Goal: Information Seeking & Learning: Find specific page/section

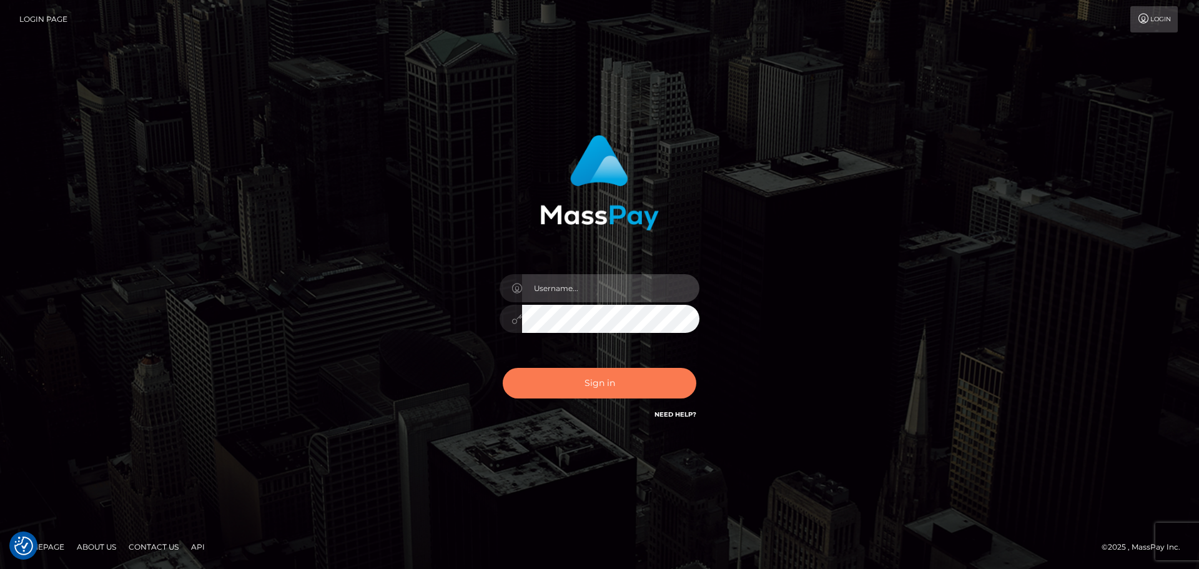
type input "[PERSON_NAME]"
click at [603, 397] on button "Sign in" at bounding box center [600, 383] width 194 height 31
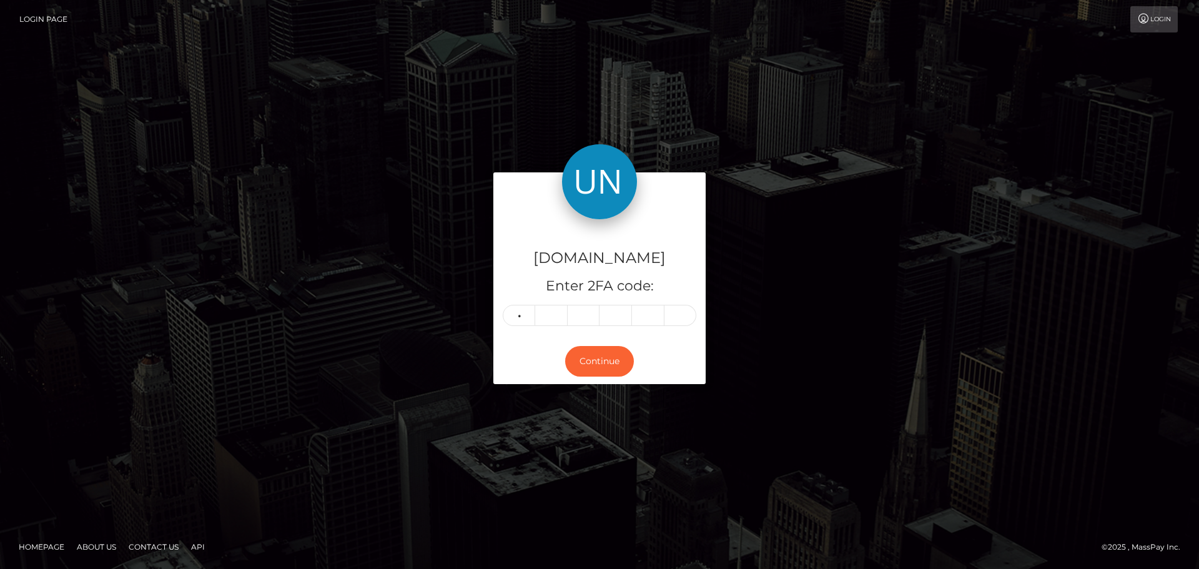
type input "1"
type input "3"
type input "7"
type input "5"
type input "3"
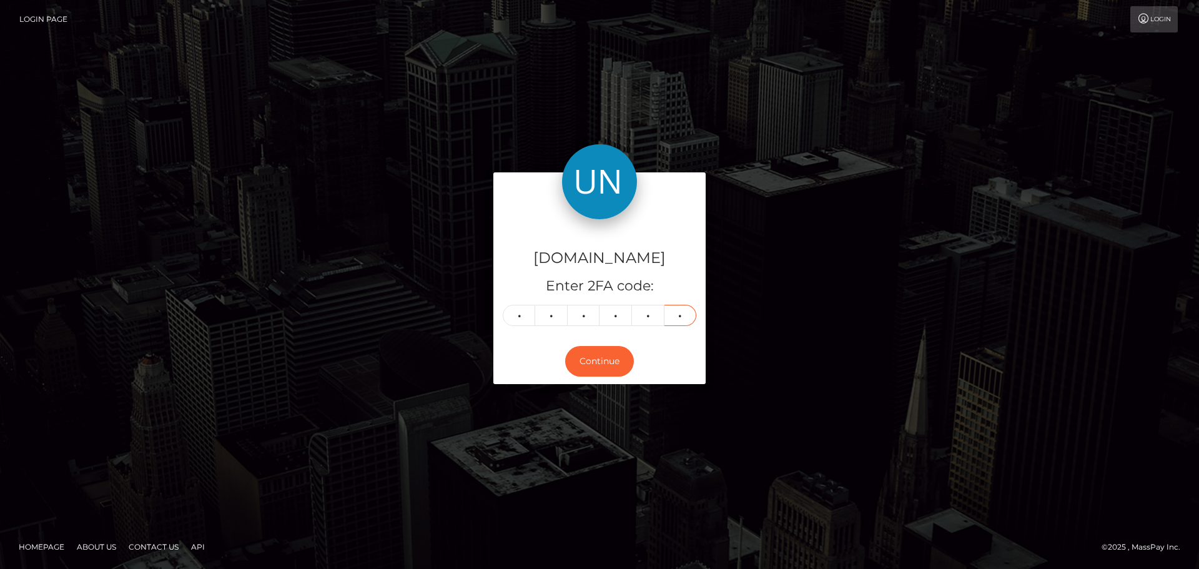
type input "5"
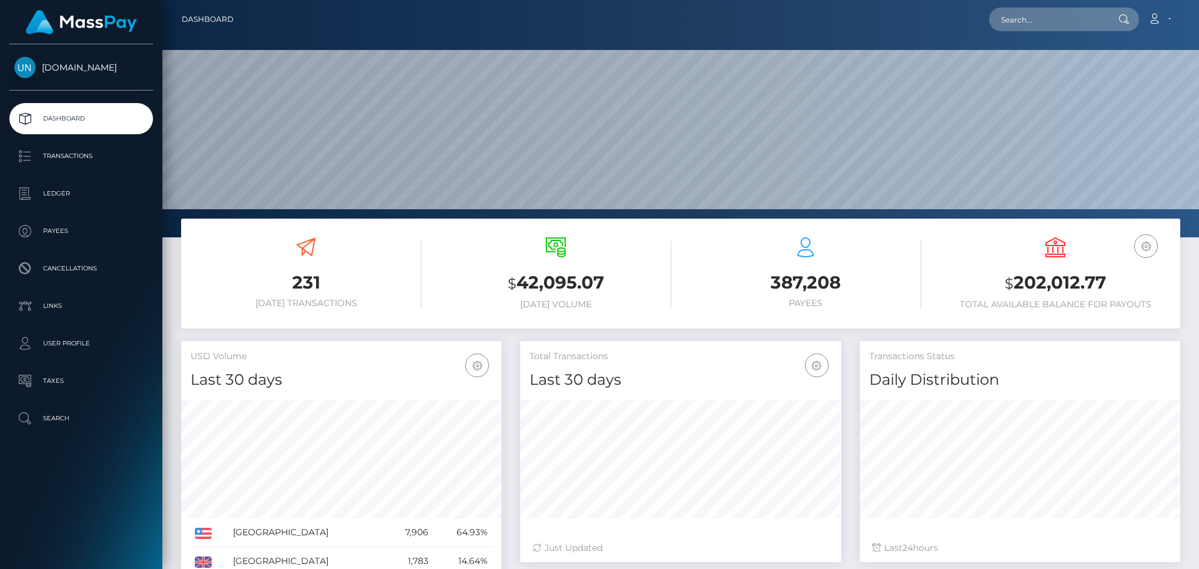
scroll to position [222, 321]
click at [1086, 22] on input "text" at bounding box center [1048, 19] width 117 height 24
paste input "[EMAIL_ADDRESS][PERSON_NAME][DOMAIN_NAME]"
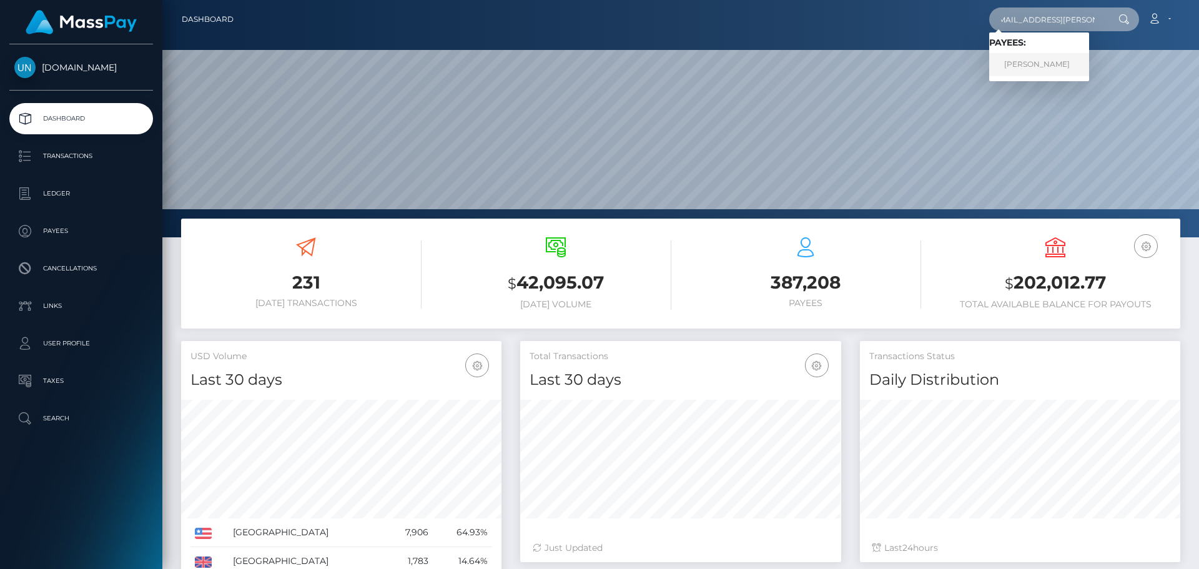
type input "xoxo.dannielle@icloud.com"
click at [1048, 61] on link "DANNIELLE LYNN GREENFIELD" at bounding box center [1040, 64] width 100 height 23
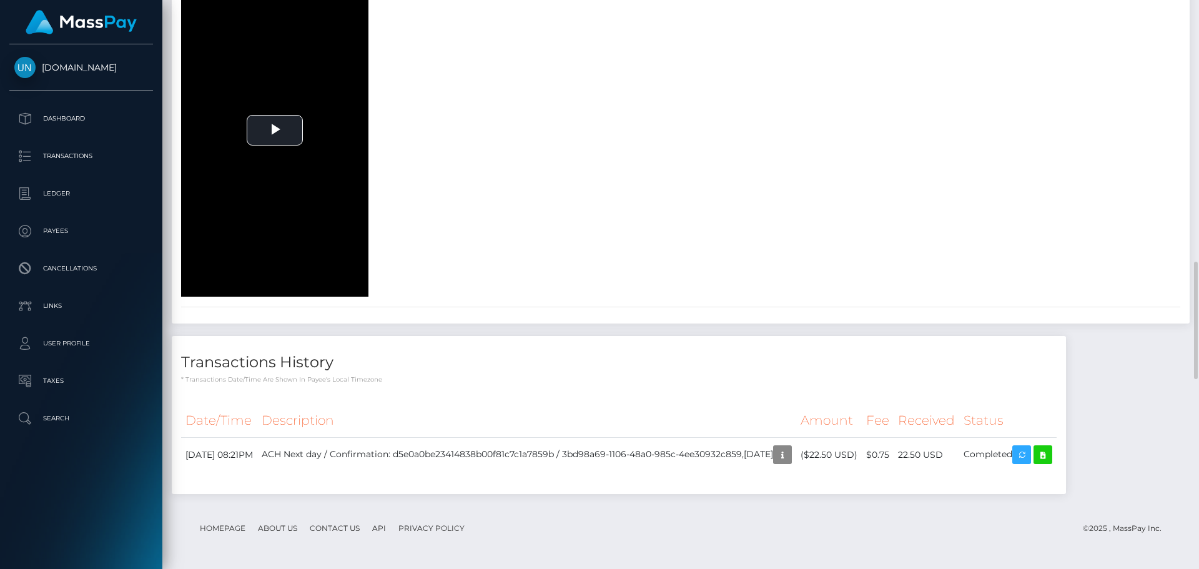
scroll to position [1501, 0]
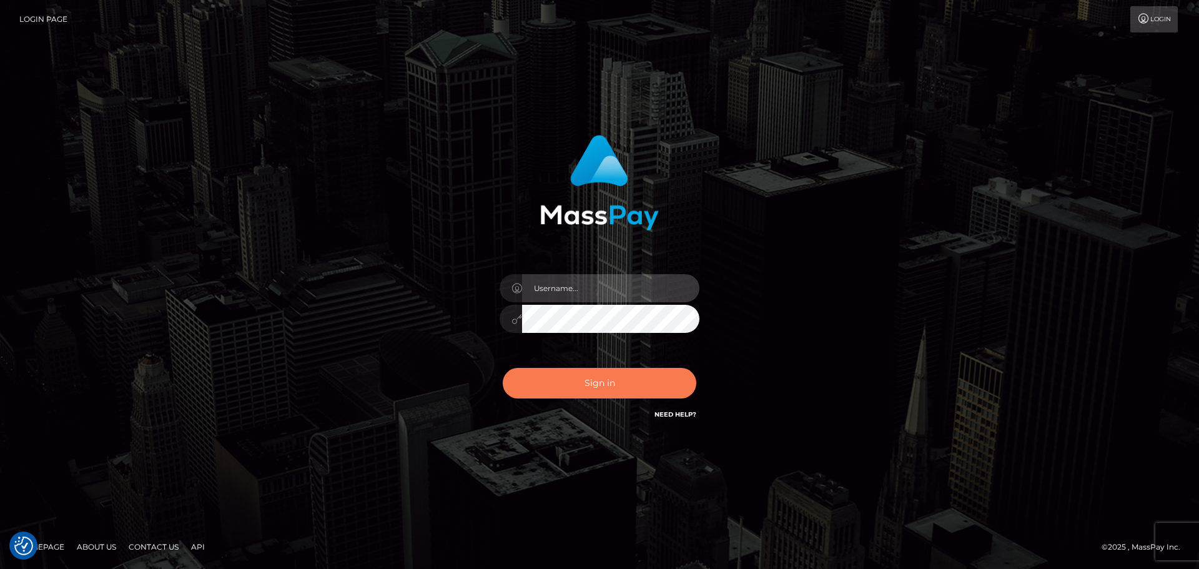
type input "Yassine Slimene"
click at [607, 371] on button "Sign in" at bounding box center [600, 383] width 194 height 31
type input "[PERSON_NAME]"
click at [609, 379] on button "Sign in" at bounding box center [600, 383] width 194 height 31
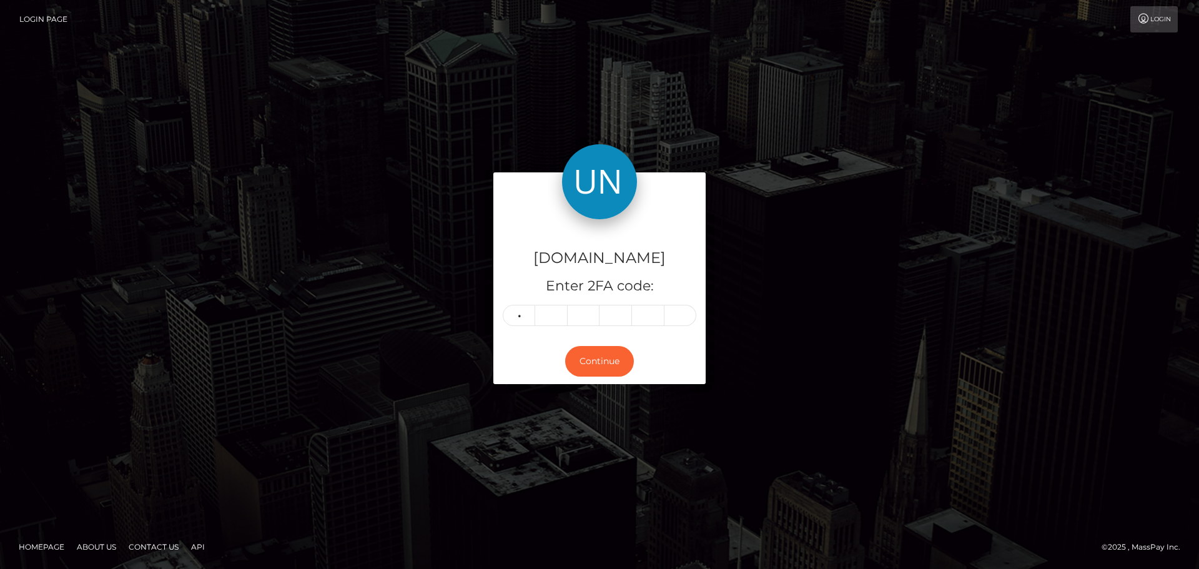
type input "9"
type input "4"
type input "9"
type input "3"
type input "8"
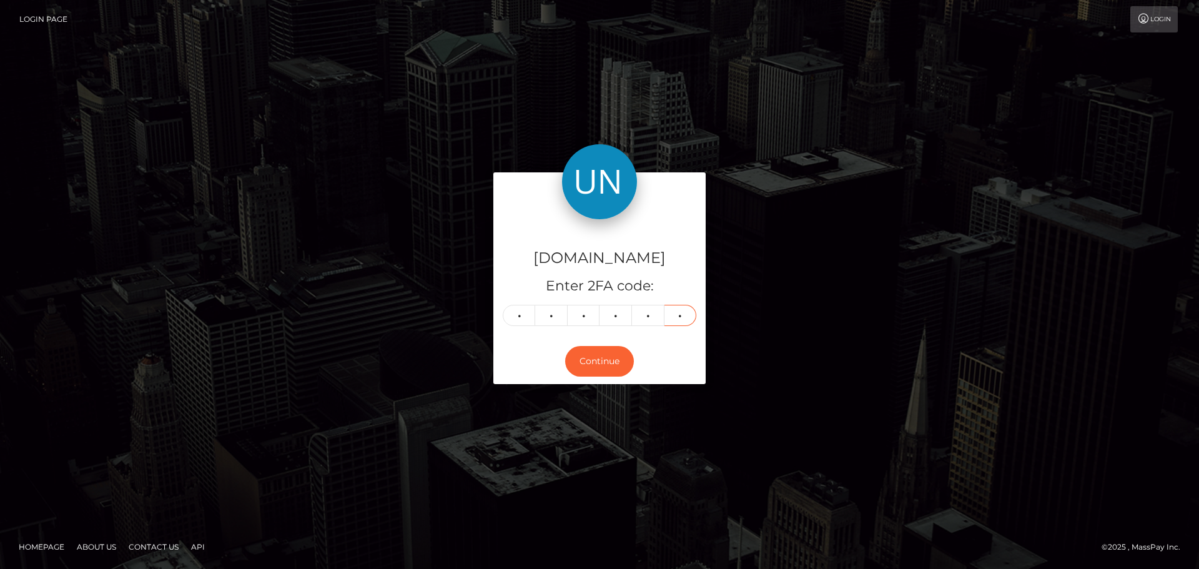
type input "7"
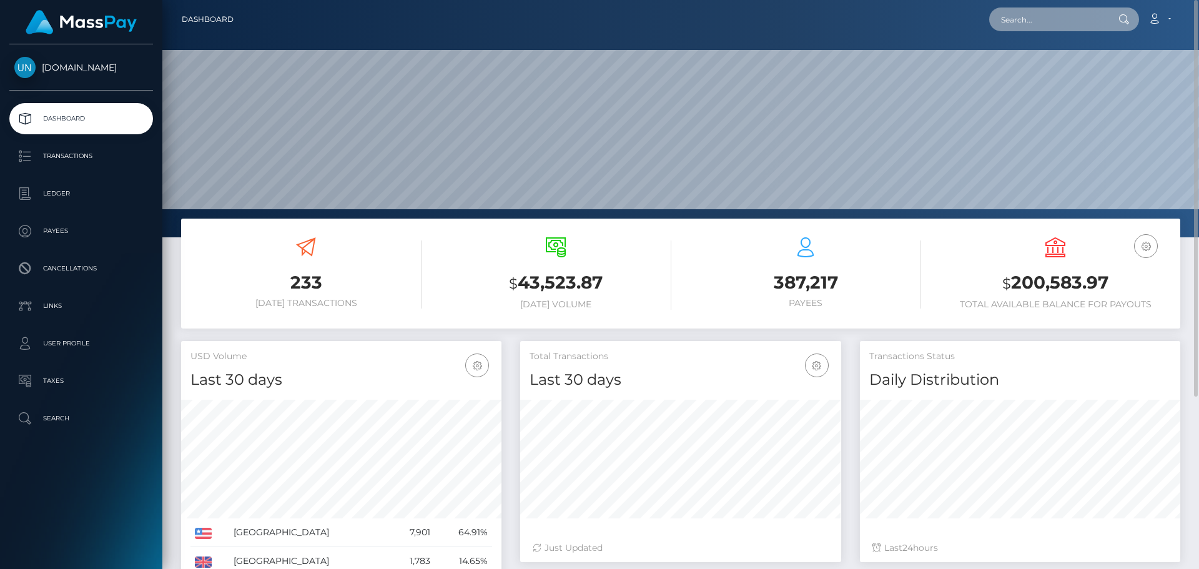
click at [1070, 13] on input "text" at bounding box center [1048, 19] width 117 height 24
paste input "[EMAIL_ADDRESS][PERSON_NAME][DOMAIN_NAME]"
type input "[EMAIL_ADDRESS][PERSON_NAME][DOMAIN_NAME]"
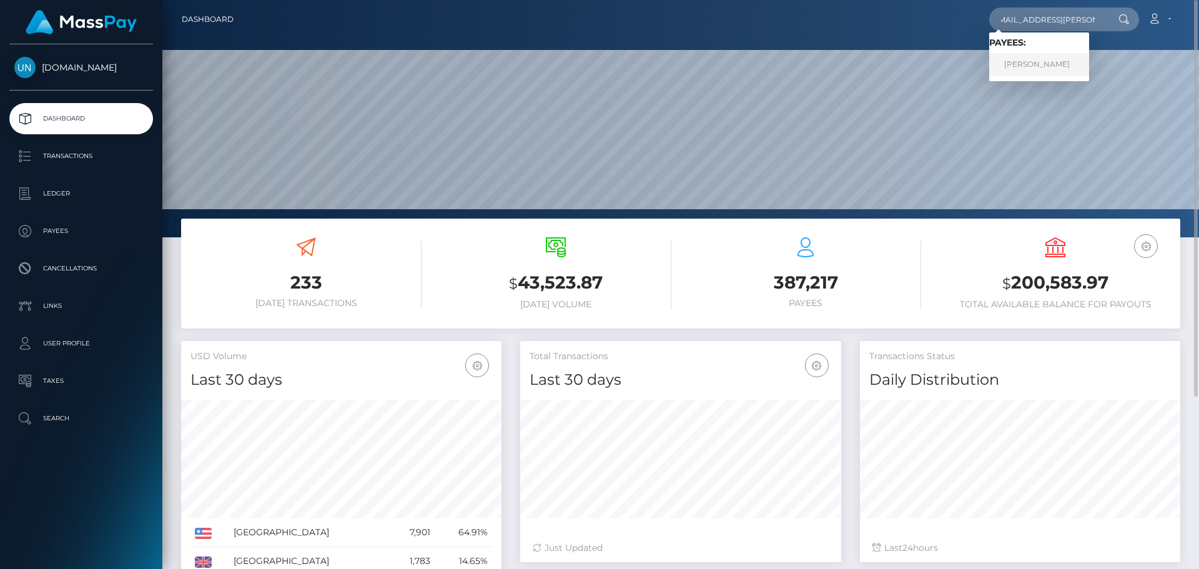
click at [1059, 66] on link "DANNIELLE LYNN GREENFIELD" at bounding box center [1040, 64] width 100 height 23
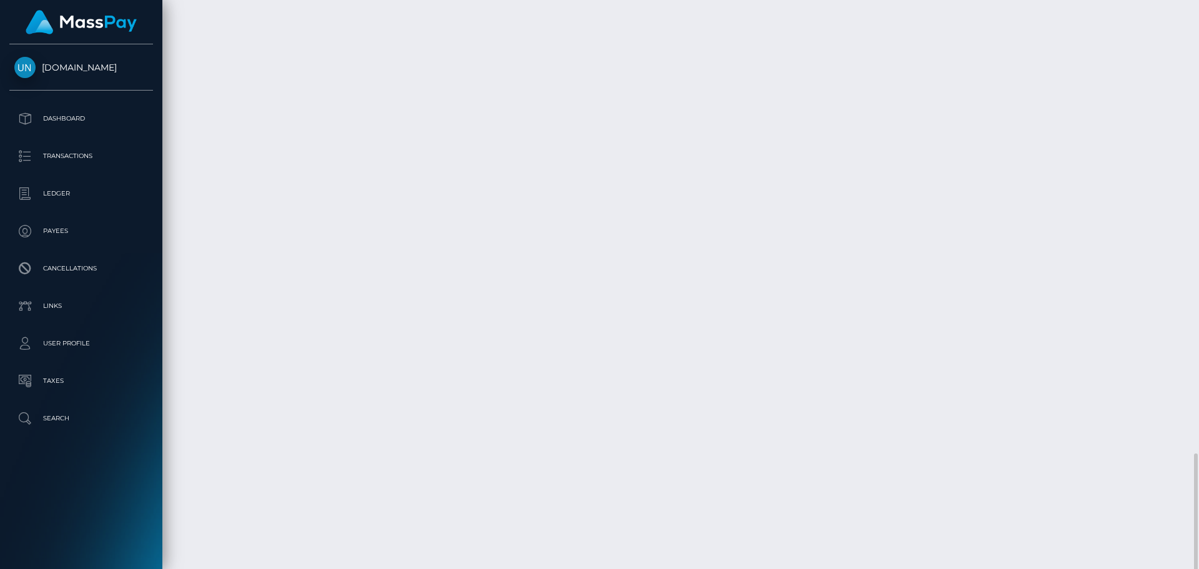
scroll to position [2188, 0]
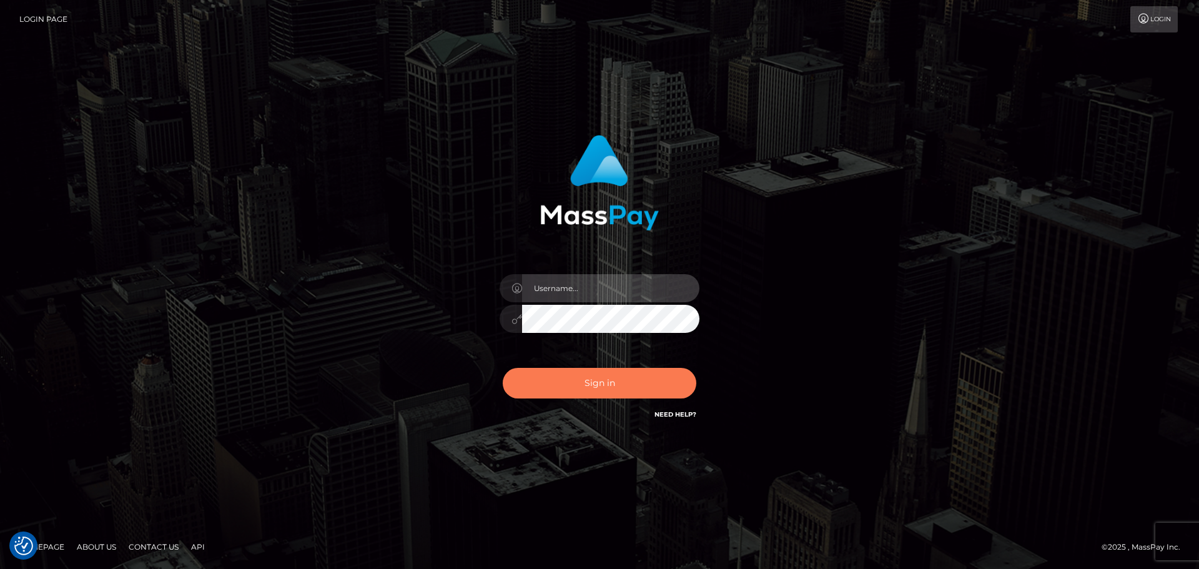
type input "[PERSON_NAME]"
drag, startPoint x: 547, startPoint y: 370, endPoint x: 552, endPoint y: 387, distance: 18.4
click at [547, 372] on button "Sign in" at bounding box center [600, 383] width 194 height 31
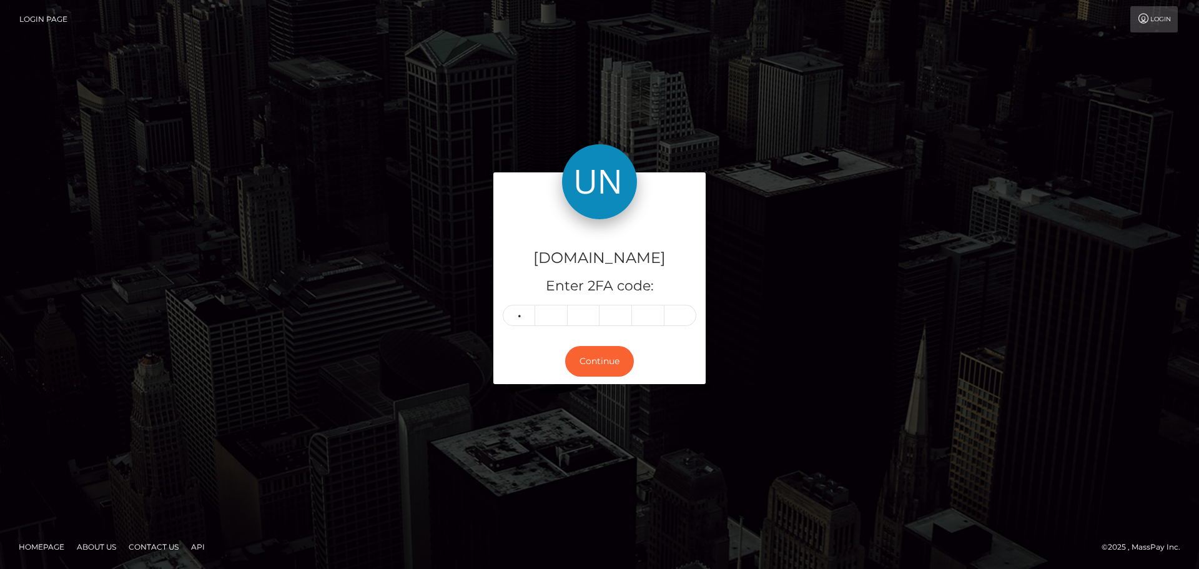
type input "0"
type input "5"
type input "9"
type input "7"
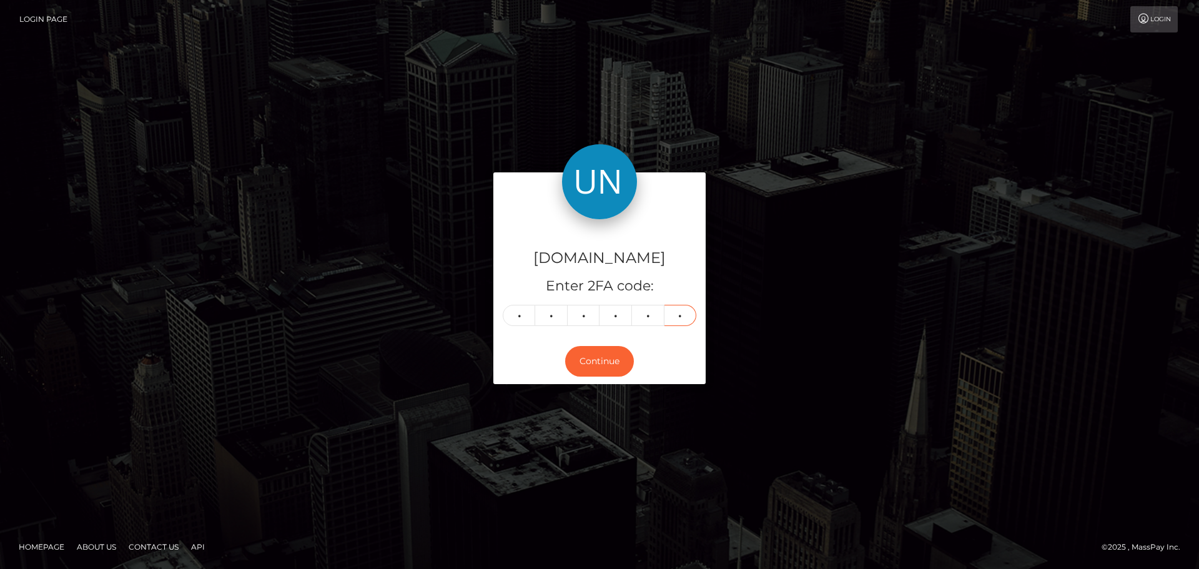
type input "3"
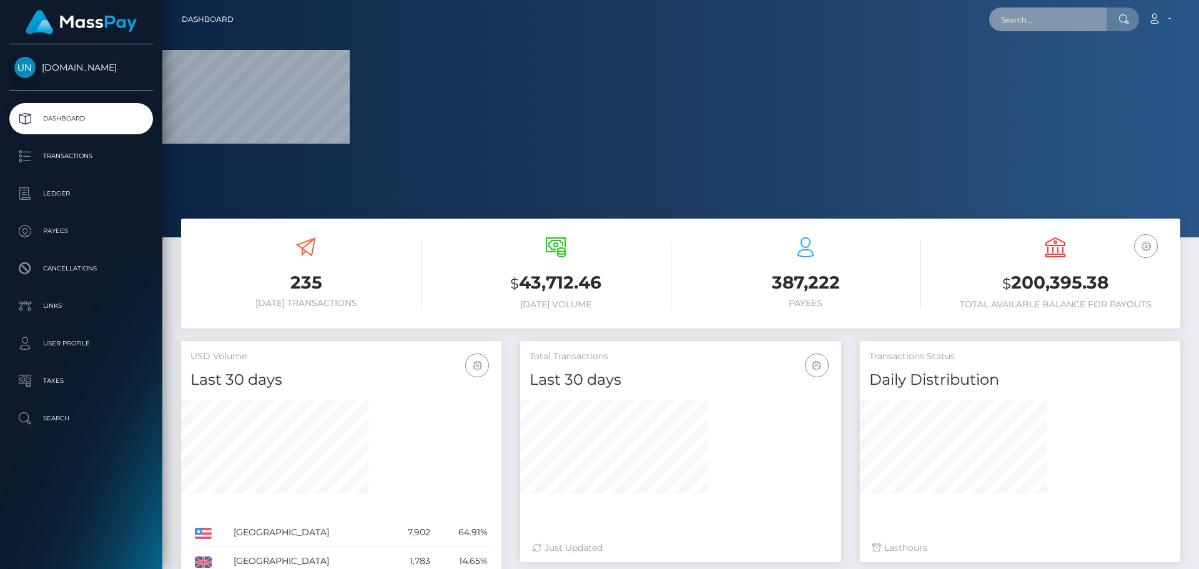
click at [1023, 19] on input "text" at bounding box center [1048, 19] width 117 height 24
paste input "[EMAIL_ADDRESS][DOMAIN_NAME]"
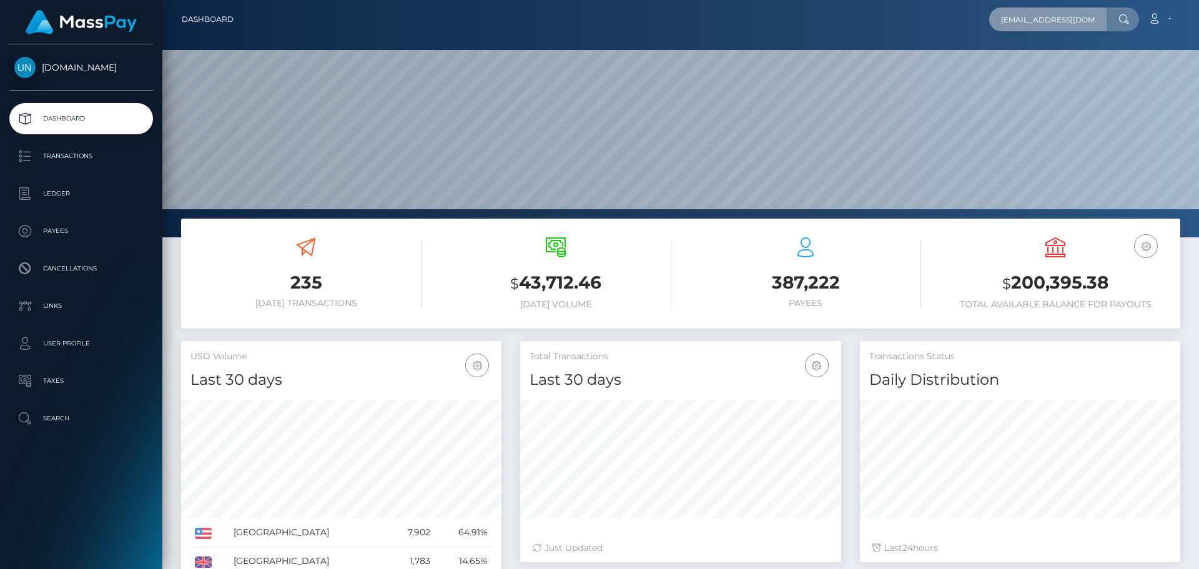
scroll to position [222, 321]
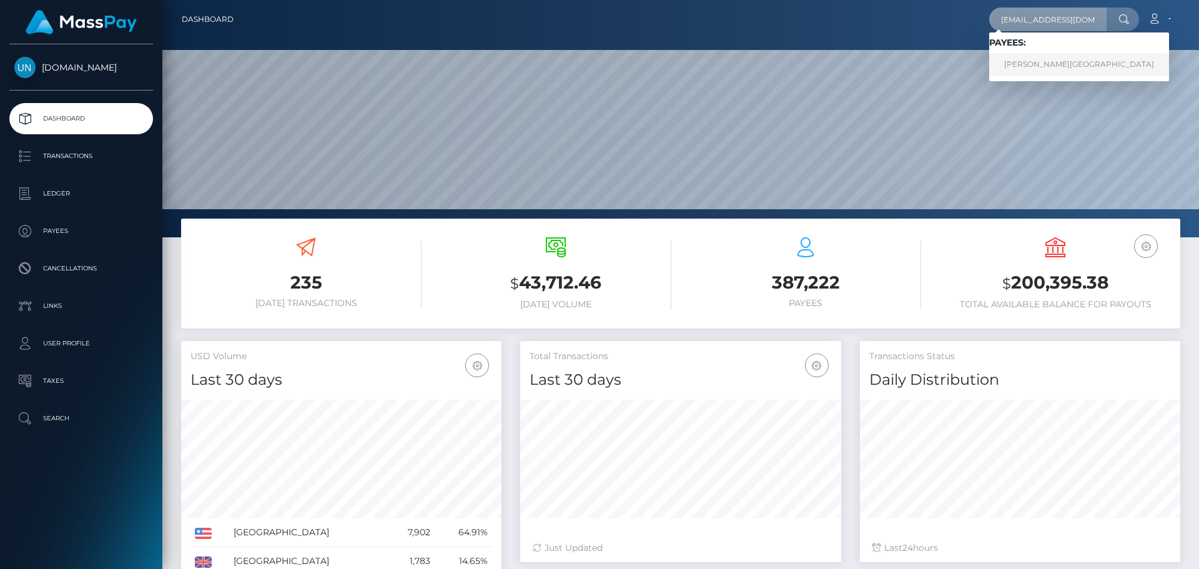
type input "dianamorfa@yahoo.com"
click at [1024, 64] on link "DIANA L MORFA-SANTIAGO" at bounding box center [1080, 64] width 180 height 23
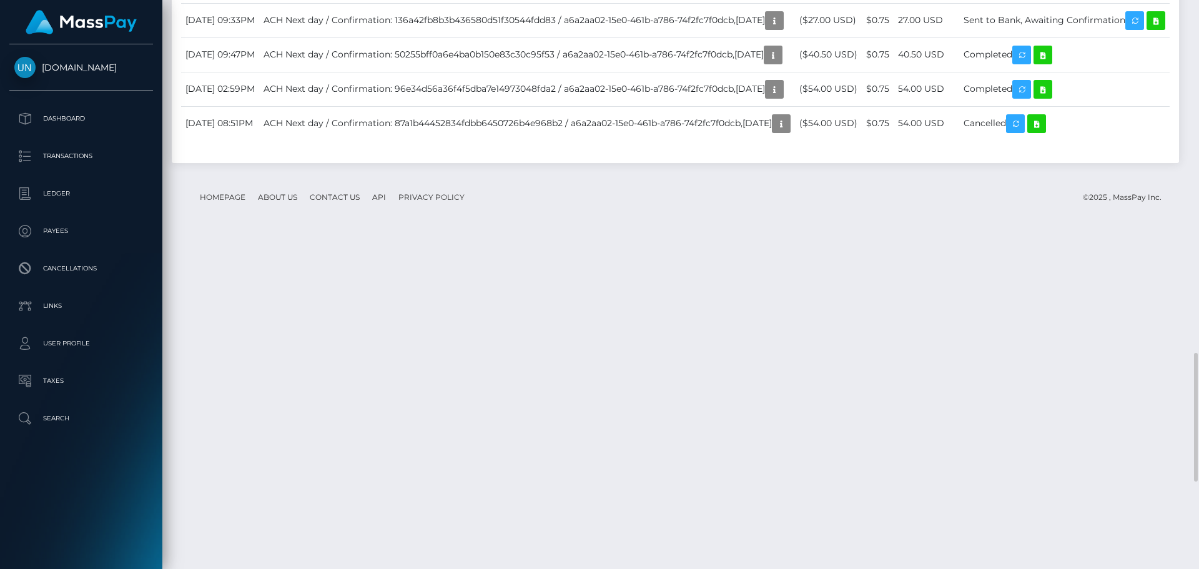
scroll to position [1874, 0]
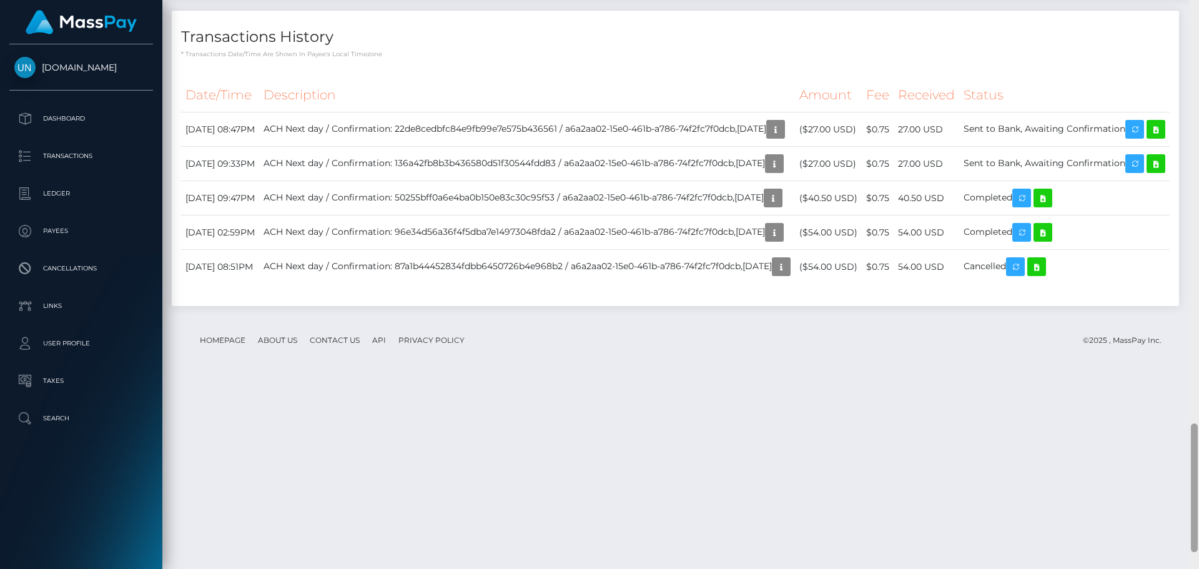
click at [1199, 31] on div at bounding box center [1194, 284] width 9 height 569
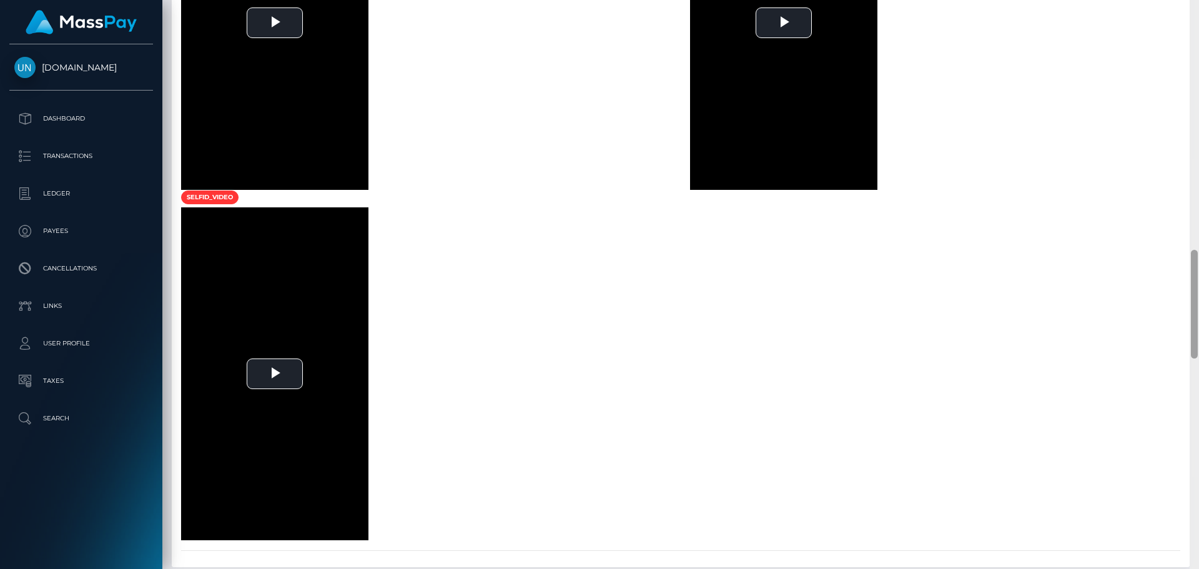
click at [1198, 19] on div at bounding box center [1194, 284] width 9 height 569
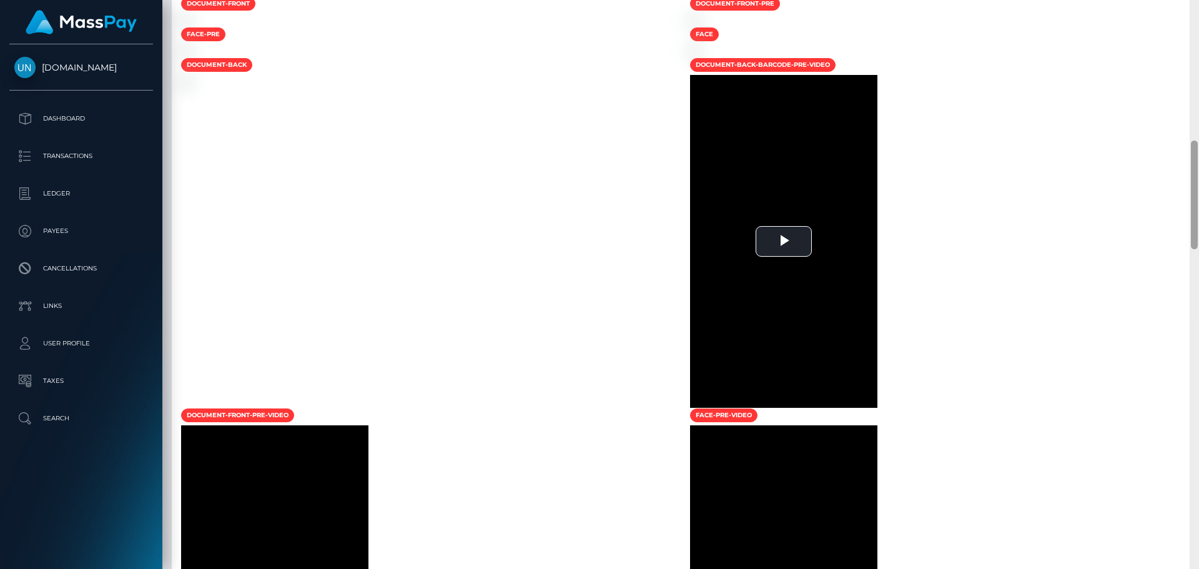
click at [1198, 19] on div at bounding box center [1194, 284] width 9 height 569
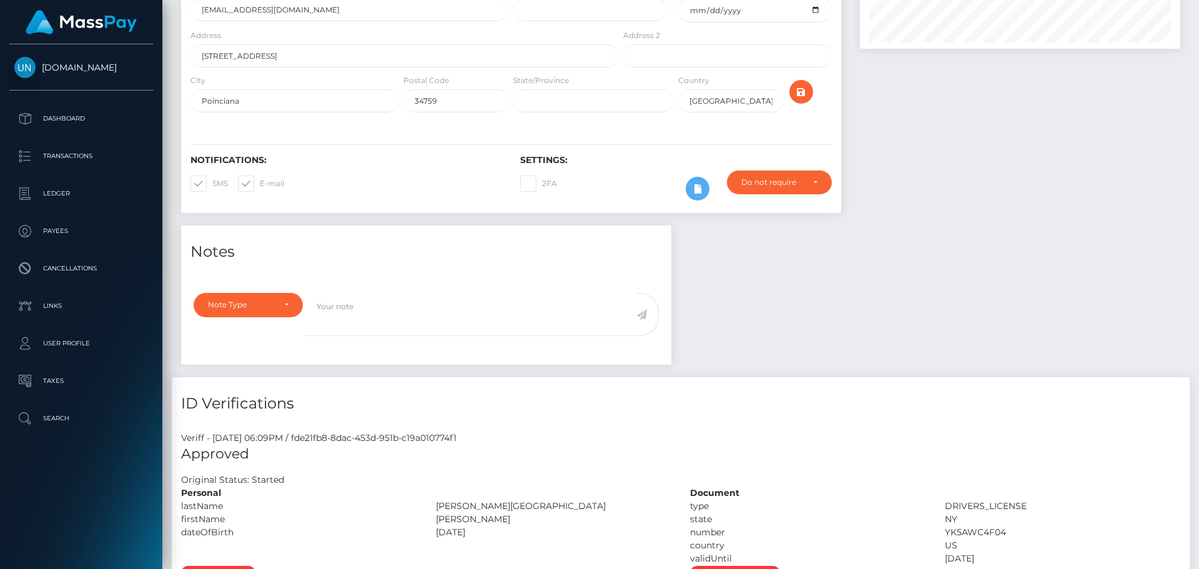
click at [1198, 19] on div "Customer Profile Loading... Loading..." at bounding box center [680, 284] width 1037 height 569
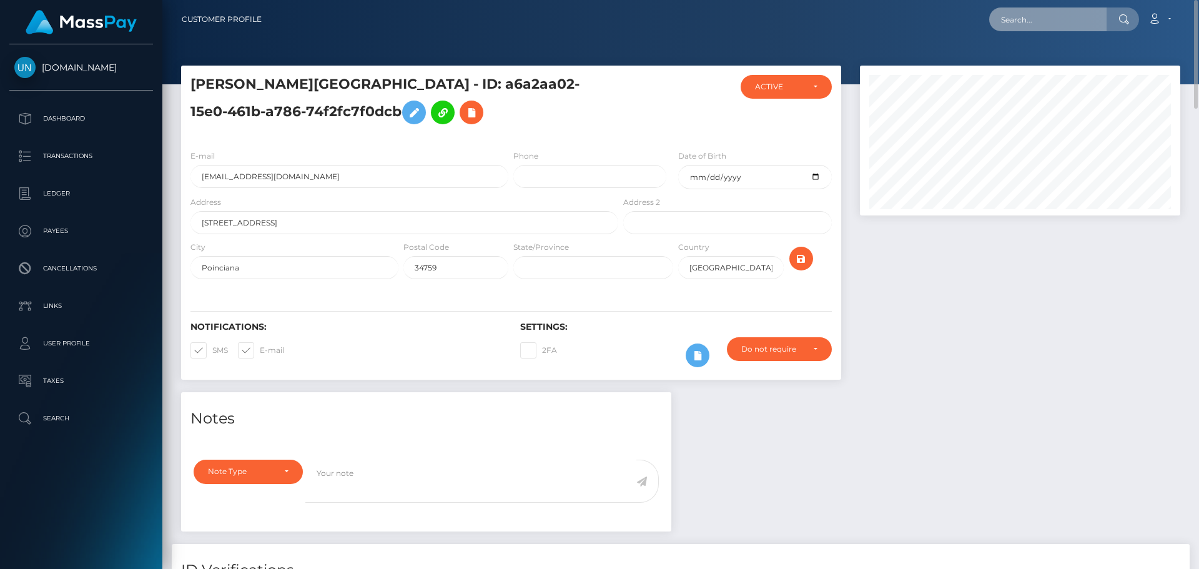
click at [1057, 18] on input "text" at bounding box center [1048, 19] width 117 height 24
paste input "kendrarestojohan@gmail.com"
type input "kendrarestojohan@gmail.com"
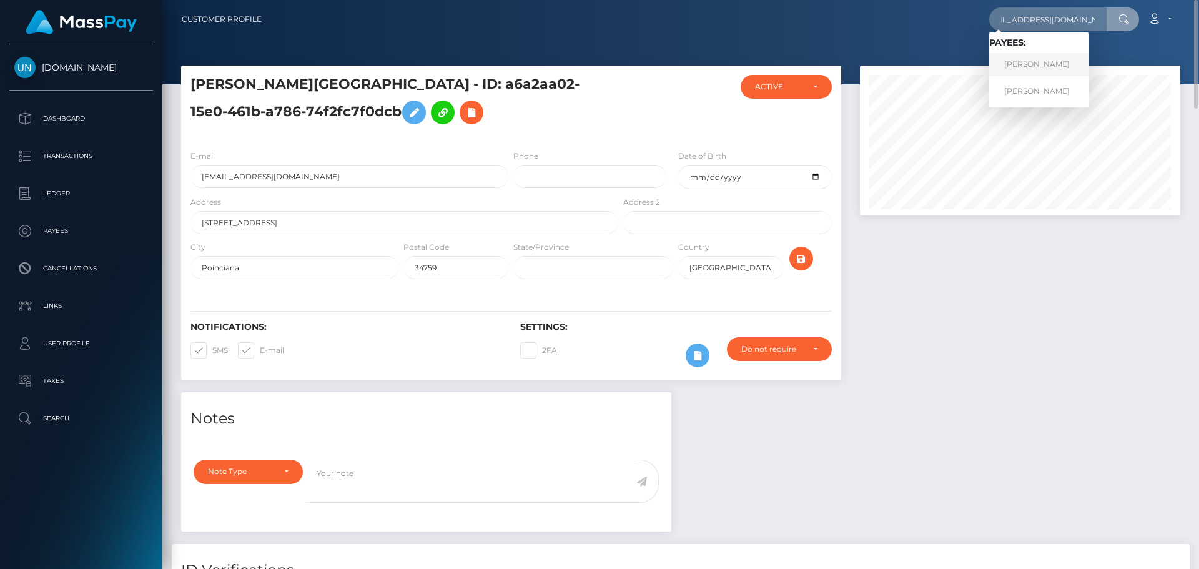
click at [1024, 74] on link "KENDRA RESTO" at bounding box center [1040, 64] width 100 height 23
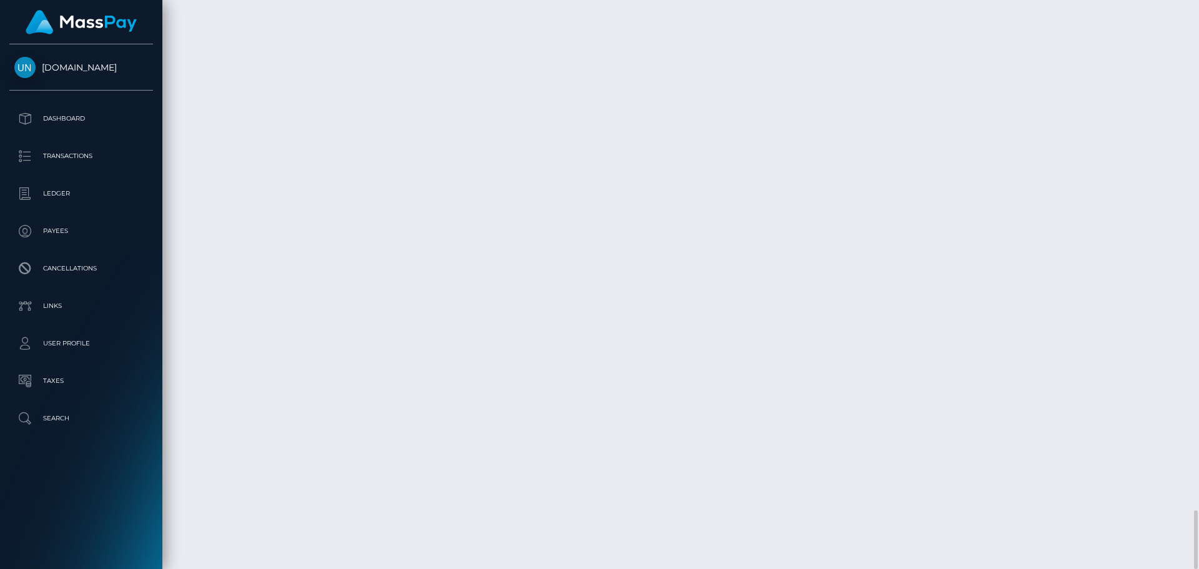
scroll to position [5154, 0]
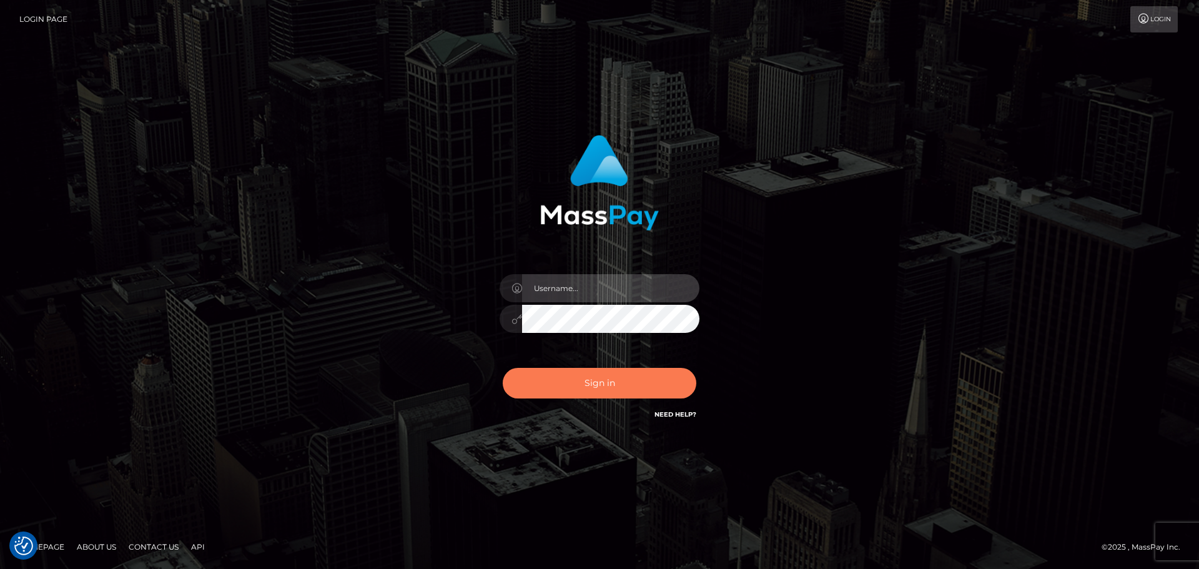
type input "Yassine Slimene"
click at [591, 369] on button "Sign in" at bounding box center [600, 383] width 194 height 31
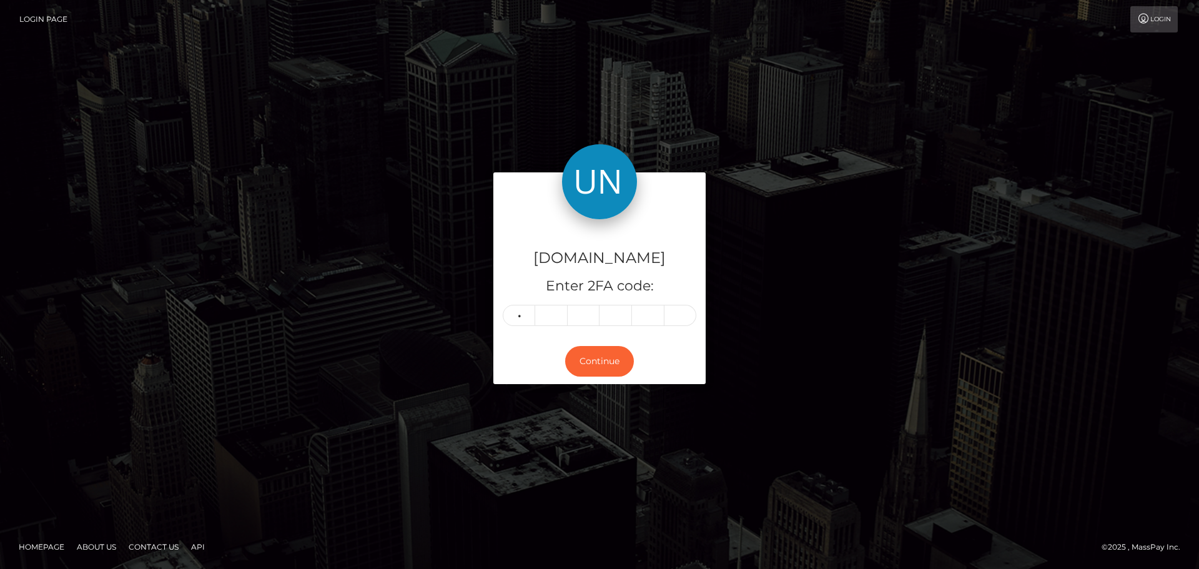
type input "8"
type input "6"
type input "0"
type input "5"
type input "7"
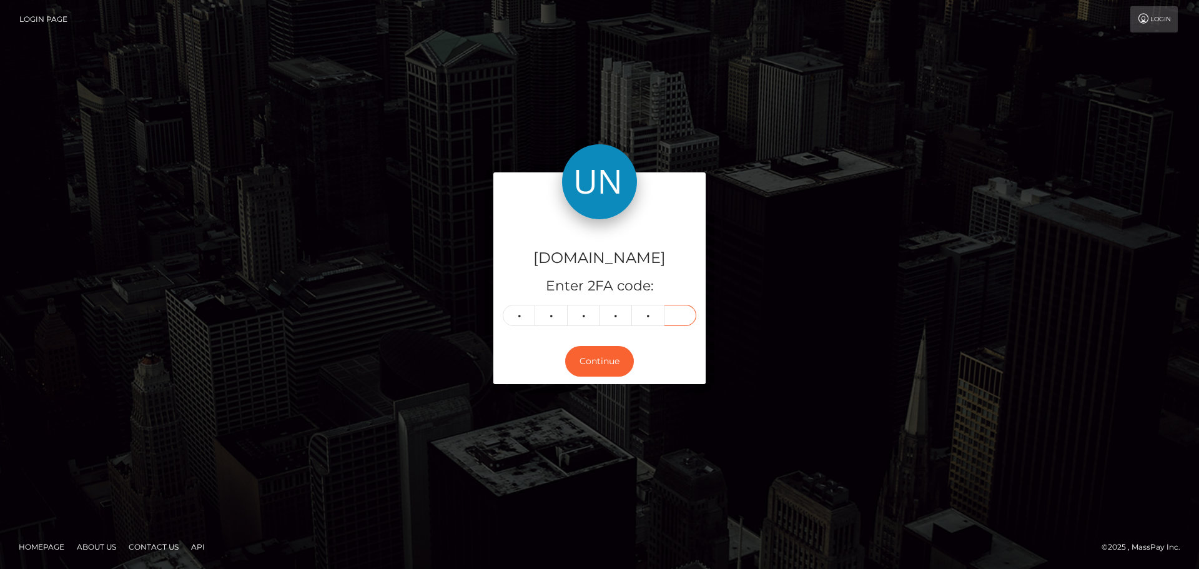
type input "0"
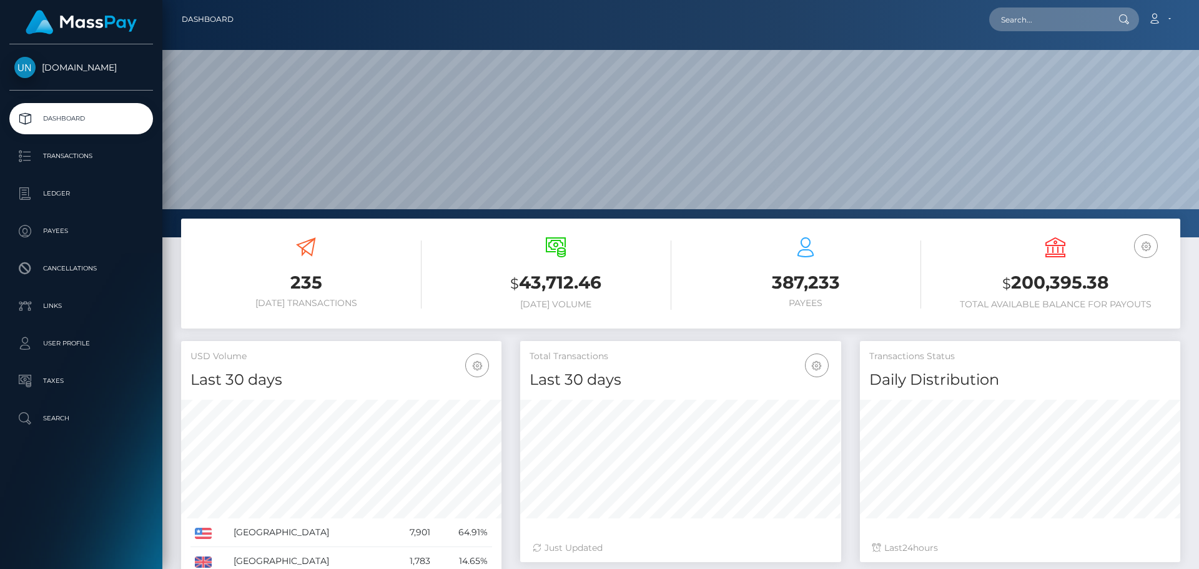
scroll to position [222, 321]
click at [1036, 19] on input "text" at bounding box center [1048, 19] width 117 height 24
paste input "[EMAIL_ADDRESS][DOMAIN_NAME]"
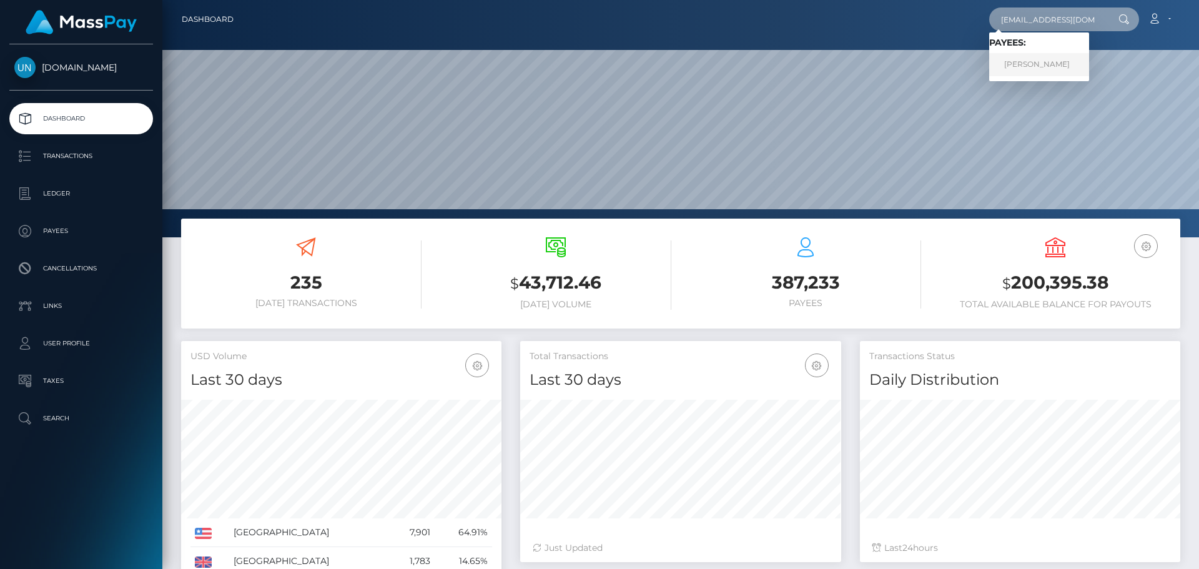
type input "[EMAIL_ADDRESS][DOMAIN_NAME]"
click at [1061, 65] on link "[PERSON_NAME]" at bounding box center [1040, 64] width 100 height 23
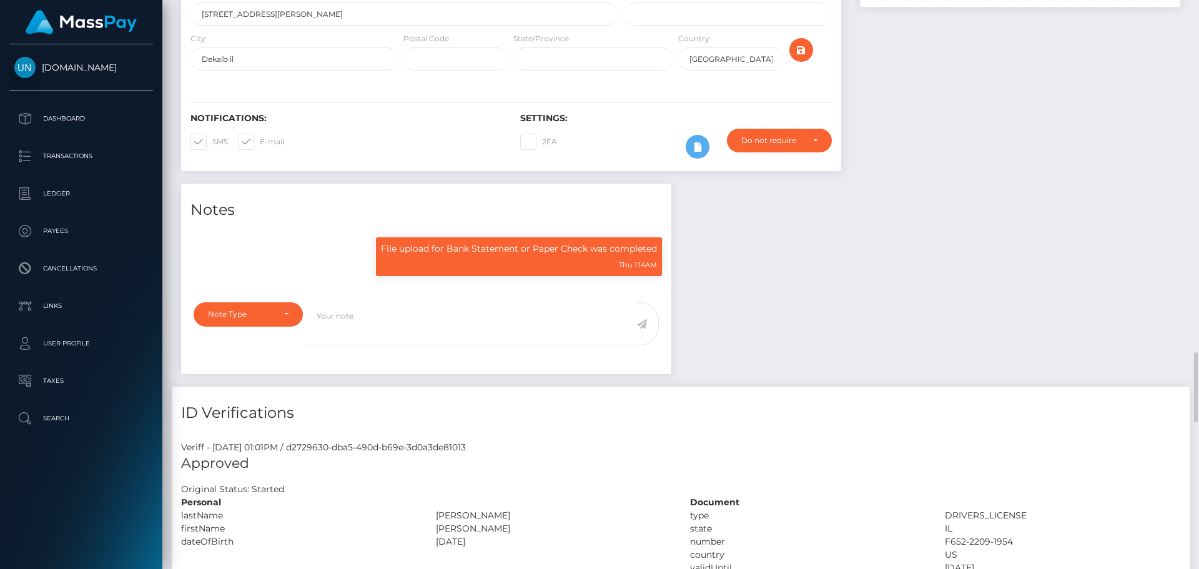
scroll to position [150, 321]
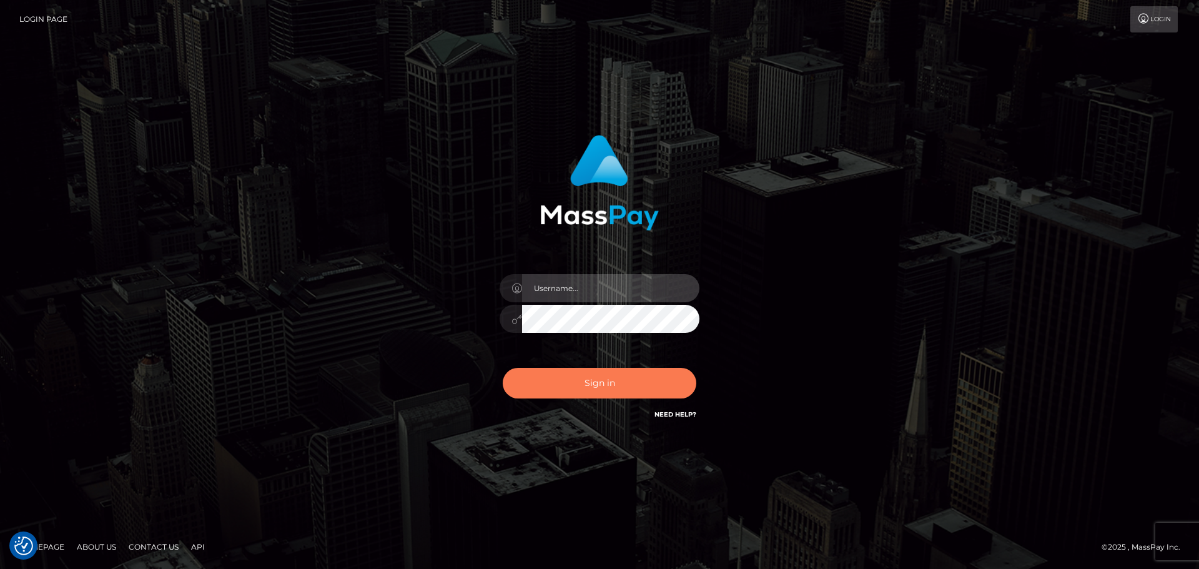
type input "[PERSON_NAME]"
click at [610, 384] on button "Sign in" at bounding box center [600, 383] width 194 height 31
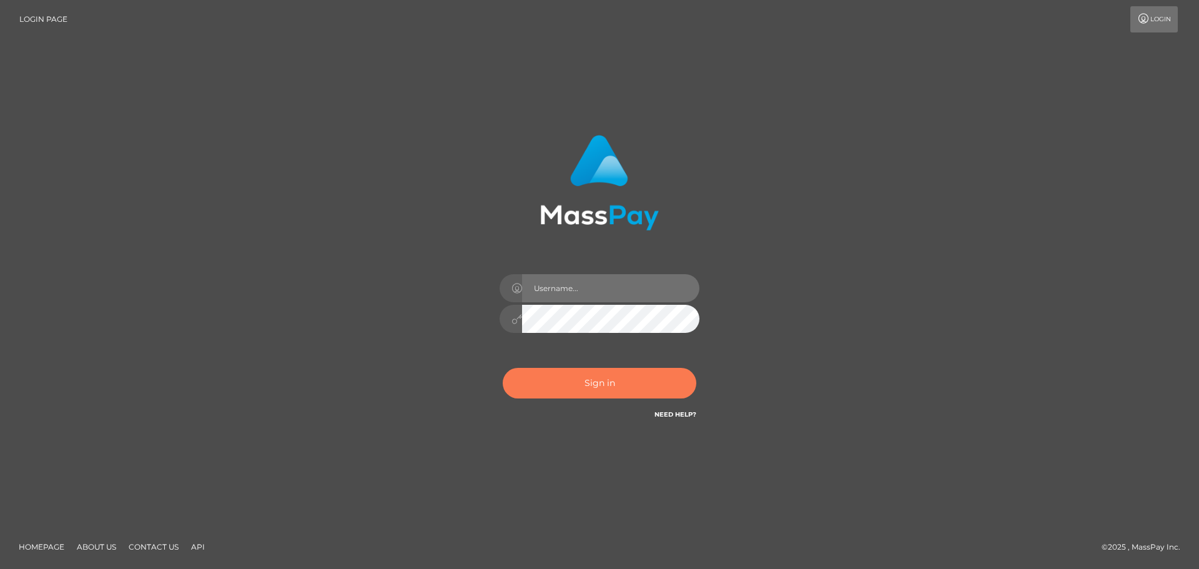
type input "[PERSON_NAME]"
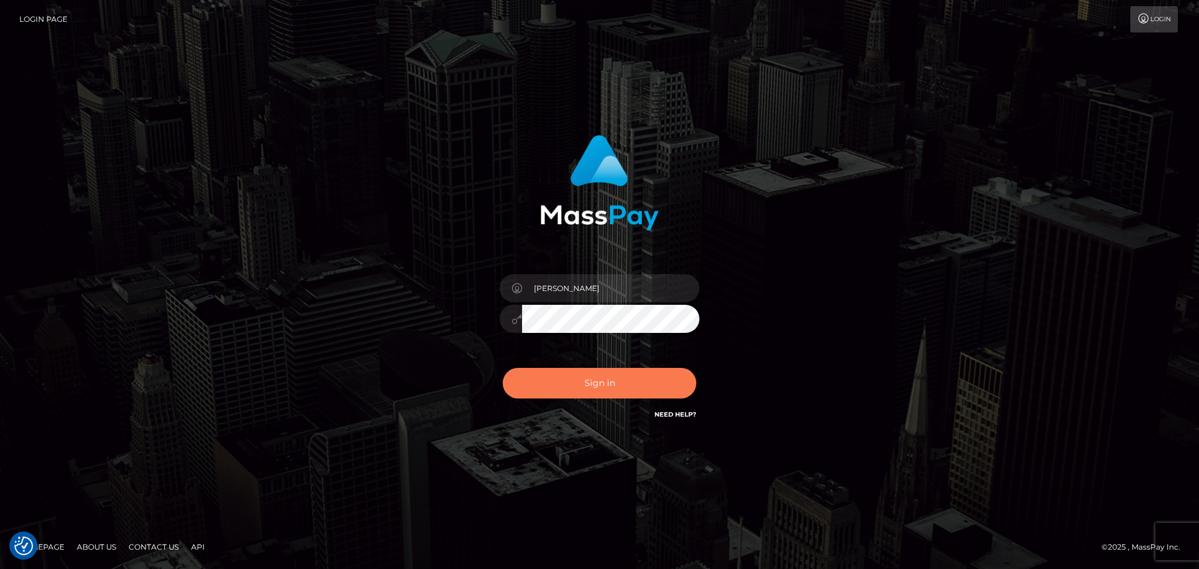
click at [611, 379] on button "Sign in" at bounding box center [600, 383] width 194 height 31
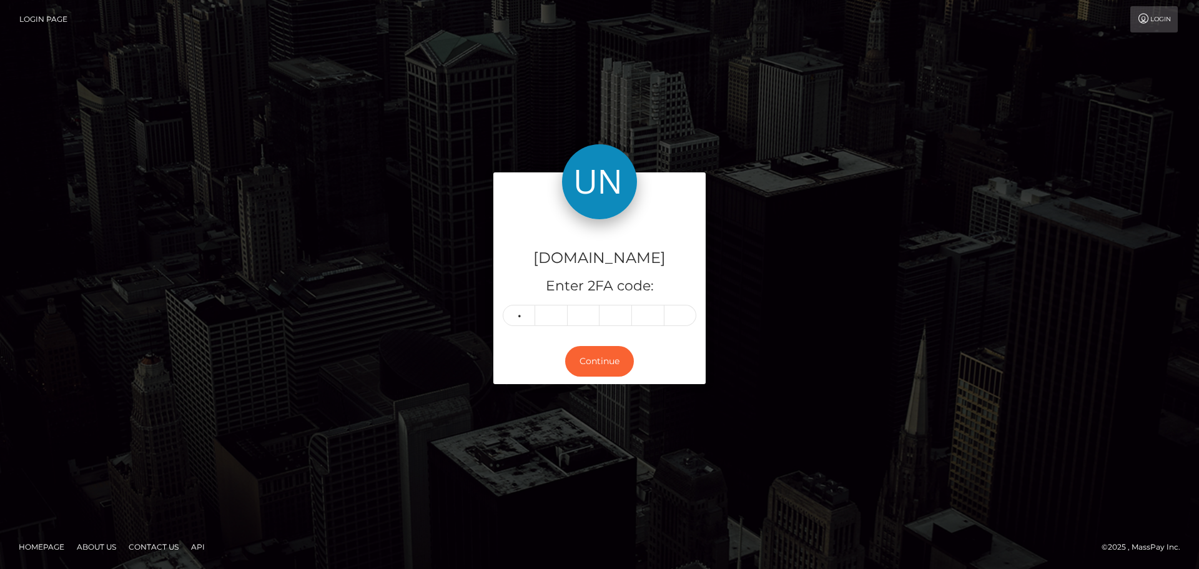
type input "9"
type input "0"
type input "2"
type input "8"
type input "7"
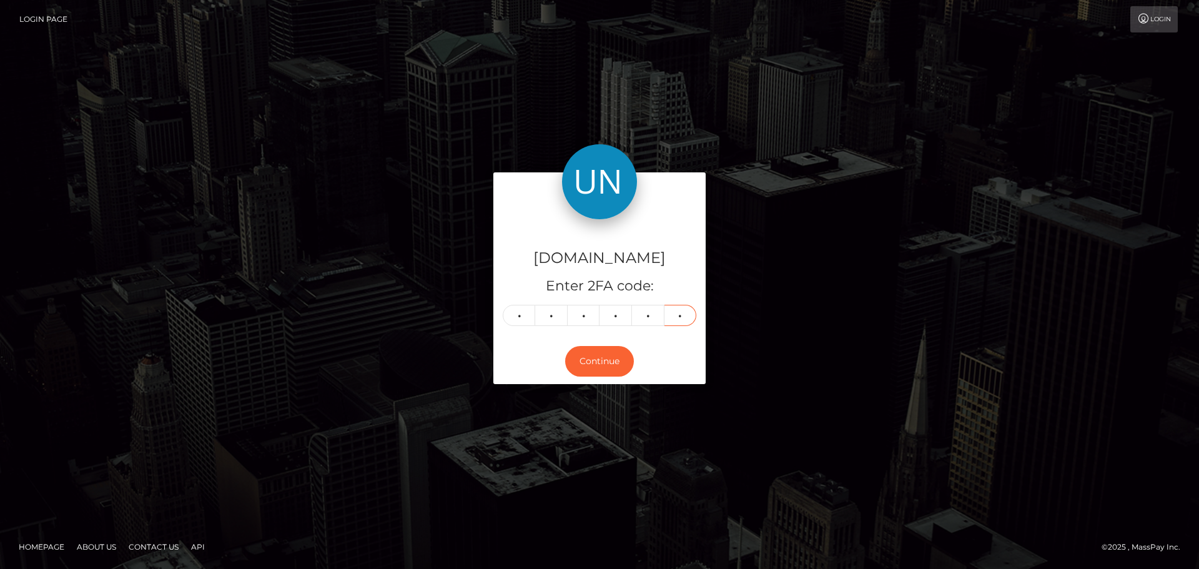
type input "2"
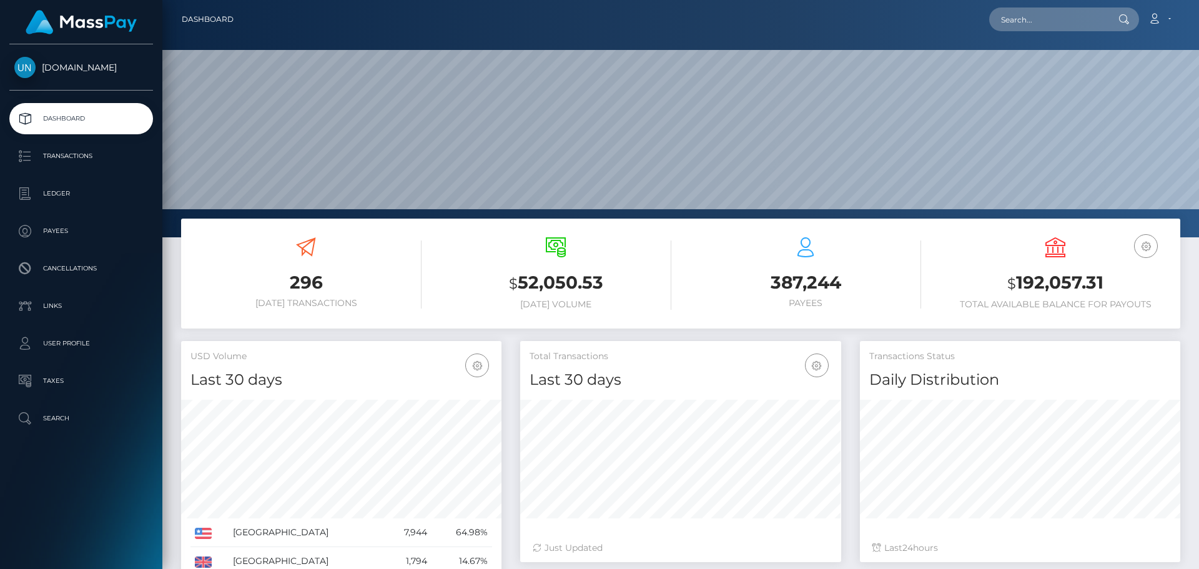
scroll to position [222, 321]
click at [1038, 9] on input "text" at bounding box center [1048, 19] width 117 height 24
paste input "[EMAIL_ADDRESS][DOMAIN_NAME]"
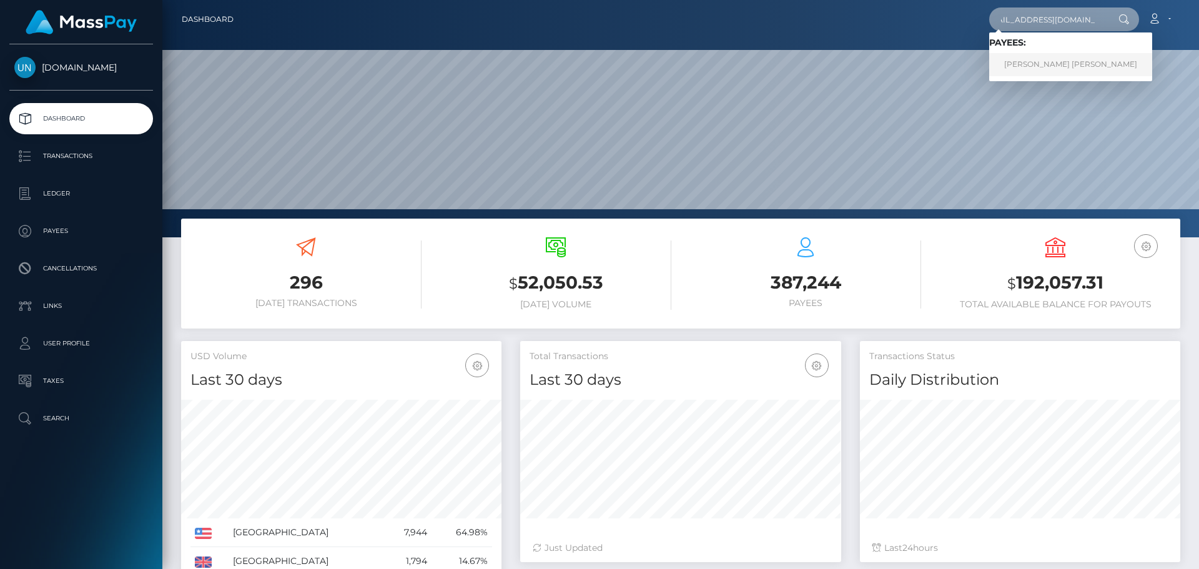
type input "[EMAIL_ADDRESS][DOMAIN_NAME]"
click at [1043, 62] on link "[PERSON_NAME] [PERSON_NAME]" at bounding box center [1071, 64] width 163 height 23
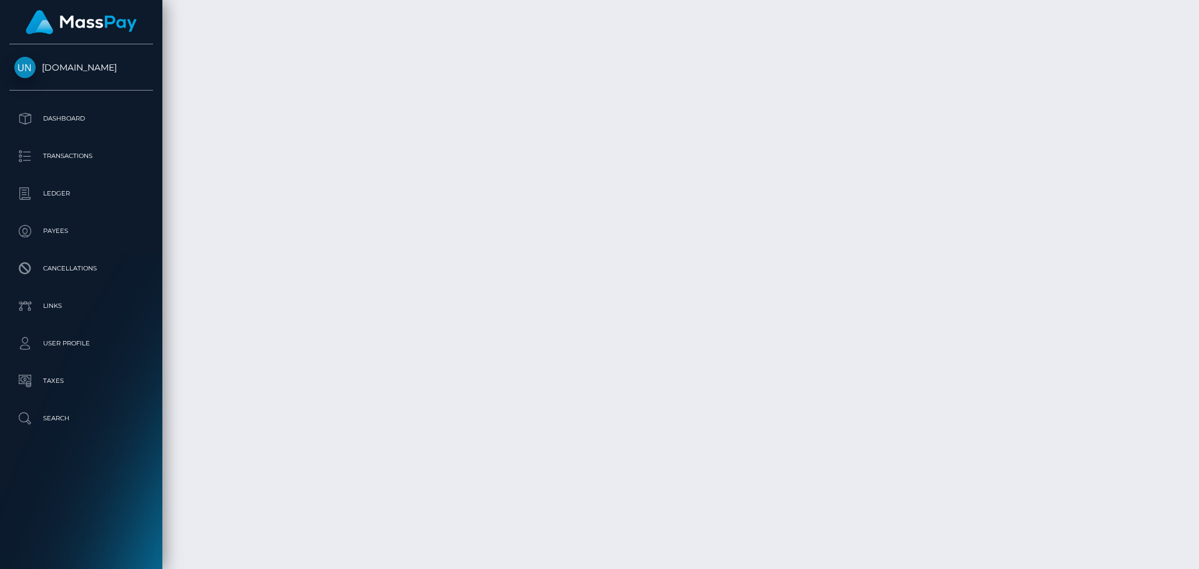
scroll to position [2374, 0]
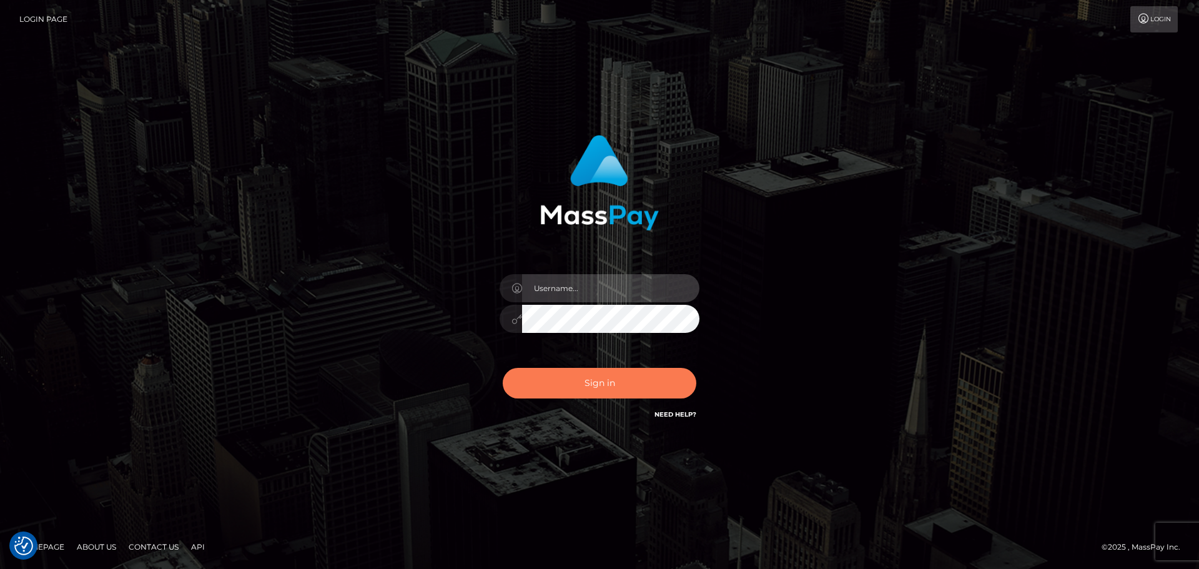
type input "[PERSON_NAME]"
click at [584, 380] on button "Sign in" at bounding box center [600, 383] width 194 height 31
type input "[PERSON_NAME]"
click at [507, 391] on button "Sign in" at bounding box center [600, 383] width 194 height 31
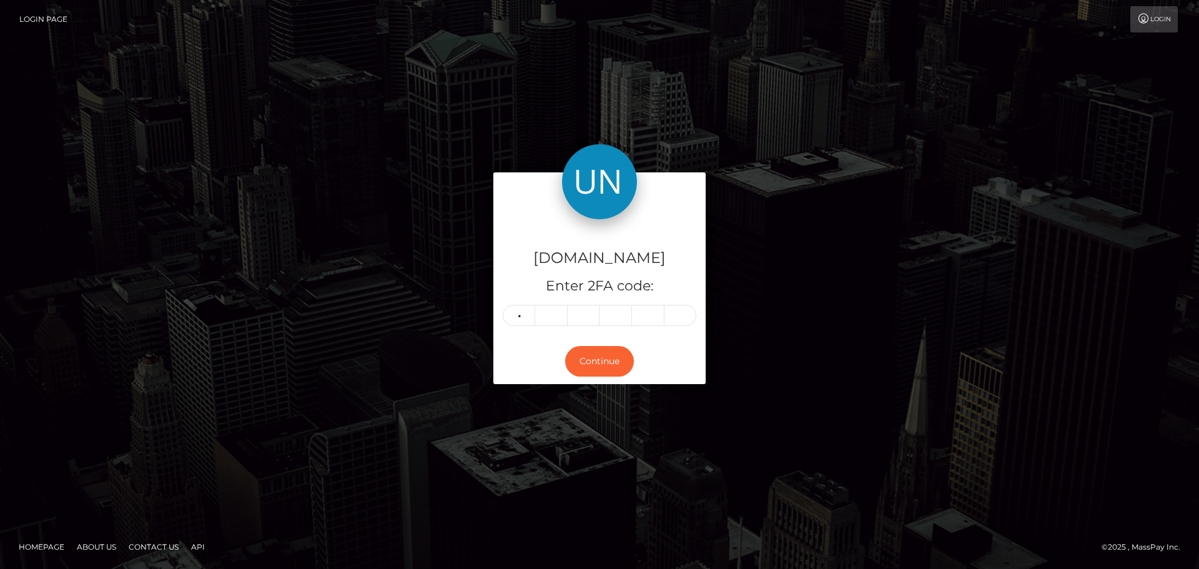
type input "9"
type input "5"
type input "4"
type input "2"
type input "6"
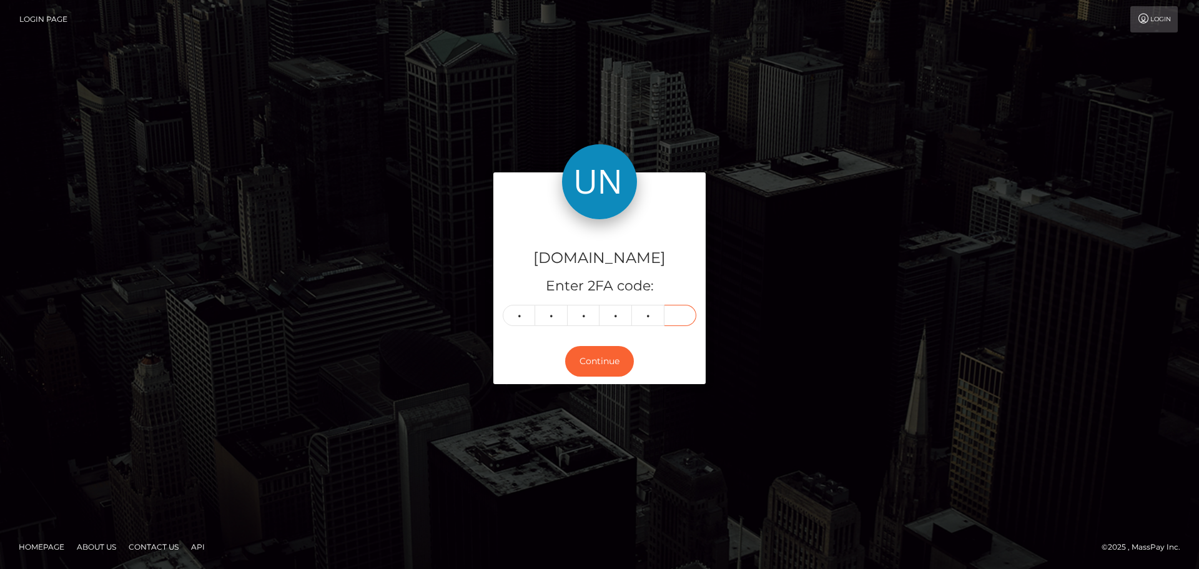
type input "5"
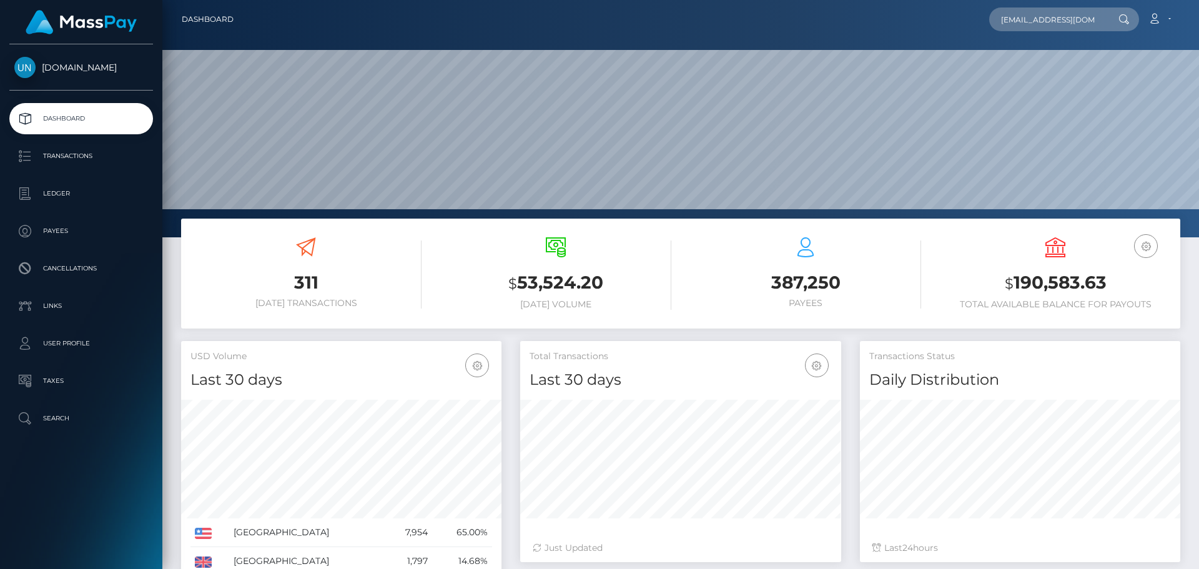
scroll to position [0, 14]
type input "[EMAIL_ADDRESS][DOMAIN_NAME]"
click at [1049, 67] on link "[PERSON_NAME]" at bounding box center [1040, 64] width 100 height 23
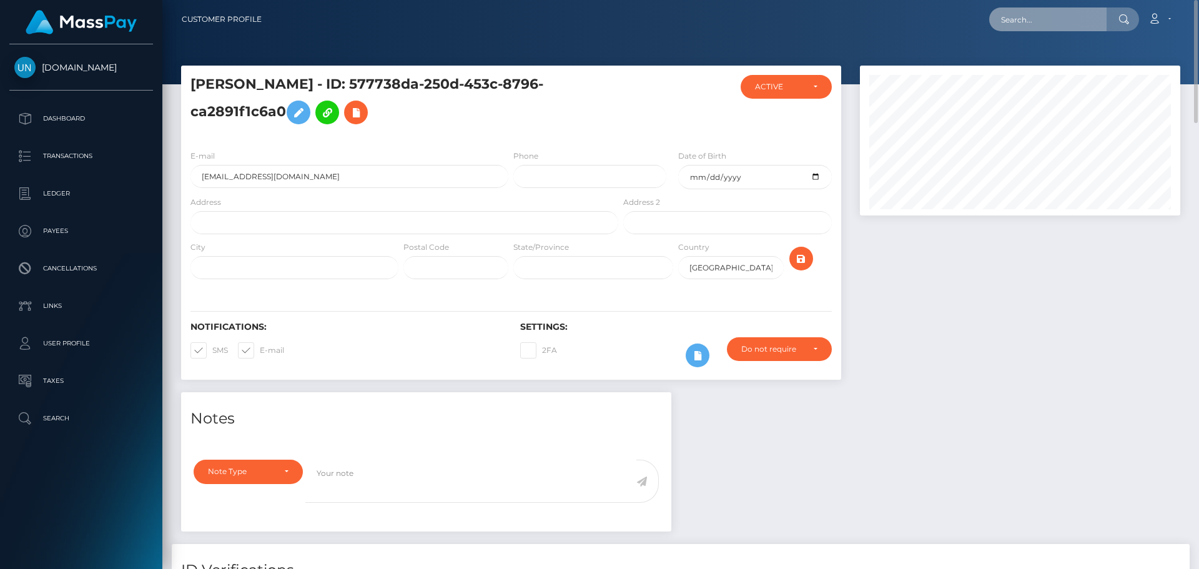
click at [1045, 13] on input "text" at bounding box center [1048, 19] width 117 height 24
paste input "reinalizcolon13@gmail.com"
type input "reinalizcolon13@gmail.com"
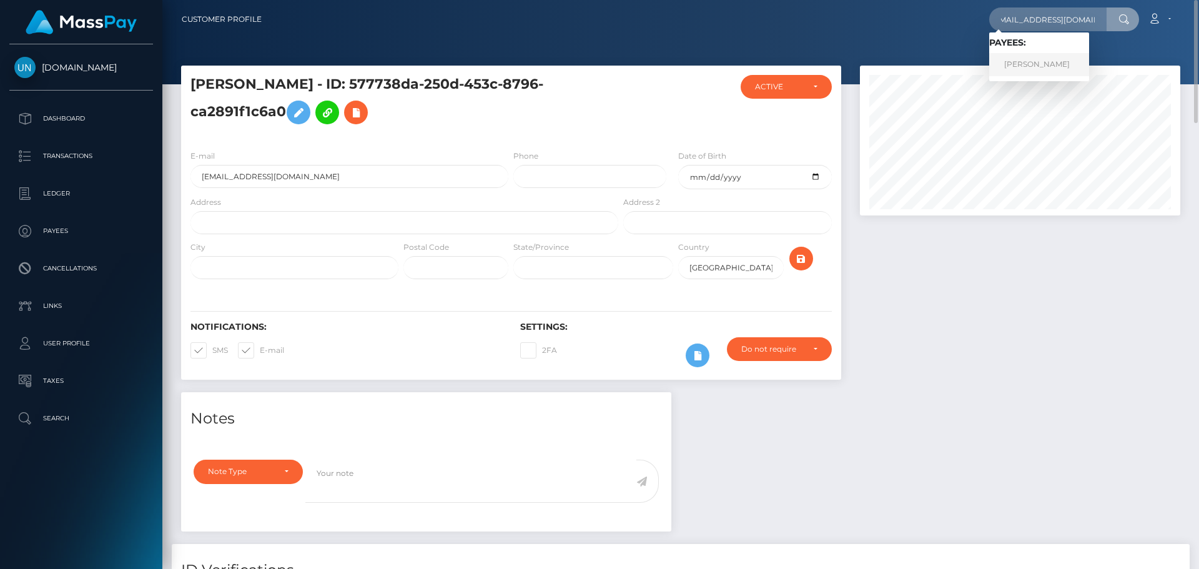
click at [1036, 64] on link "REINALIZ COLON" at bounding box center [1040, 64] width 100 height 23
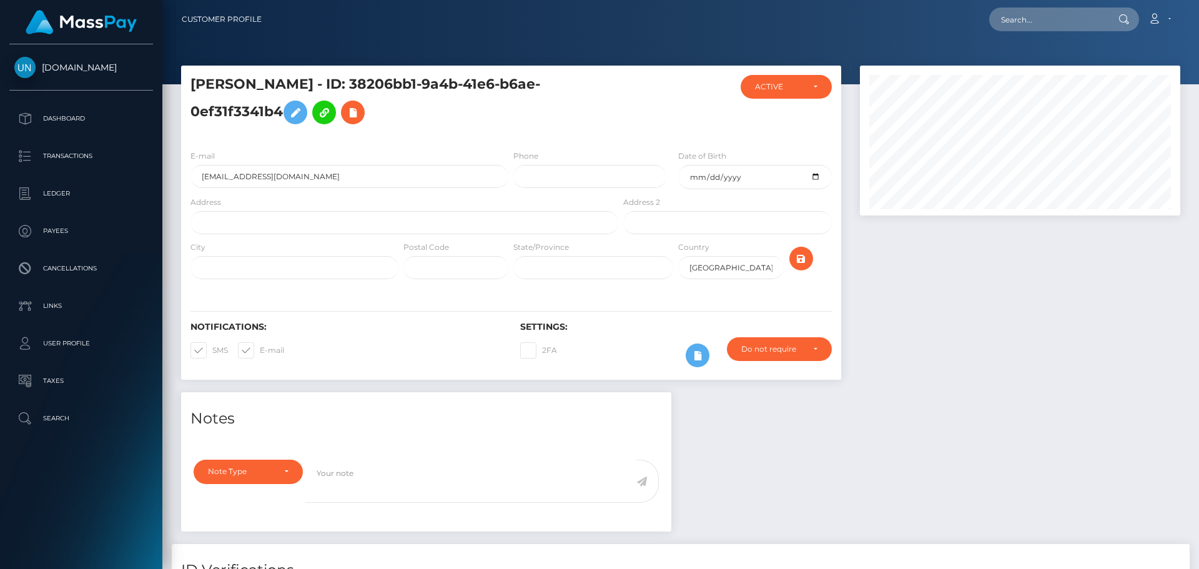
scroll to position [150, 321]
click at [246, 241] on div "City" at bounding box center [295, 260] width 208 height 39
paste input "[STREET_ADDRESS]"
click at [256, 226] on input "text" at bounding box center [405, 222] width 428 height 23
click at [329, 222] on input "8911 N Willow Ave Tampa FL 33704" at bounding box center [405, 222] width 428 height 23
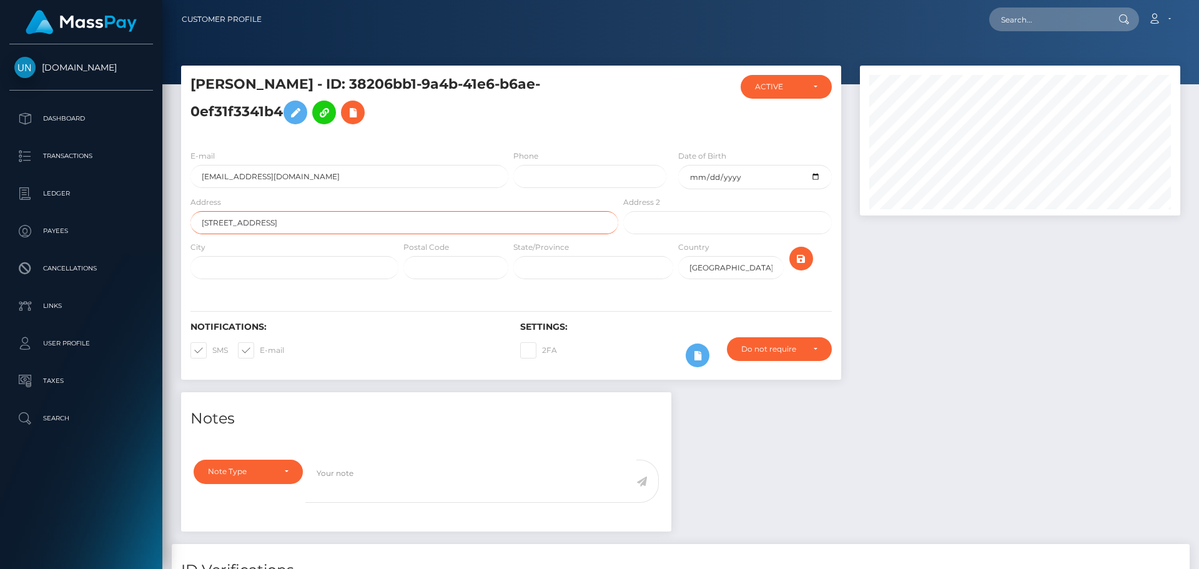
click at [329, 222] on input "8911 N Willow Ave Tampa FL 33704" at bounding box center [405, 222] width 428 height 23
type input "8911 N Willow Ave Tampa FL 33704"
drag, startPoint x: 392, startPoint y: 258, endPoint x: 400, endPoint y: 259, distance: 8.2
click at [399, 259] on div at bounding box center [295, 267] width 208 height 23
click at [411, 260] on input "text" at bounding box center [456, 267] width 105 height 23
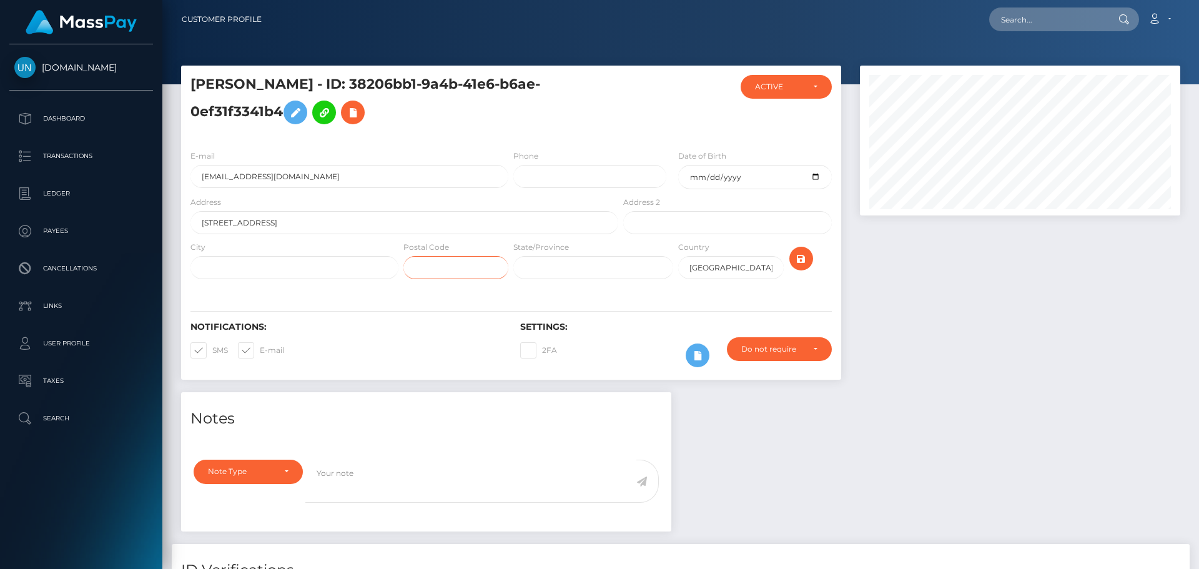
paste input "33704"
type input "33704"
click at [290, 225] on input "8911 N Willow Ave Tampa FL 33704" at bounding box center [405, 222] width 428 height 23
click at [291, 270] on input "text" at bounding box center [295, 267] width 208 height 23
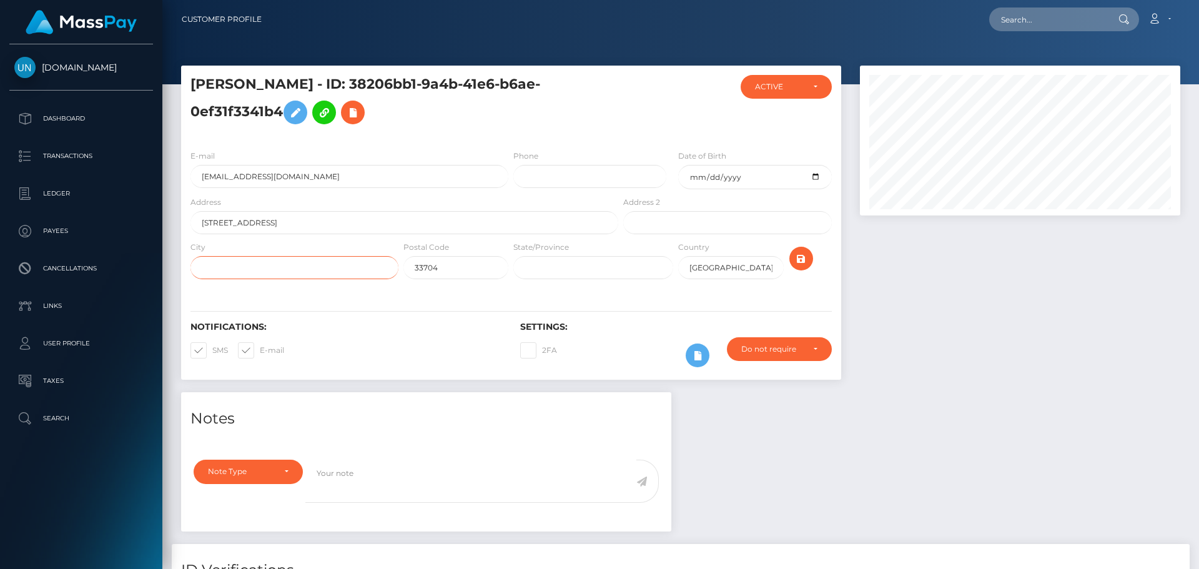
paste input "[GEOGRAPHIC_DATA]"
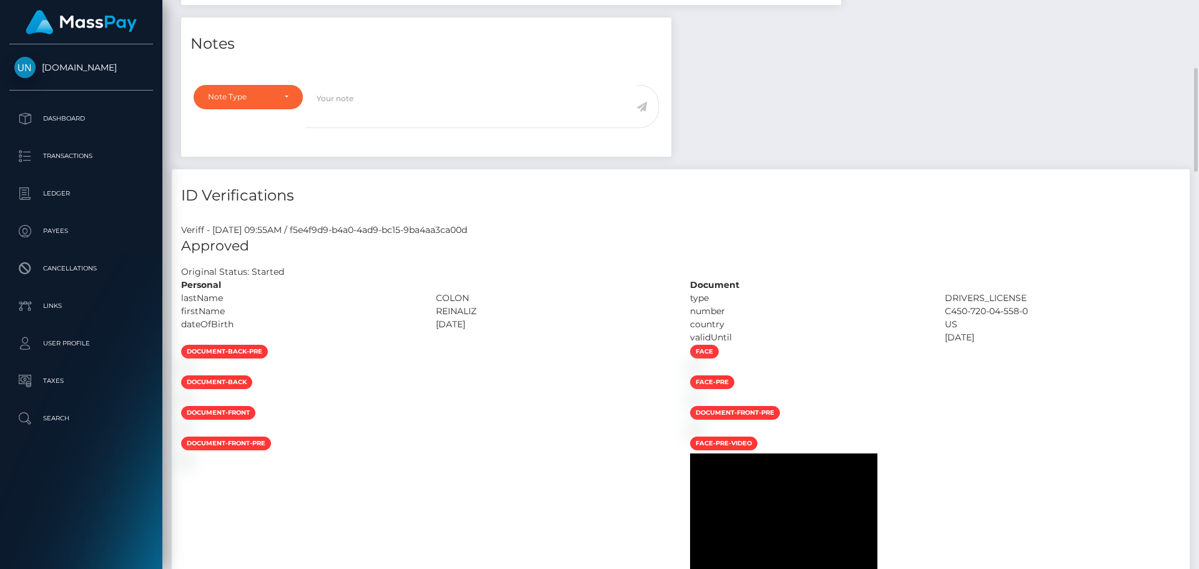
scroll to position [0, 0]
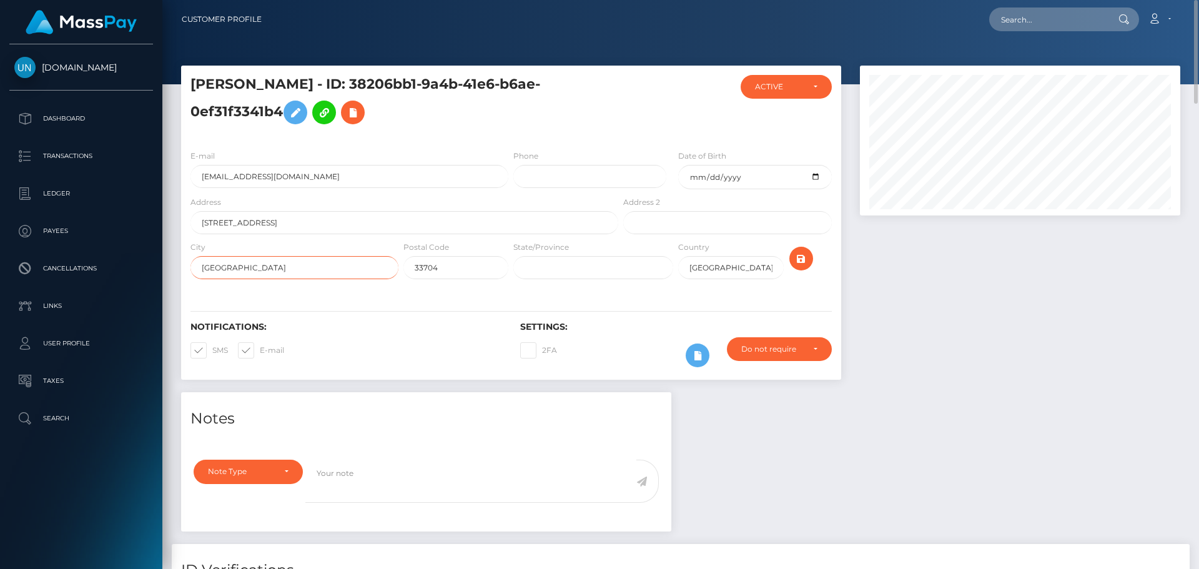
type input "[GEOGRAPHIC_DATA]"
click at [542, 266] on input "text" at bounding box center [594, 267] width 160 height 23
type input "FL"
click at [302, 219] on input "8911 N Willow Ave Tampa FL 33704" at bounding box center [405, 222] width 428 height 23
drag, startPoint x: 332, startPoint y: 222, endPoint x: 270, endPoint y: 222, distance: 61.8
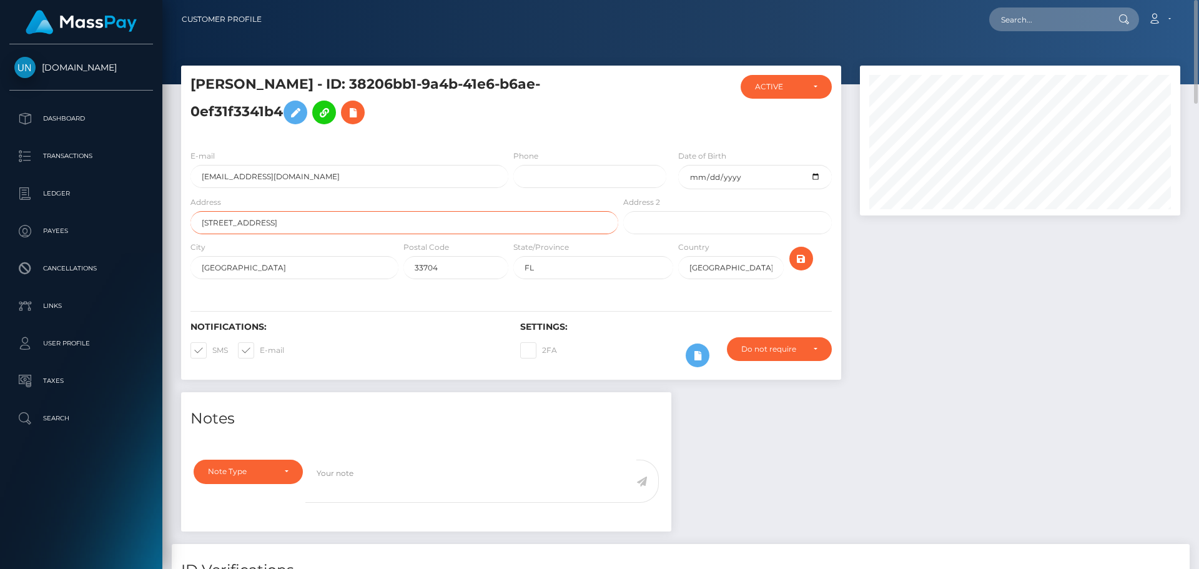
click at [270, 222] on input "8911 N Willow Ave Tampa FL 33704" at bounding box center [405, 222] width 428 height 23
type input "8911 N Willow Ave"
click at [801, 253] on icon "submit" at bounding box center [801, 259] width 15 height 16
click at [1022, 15] on input "text" at bounding box center [1048, 19] width 117 height 24
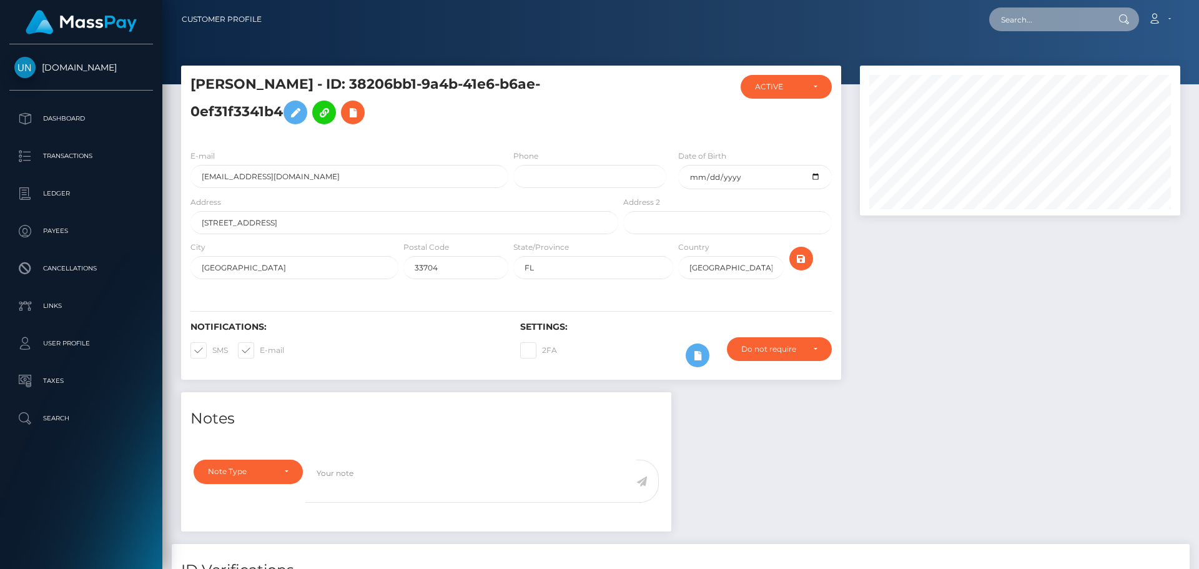
paste input "[EMAIL_ADDRESS][DOMAIN_NAME]"
type input "[EMAIL_ADDRESS][DOMAIN_NAME]"
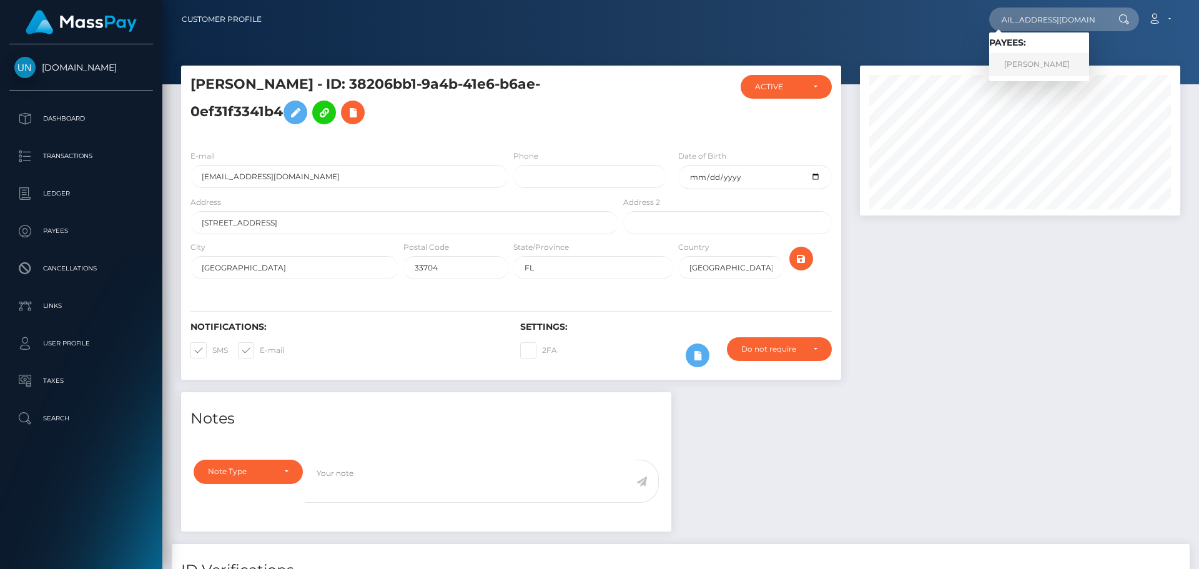
click at [1032, 62] on link "[PERSON_NAME]" at bounding box center [1040, 64] width 100 height 23
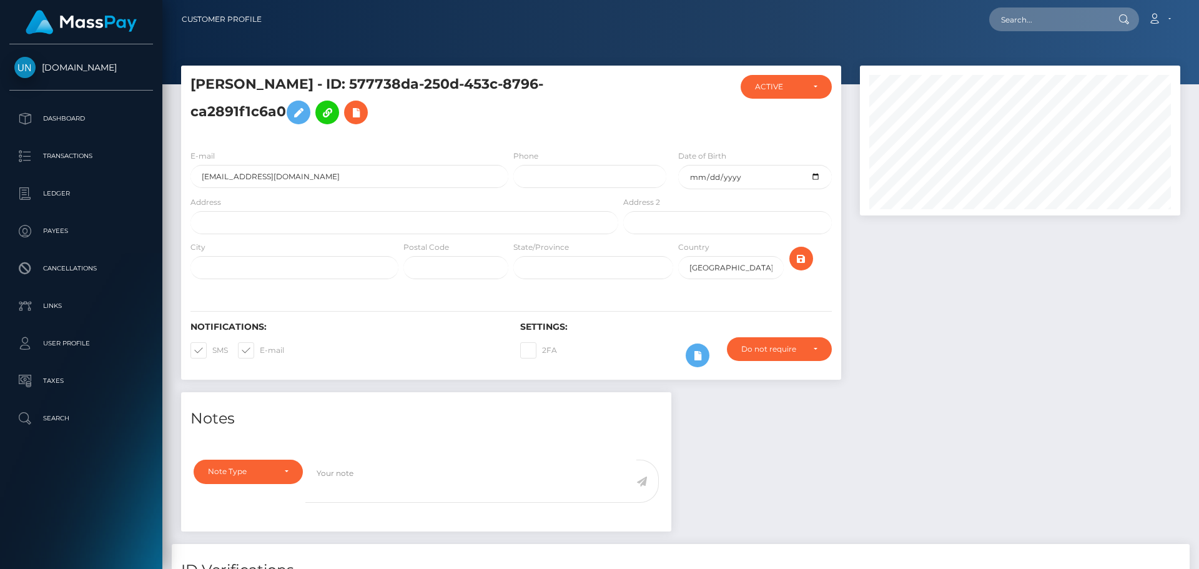
scroll to position [150, 321]
click at [428, 217] on input "text" at bounding box center [405, 222] width 428 height 23
paste input "Urb. [PERSON_NAME] cll [PERSON_NAME] #102 00985"
click at [384, 222] on input "Urb. [PERSON_NAME] cll [PERSON_NAME] #102 00985" at bounding box center [405, 222] width 428 height 23
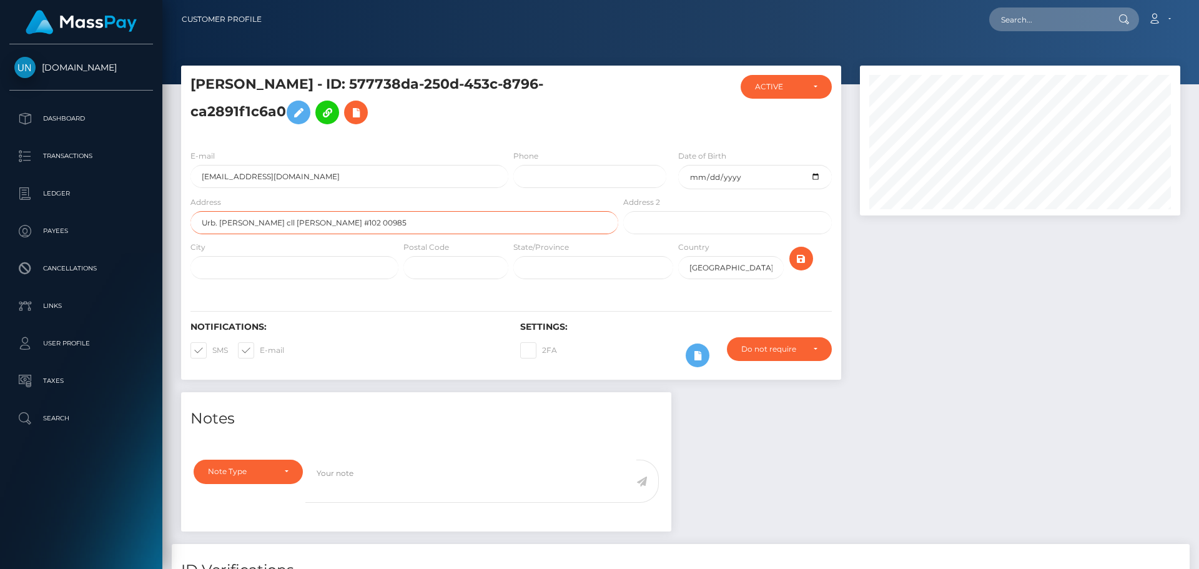
type input "Urb. [PERSON_NAME] cll [PERSON_NAME] #102 00985"
click at [496, 278] on input "text" at bounding box center [456, 267] width 105 height 23
paste input "00985"
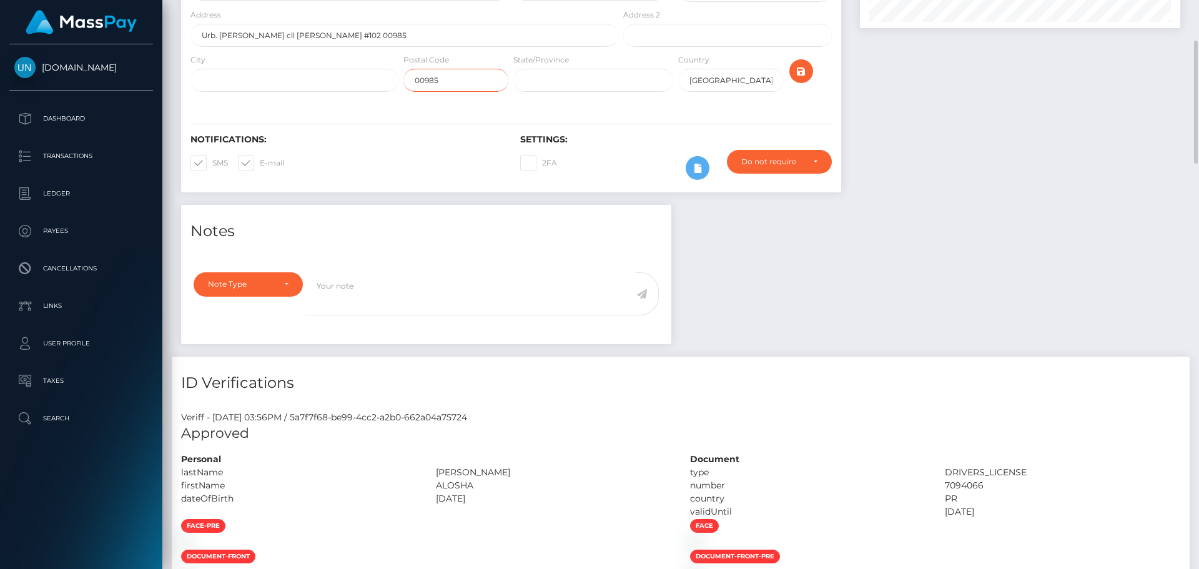
scroll to position [62, 0]
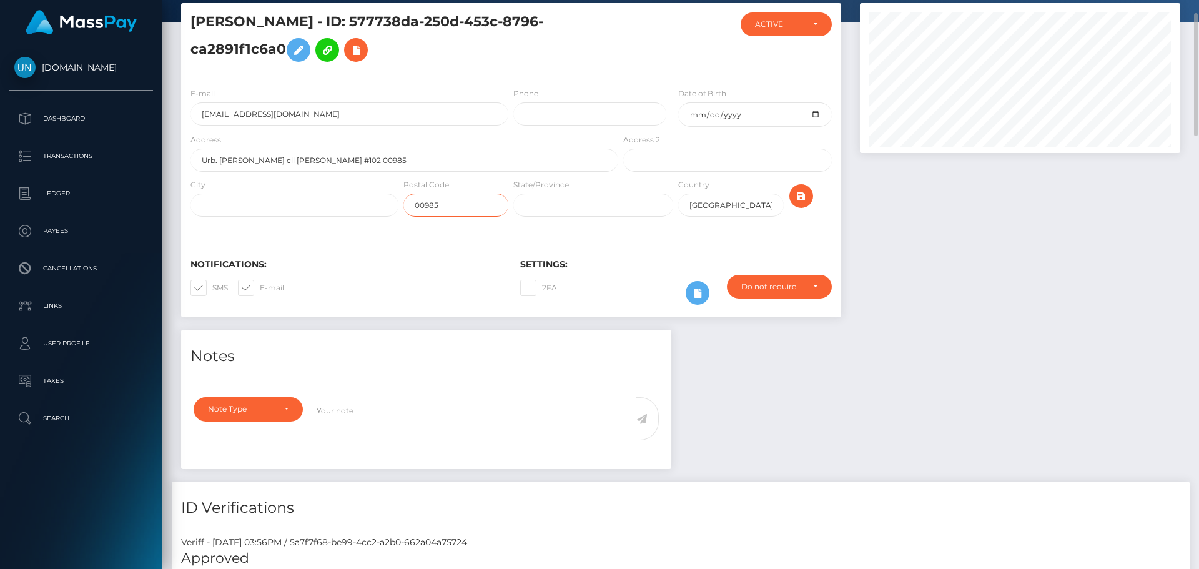
type input "00985"
click at [550, 211] on input "text" at bounding box center [594, 205] width 160 height 23
type input "PR"
click at [345, 162] on input "Urb. Joser severo quiñones cll ulises ortiz #102 00985" at bounding box center [405, 160] width 428 height 23
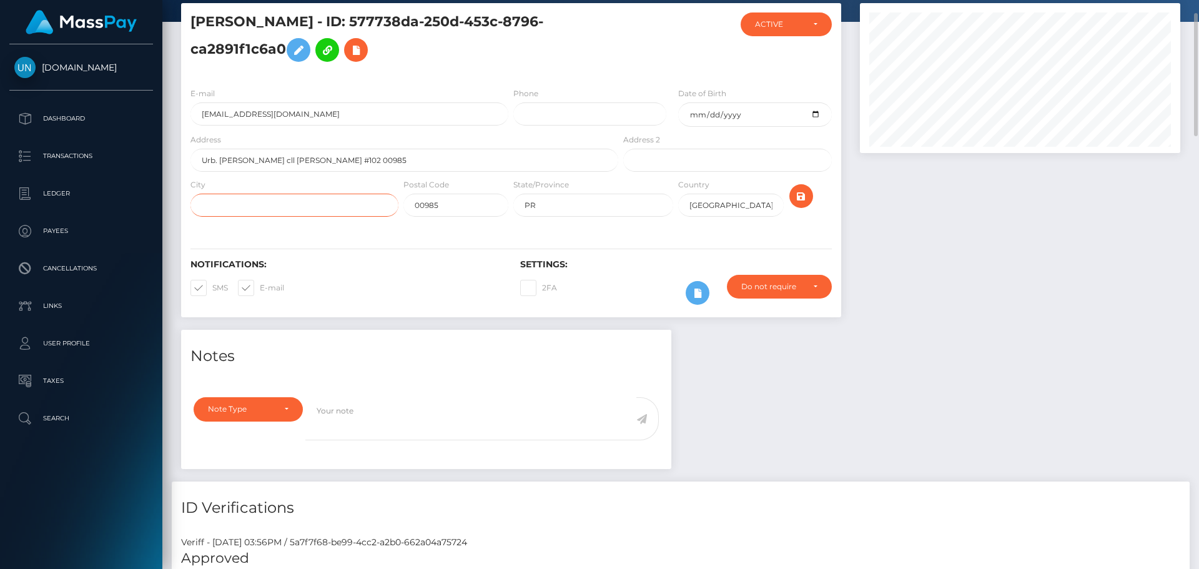
click at [296, 201] on input "text" at bounding box center [295, 205] width 208 height 23
paste input "ortiz"
drag, startPoint x: 206, startPoint y: 204, endPoint x: 194, endPoint y: 205, distance: 12.6
click at [194, 205] on input "ortiz" at bounding box center [295, 205] width 208 height 23
type input "[PERSON_NAME]"
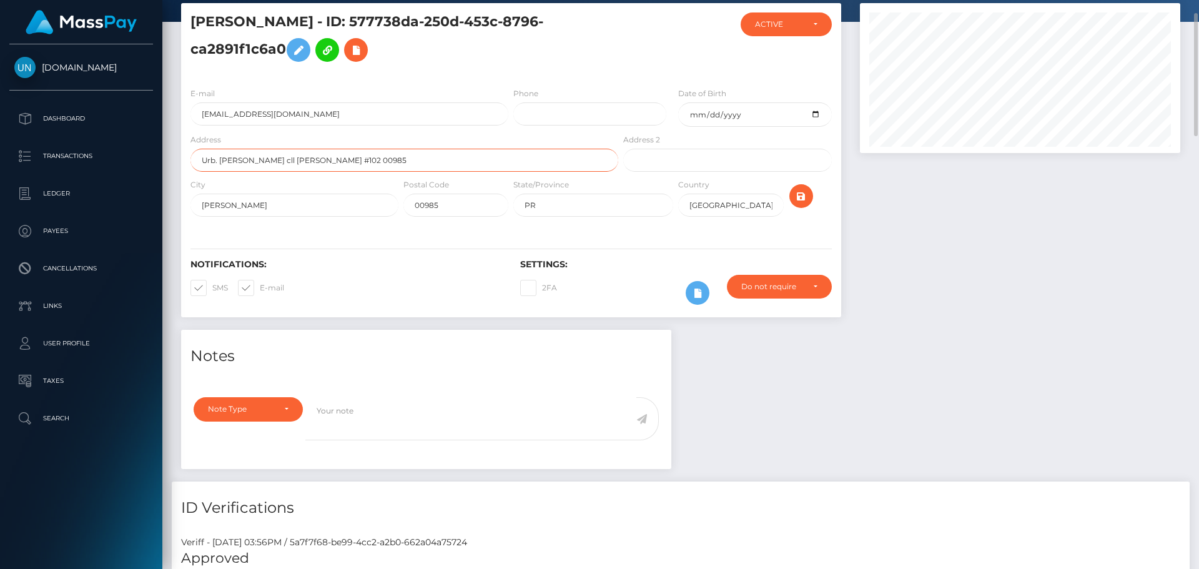
drag, startPoint x: 416, startPoint y: 155, endPoint x: 375, endPoint y: 164, distance: 42.1
click at [375, 164] on input "Urb. Joser severo quiñones cll ulises ortiz #102 00985" at bounding box center [405, 160] width 428 height 23
type input "Urb. Joser severo quiñones cll ulises ortiz #102"
click at [796, 197] on icon "submit" at bounding box center [801, 197] width 15 height 16
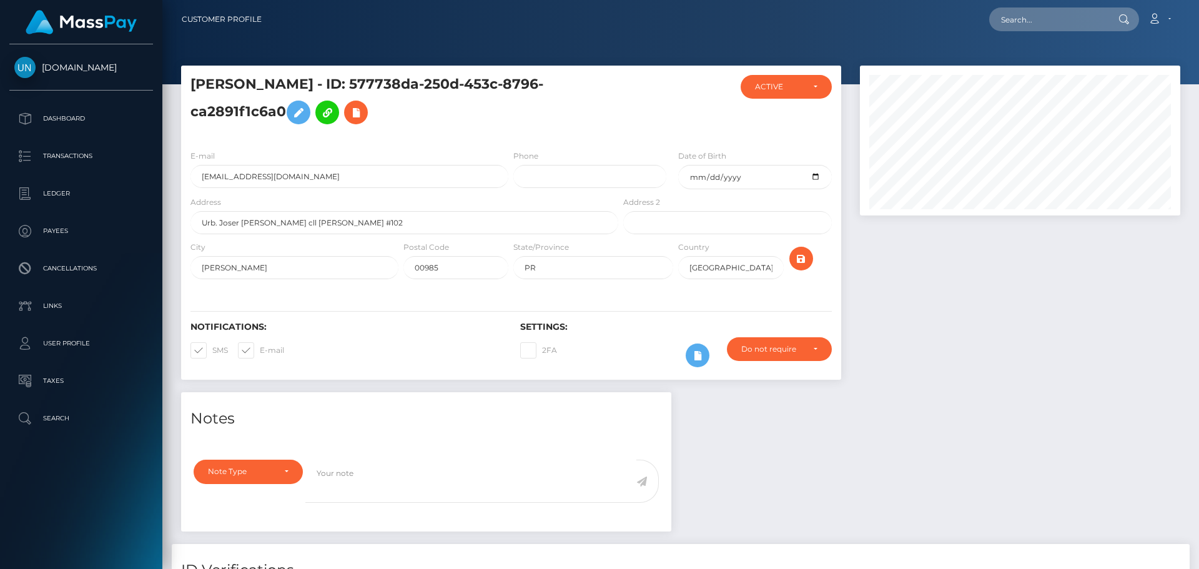
scroll to position [150, 321]
click at [1007, 11] on input "text" at bounding box center [1048, 19] width 117 height 24
paste input "[EMAIL_ADDRESS][DOMAIN_NAME]"
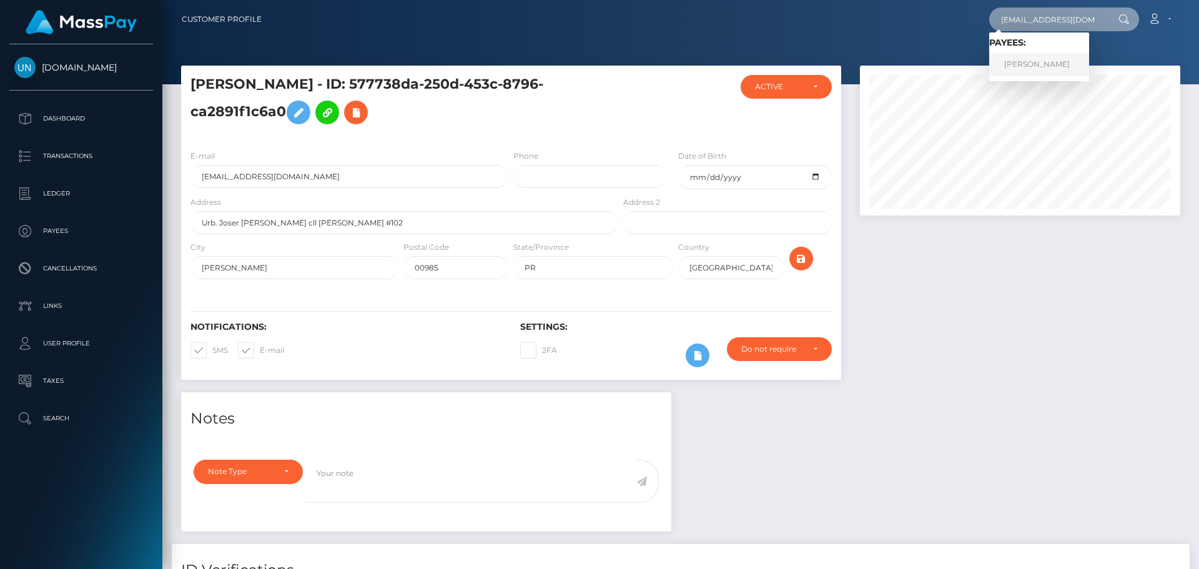
type input "[EMAIL_ADDRESS][DOMAIN_NAME]"
click at [1034, 67] on link "[PERSON_NAME]" at bounding box center [1040, 64] width 100 height 23
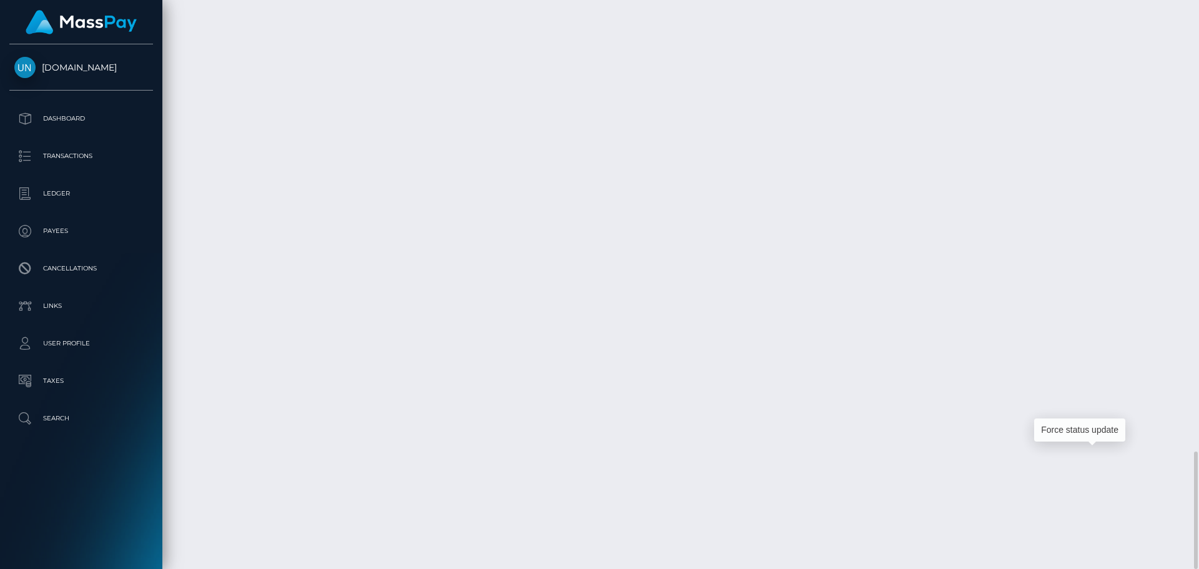
scroll to position [150, 321]
click at [1199, 4] on div at bounding box center [1194, 284] width 9 height 569
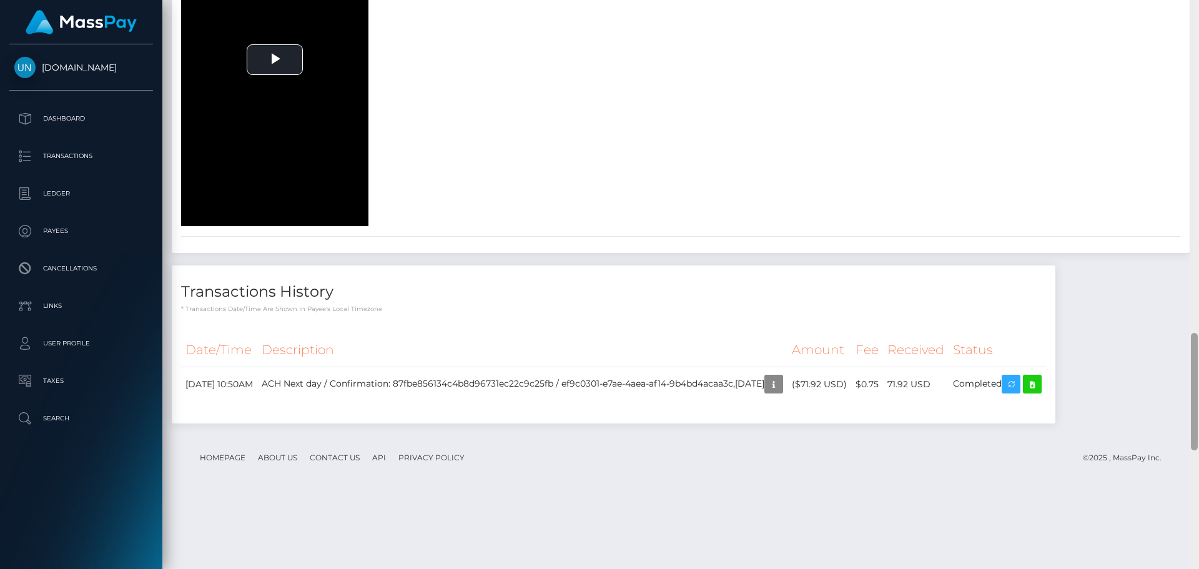
click at [1199, 4] on div at bounding box center [1194, 284] width 9 height 569
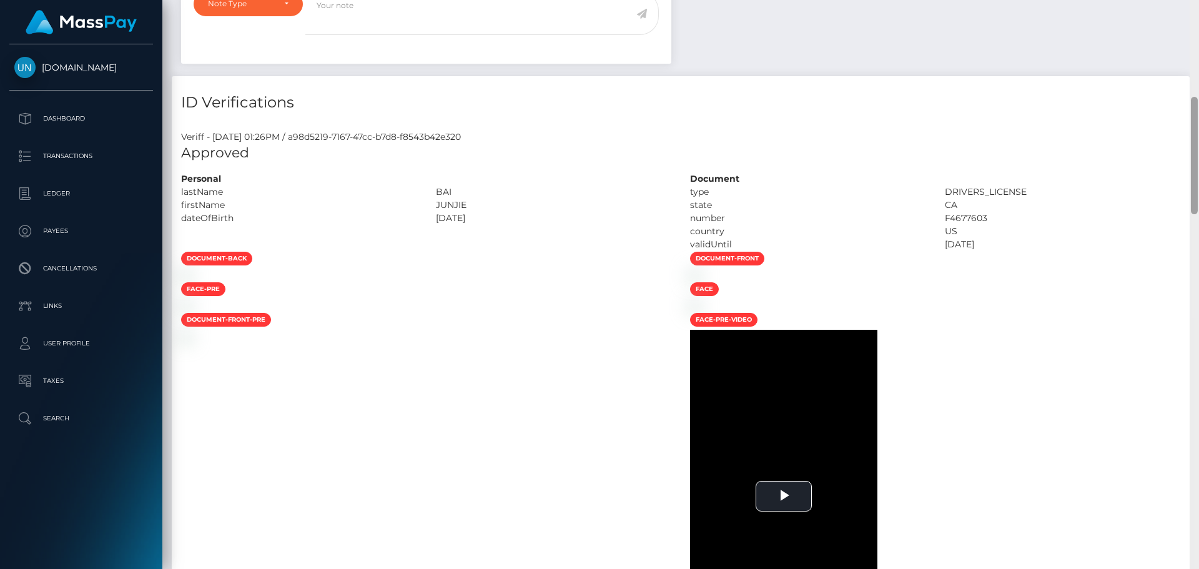
click at [1199, 4] on div "Customer Profile Loading... Loading..." at bounding box center [680, 284] width 1037 height 569
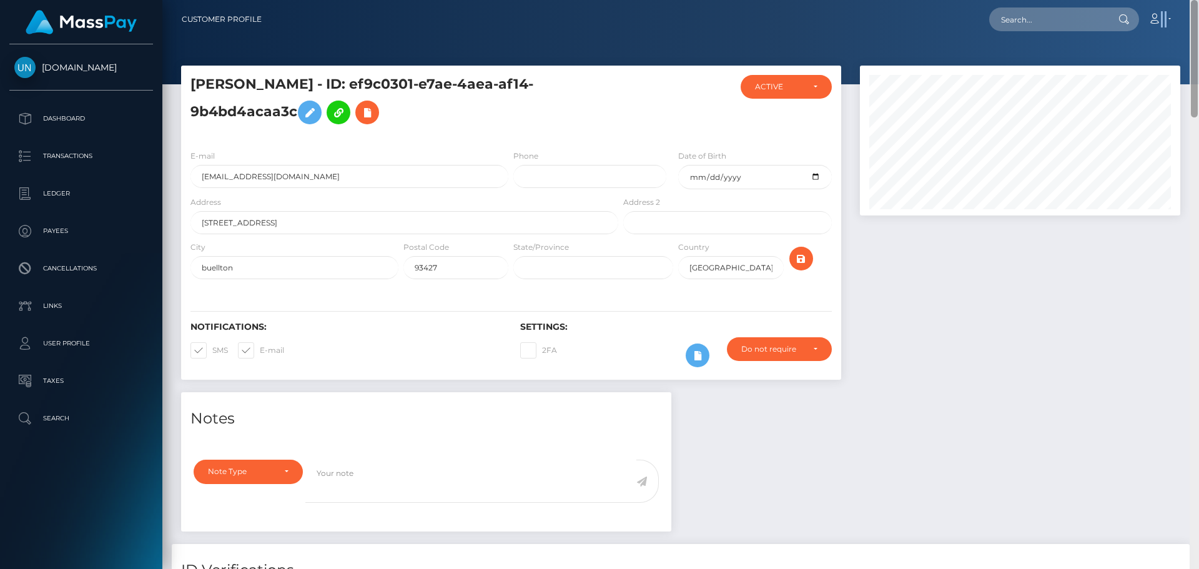
click at [1199, 4] on nav "Customer Profile Loading... Loading... Account" at bounding box center [680, 19] width 1037 height 39
click at [1076, 11] on input "text" at bounding box center [1048, 19] width 117 height 24
paste input "smailychevon70@gmail.com"
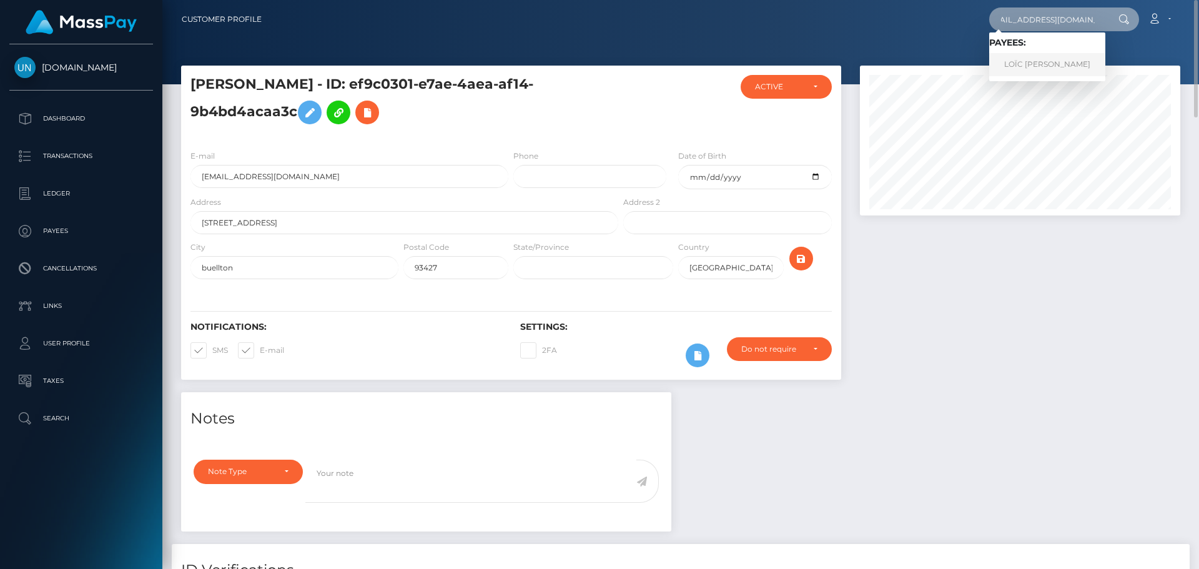
type input "smailychevon70@gmail.com"
click at [1067, 61] on link "LOÏC THOMAS SARTIN" at bounding box center [1048, 64] width 116 height 23
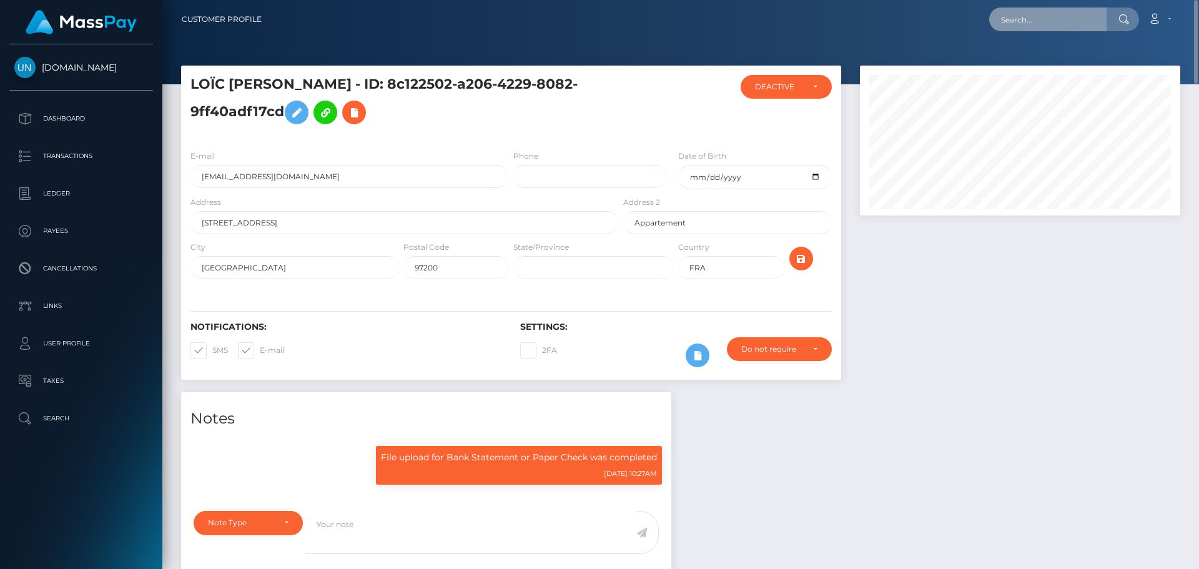
click at [1001, 22] on input "text" at bounding box center [1048, 19] width 117 height 24
paste input "[EMAIL_ADDRESS][DOMAIN_NAME]"
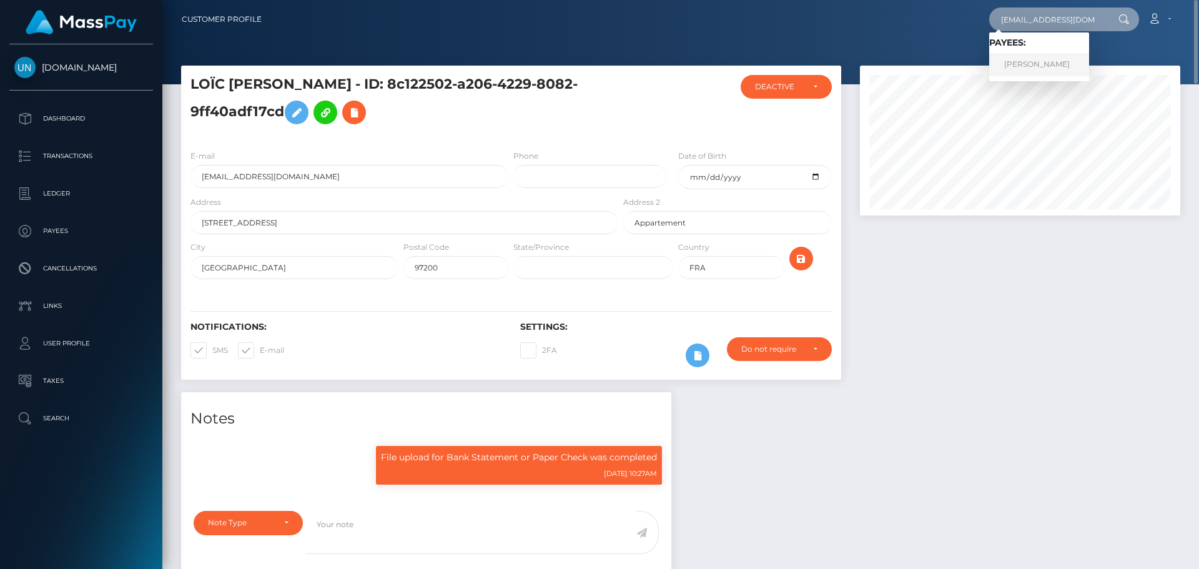
type input "[EMAIL_ADDRESS][DOMAIN_NAME]"
click at [1026, 59] on link "Jose M" at bounding box center [1040, 64] width 100 height 23
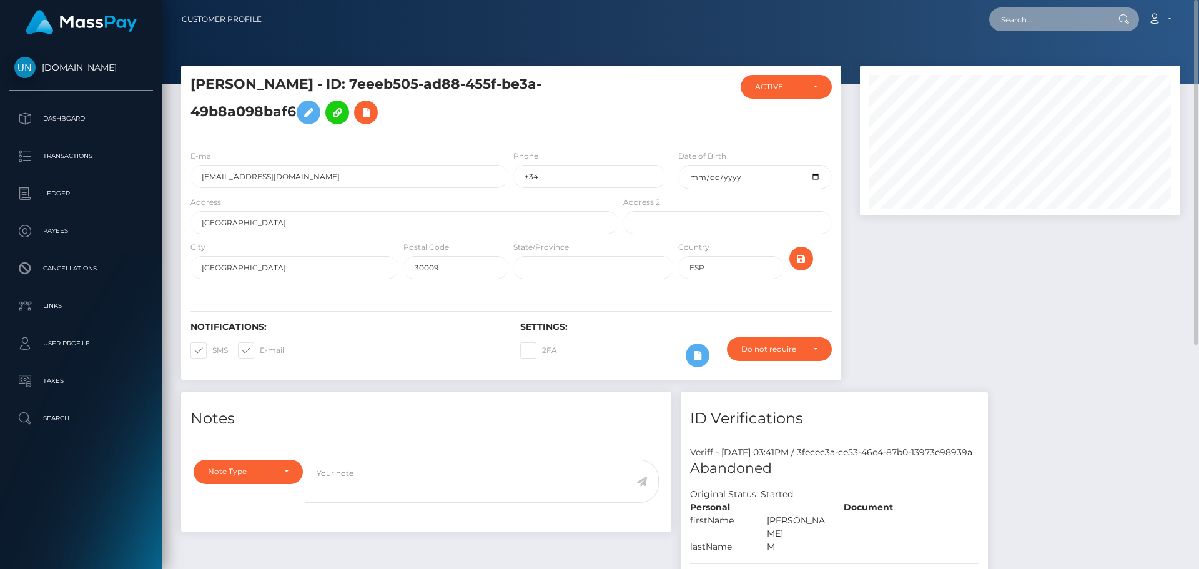
click at [1041, 14] on input "text" at bounding box center [1048, 19] width 117 height 24
paste input "[EMAIL_ADDRESS][DOMAIN_NAME]"
type input "[EMAIL_ADDRESS][DOMAIN_NAME]"
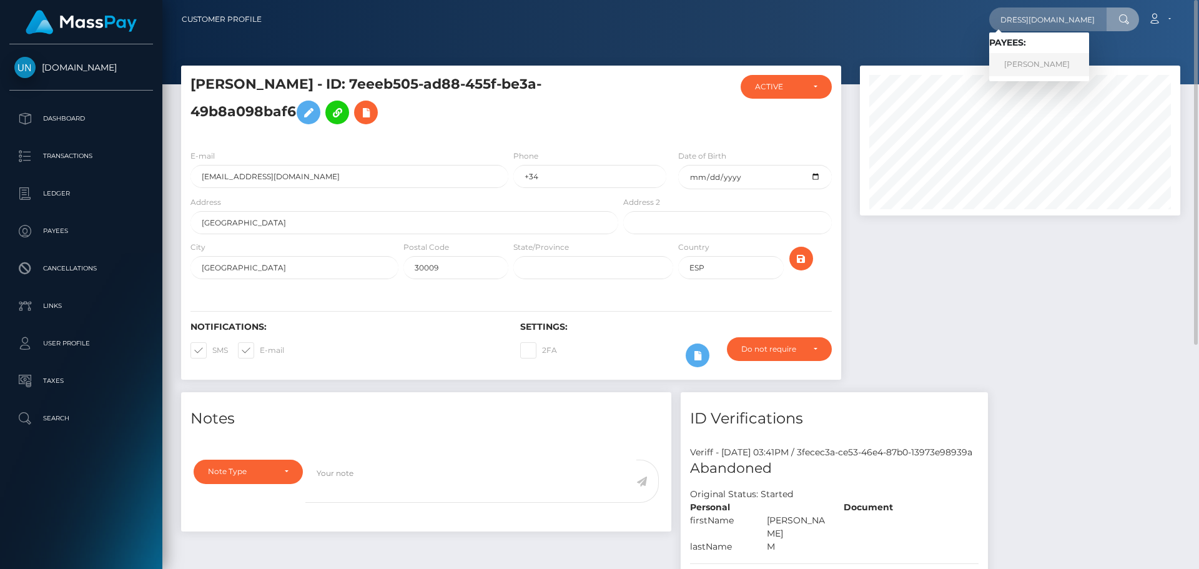
click at [1033, 64] on link "[PERSON_NAME]" at bounding box center [1040, 64] width 100 height 23
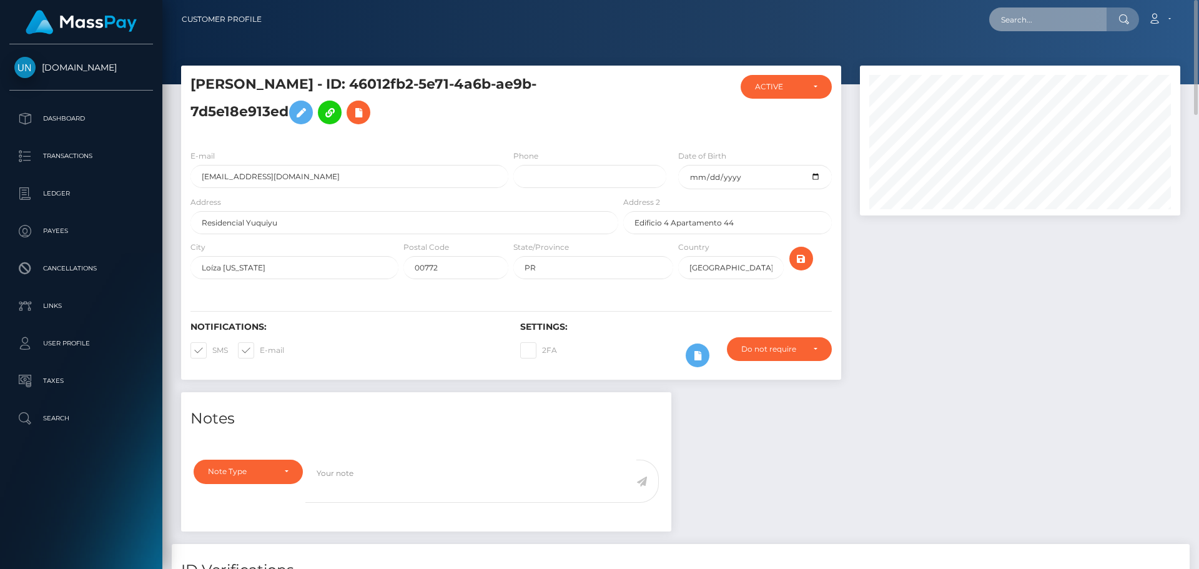
click at [1056, 22] on input "text" at bounding box center [1048, 19] width 117 height 24
paste input "drvculagirl98@yahoo.com"
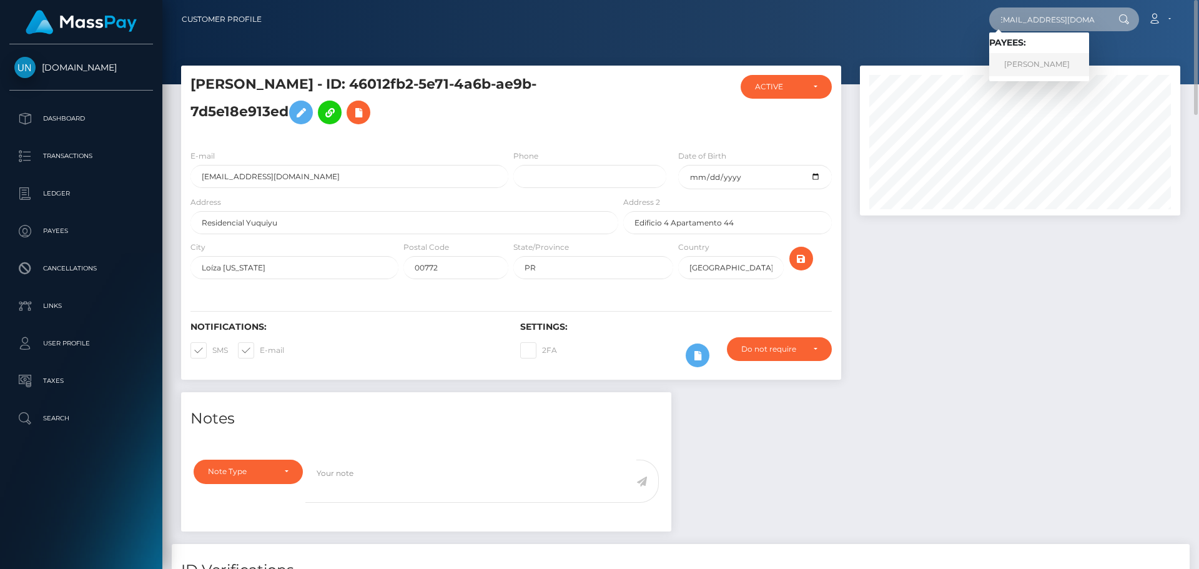
type input "drvculagirl98@yahoo.com"
click at [1023, 64] on link "AHTZIRI AYLEEN SEGURA" at bounding box center [1040, 64] width 100 height 23
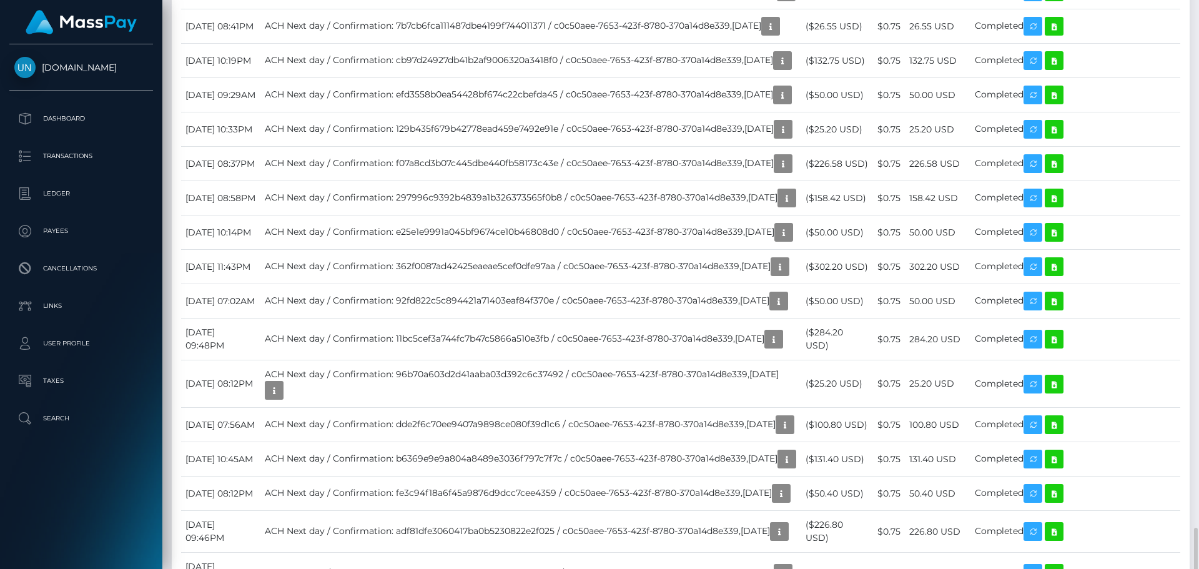
scroll to position [2374, 0]
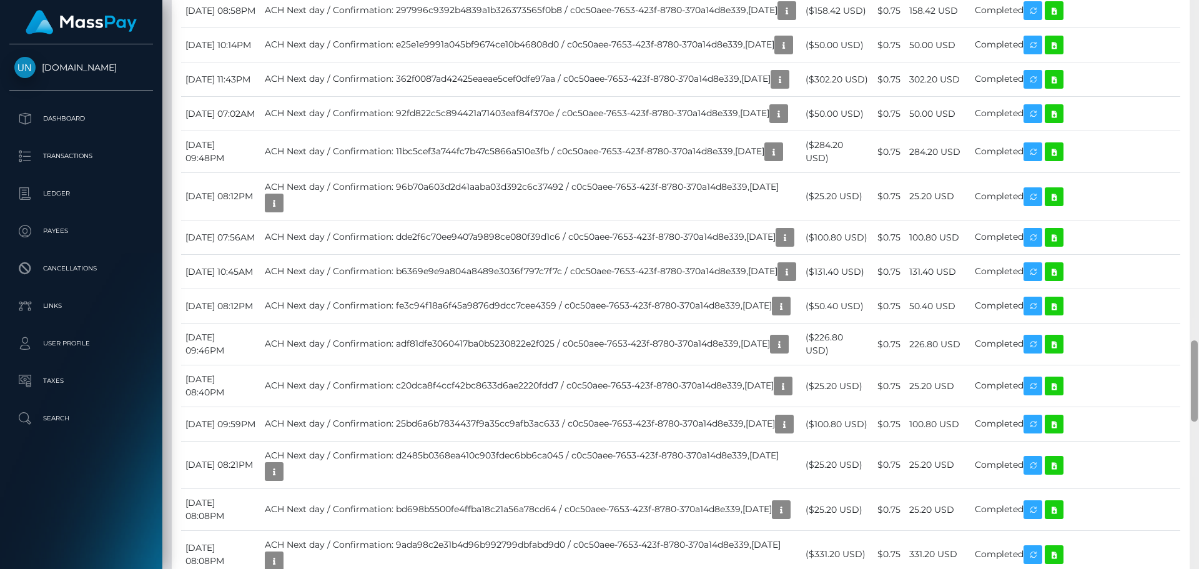
click at [1199, 13] on div at bounding box center [1194, 284] width 9 height 569
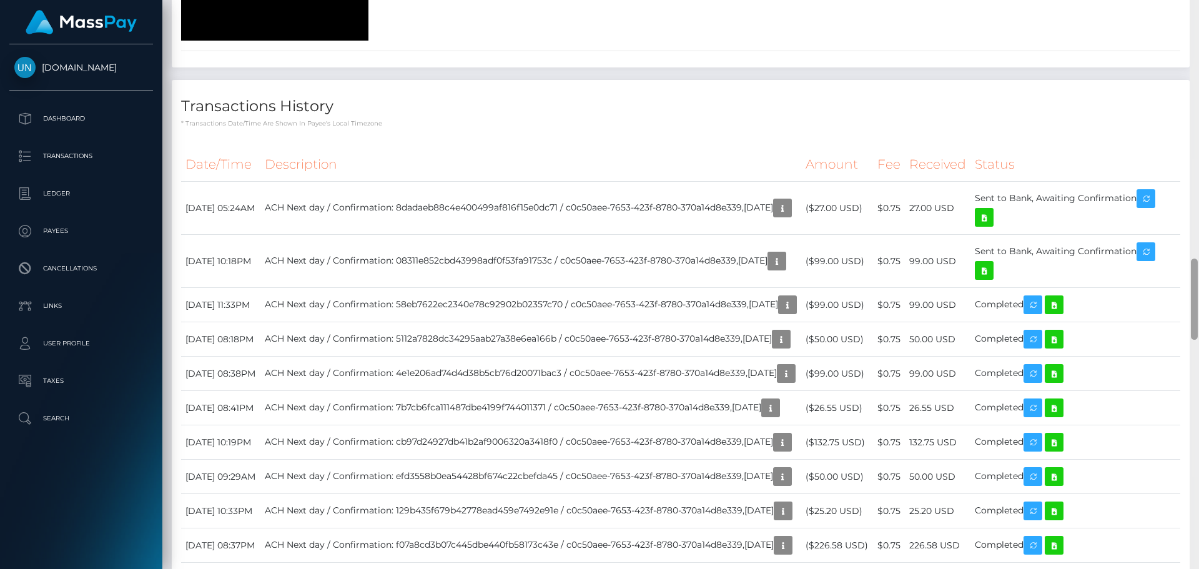
click at [1199, 13] on div at bounding box center [1194, 284] width 9 height 569
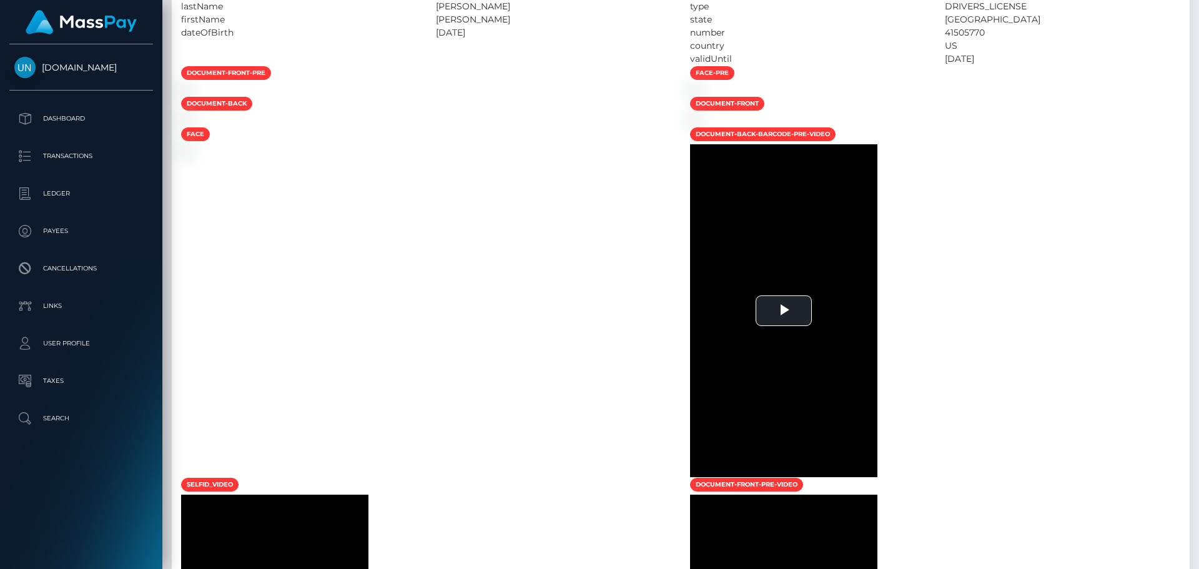
click at [1199, 13] on div at bounding box center [1194, 284] width 9 height 569
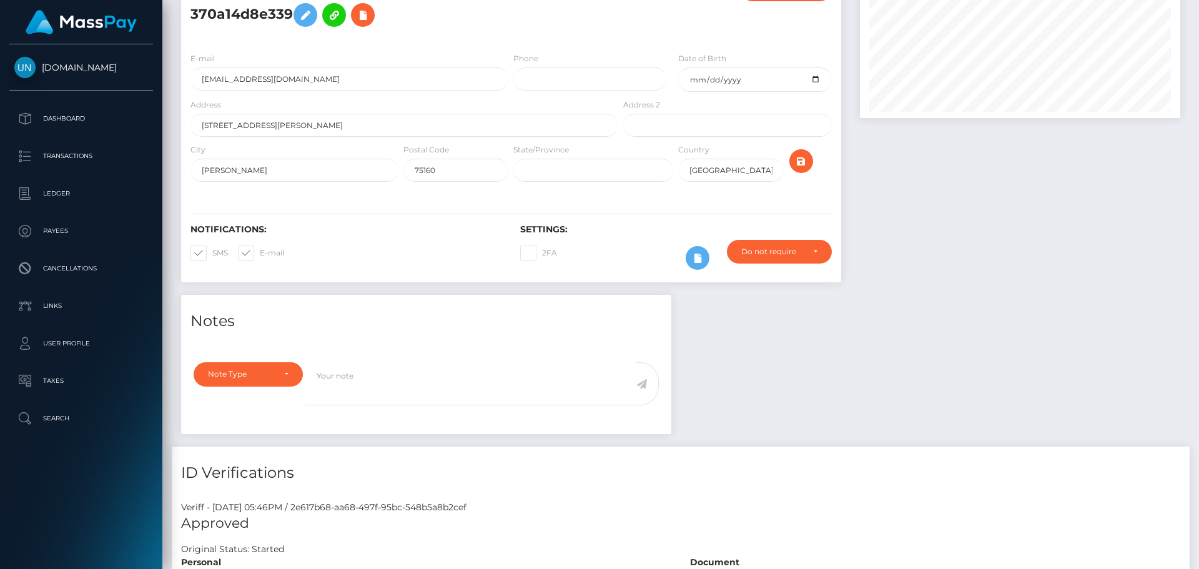
scroll to position [0, 0]
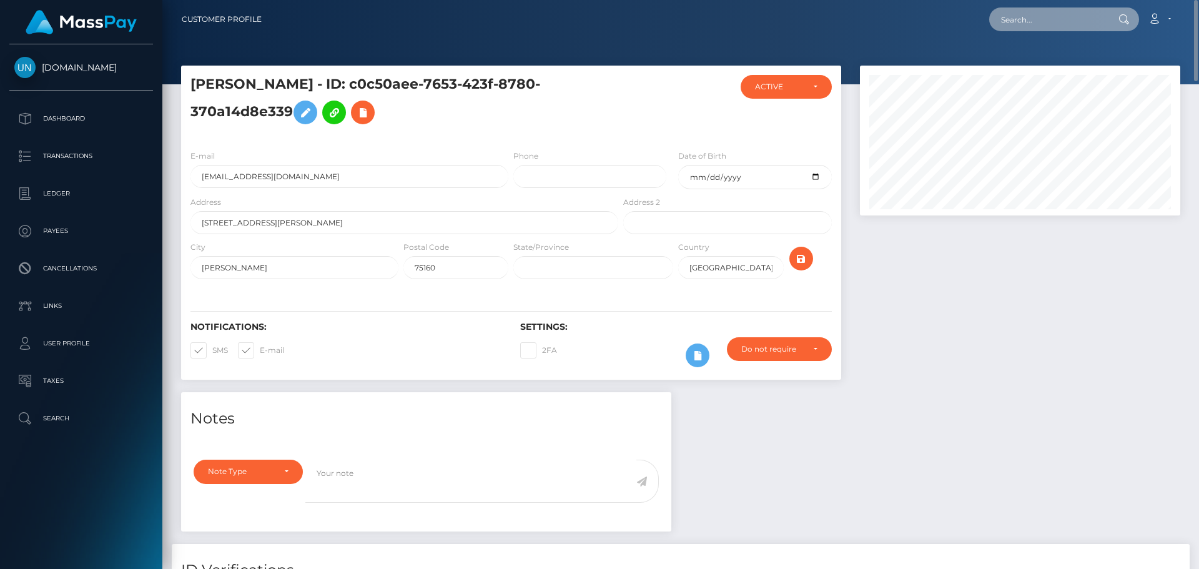
click at [1096, 22] on input "text" at bounding box center [1048, 19] width 117 height 24
paste input "bjhndxswm4@privaterelay.appleid.com"
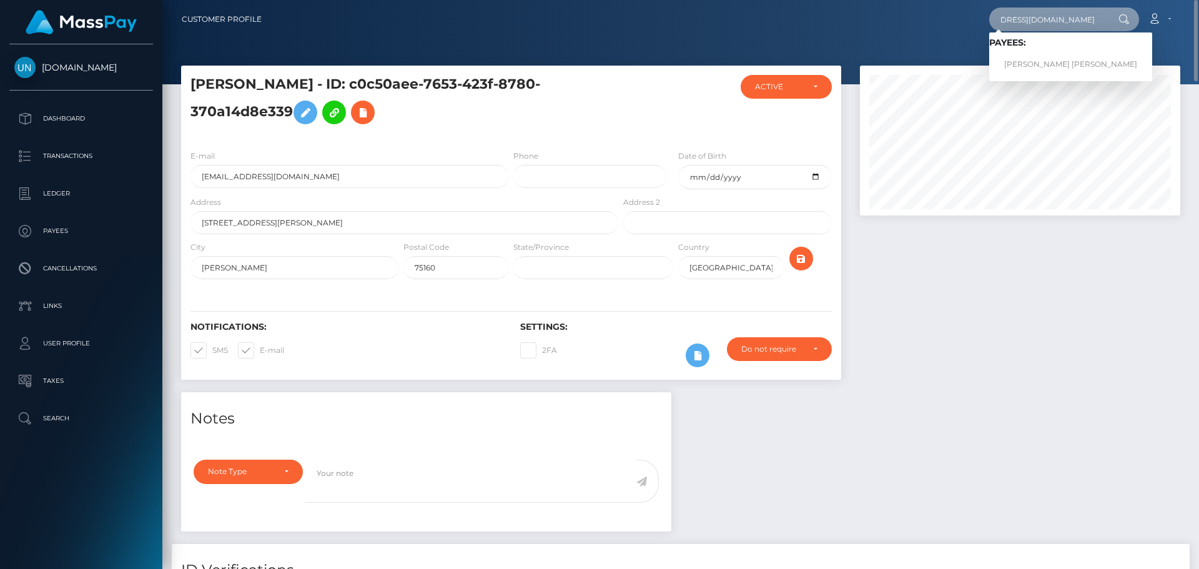
type input "bjhndxswm4@privaterelay.appleid.com"
click at [1040, 61] on link "JONATHAN ANDRÉ LUCIEN LE NADAN" at bounding box center [1071, 64] width 163 height 23
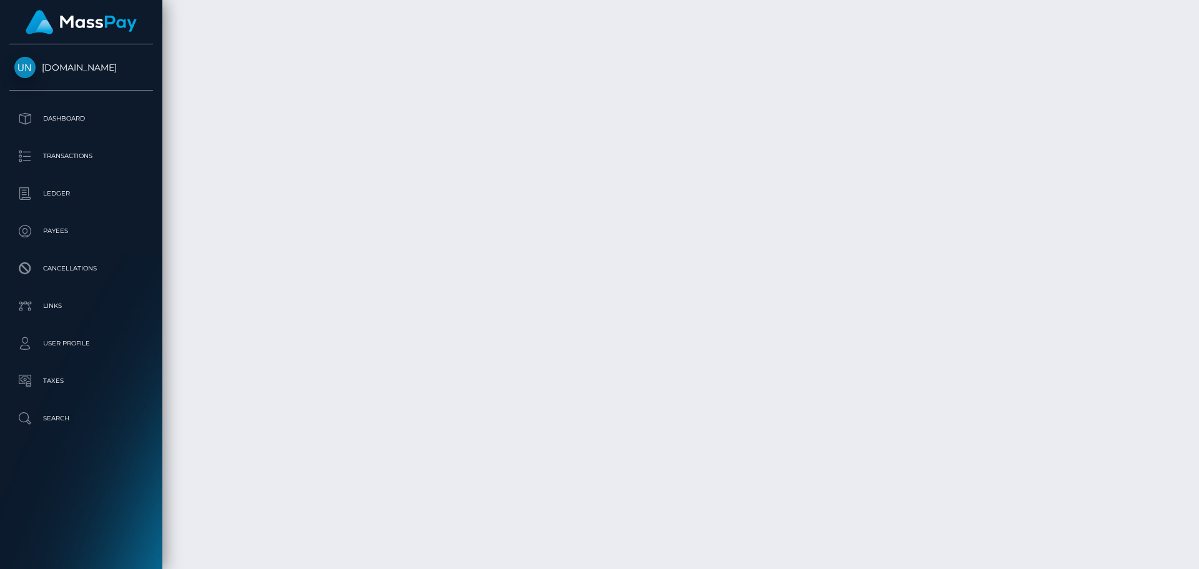
scroll to position [2313, 0]
click at [1199, 23] on div at bounding box center [1194, 284] width 9 height 569
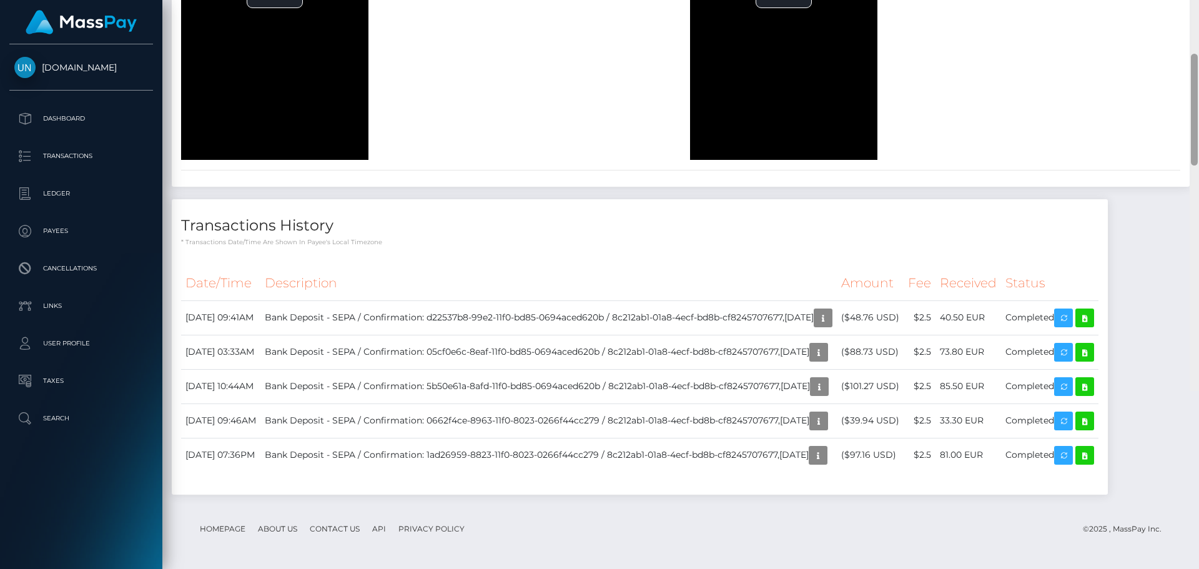
click at [1199, 23] on div at bounding box center [1194, 106] width 9 height 569
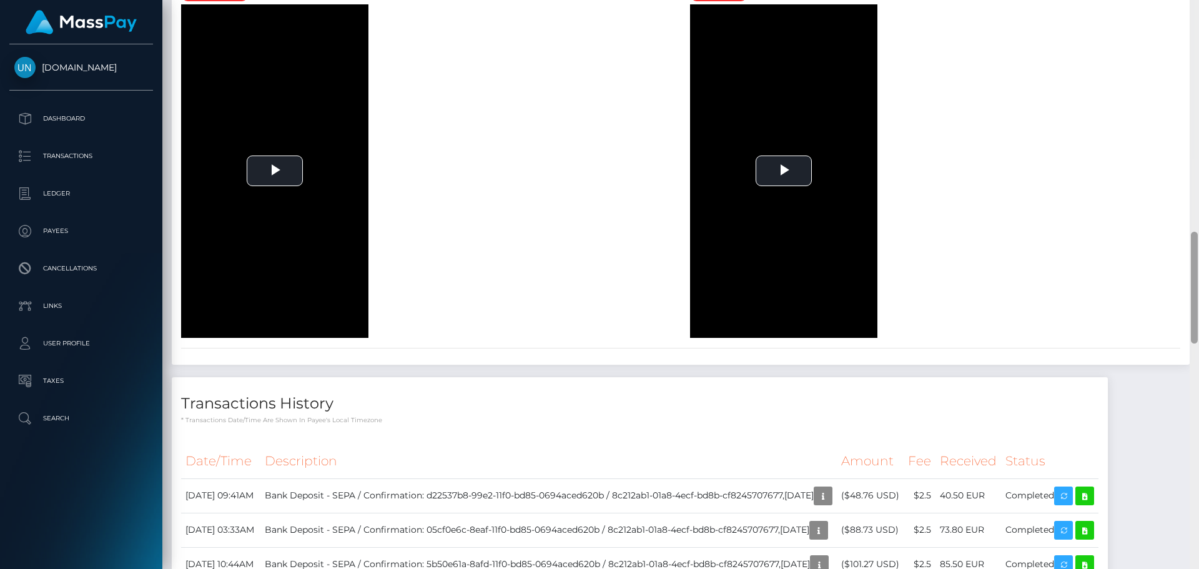
click at [1199, 23] on div at bounding box center [1194, 284] width 9 height 569
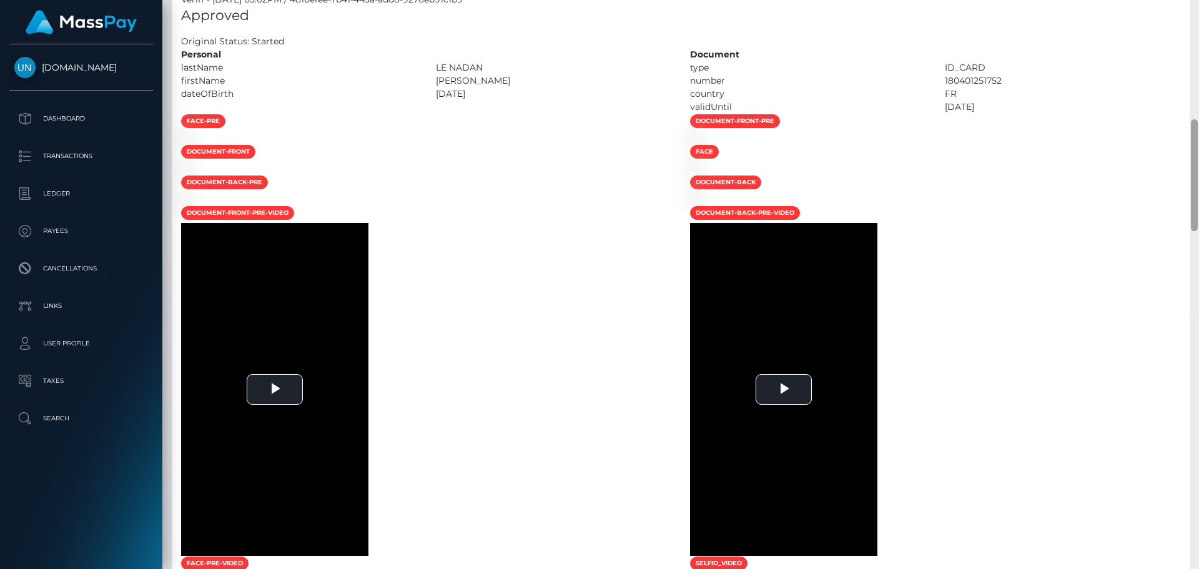
click at [1199, 23] on div at bounding box center [1194, 284] width 9 height 569
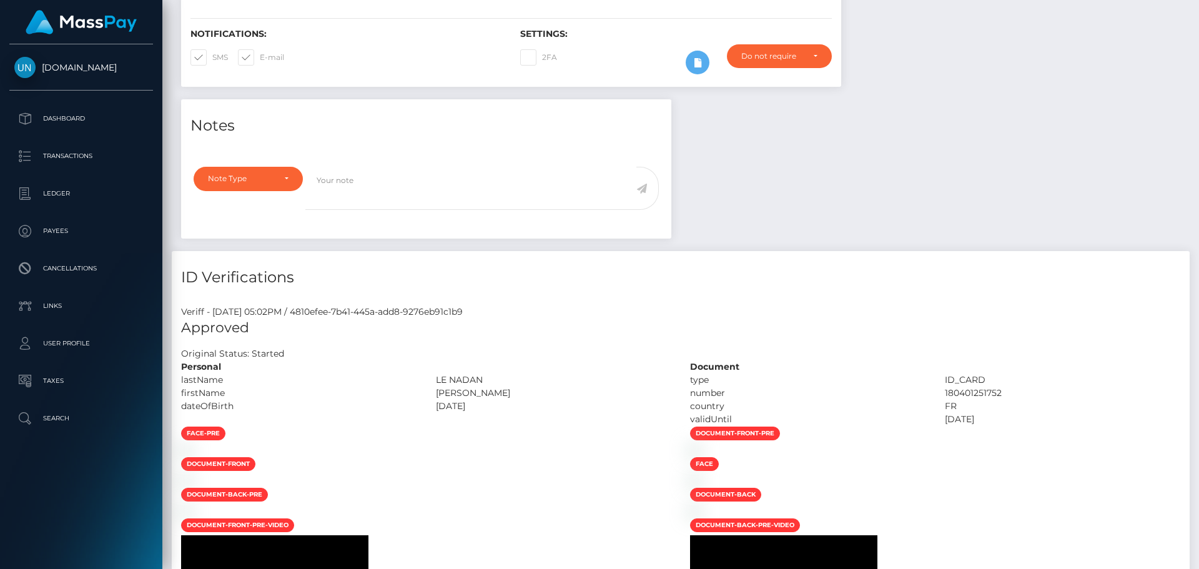
scroll to position [0, 0]
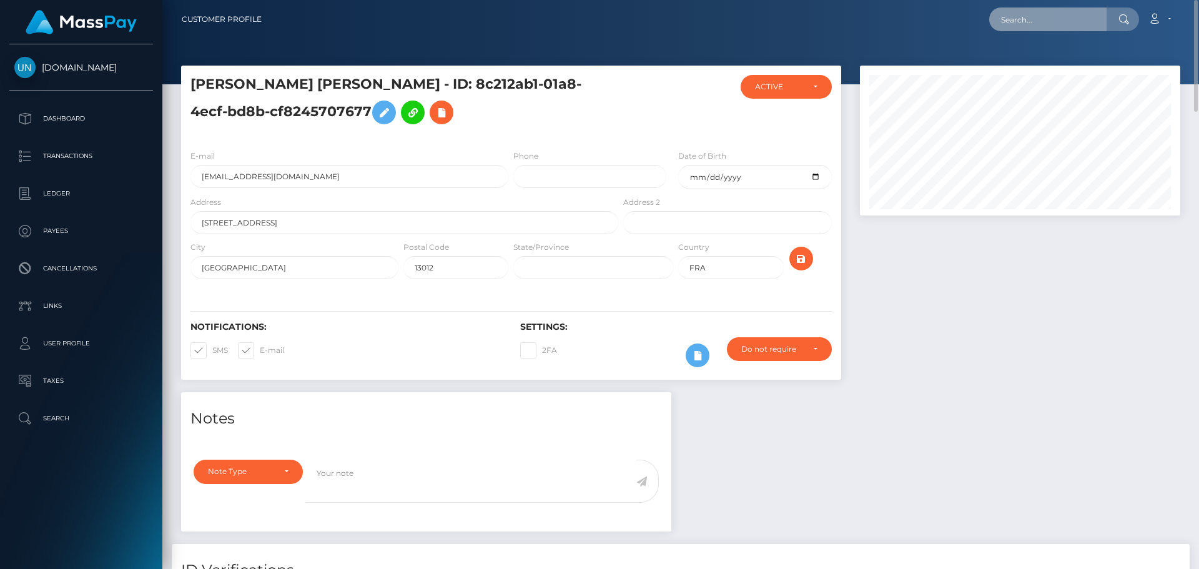
click at [1060, 14] on input "text" at bounding box center [1048, 19] width 117 height 24
paste input "pickeringshona88@gmail.com"
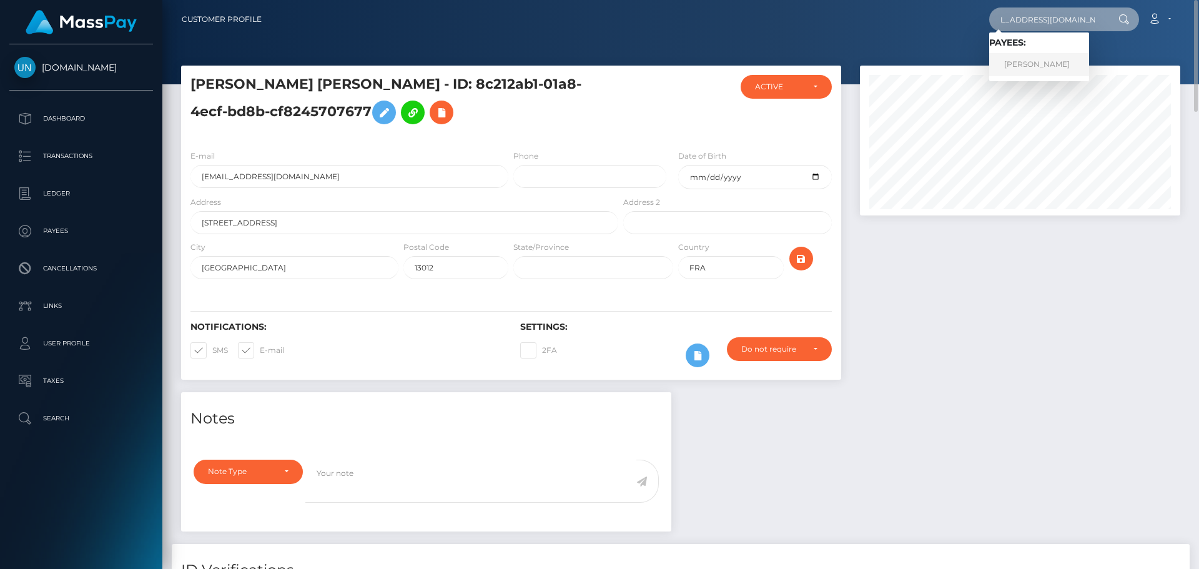
type input "pickeringshona88@gmail.com"
click at [1026, 62] on link "BILLY FRANCIS BRODERICK" at bounding box center [1040, 64] width 100 height 23
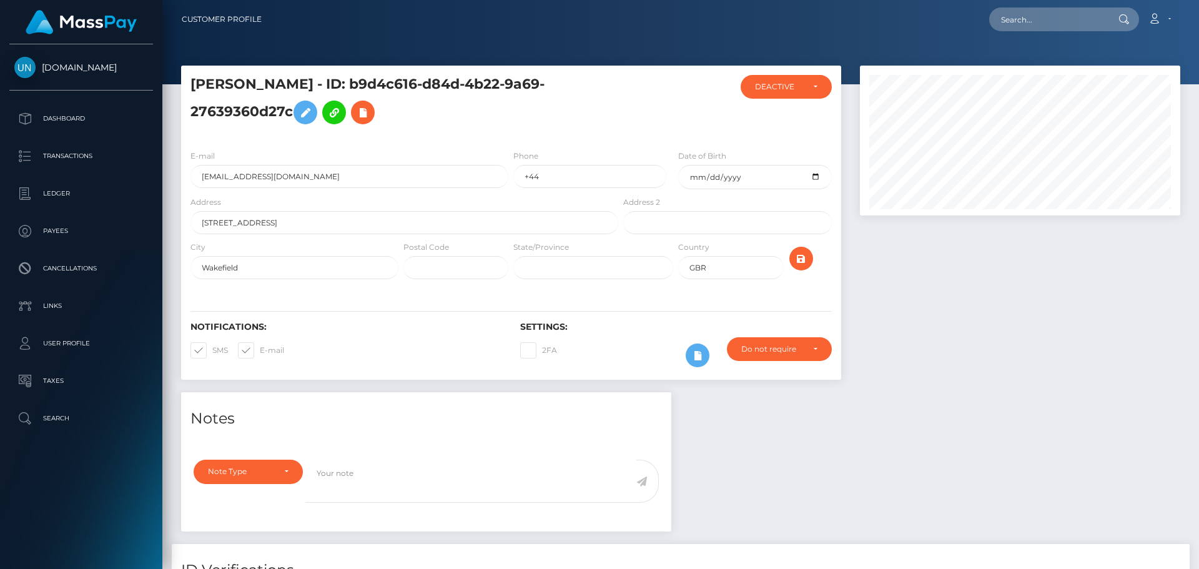
scroll to position [150, 321]
click at [394, 163] on div "E-mail [EMAIL_ADDRESS][DOMAIN_NAME]" at bounding box center [350, 168] width 318 height 39
drag, startPoint x: 428, startPoint y: 82, endPoint x: 332, endPoint y: 118, distance: 102.2
click at [332, 118] on h5 "[PERSON_NAME] - ID: b9d4c616-d84d-4b22-9a69-27639360d27c" at bounding box center [401, 103] width 421 height 56
copy h5 "b9d4c616-d84d-4b22-9a69-27639360d27c"
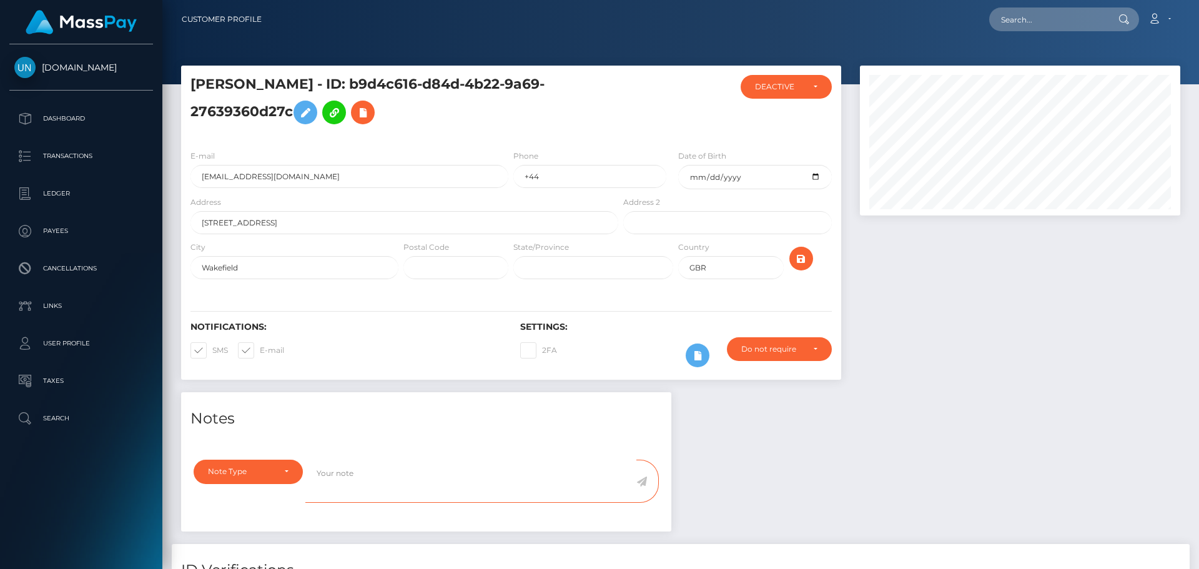
click at [490, 485] on textarea at bounding box center [470, 481] width 331 height 43
paste textarea "b9d4c616-d84d-4b22-9a69-27639360d27c"
type textarea "b9d4c616-d84d-4b22-9a69-27639360d27c"
click at [486, 485] on textarea "b9d4c616-d84d-4b22-9a69-27639360d27c" at bounding box center [470, 481] width 331 height 43
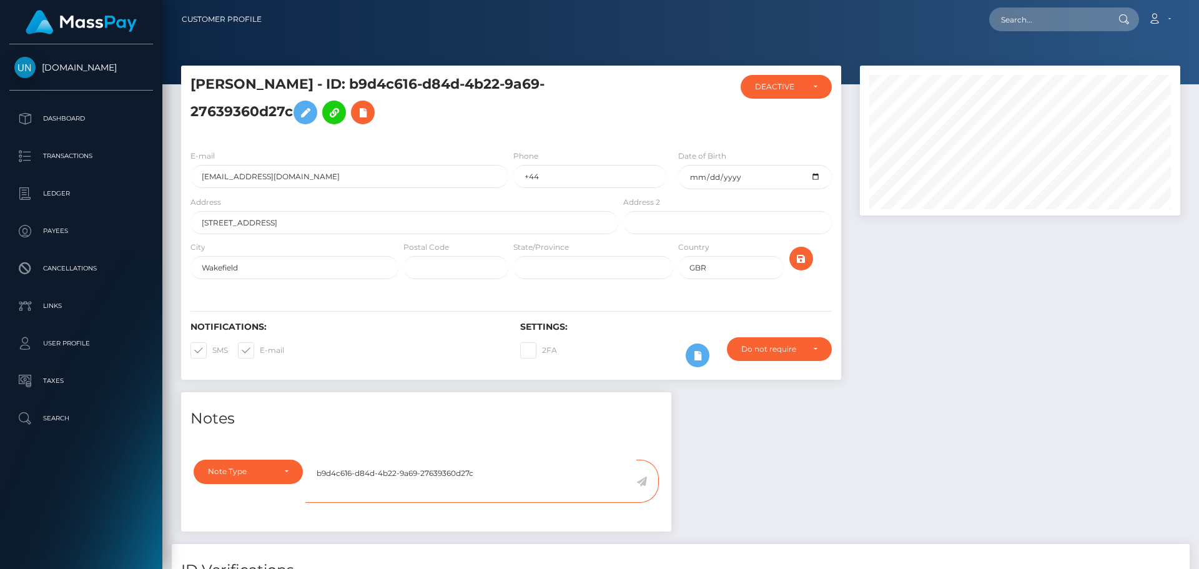
click at [486, 485] on textarea "b9d4c616-d84d-4b22-9a69-27639360d27c" at bounding box center [470, 481] width 331 height 43
drag, startPoint x: 387, startPoint y: 84, endPoint x: 194, endPoint y: 86, distance: 193.7
click at [194, 86] on h5 "BILLY FRANCIS BRODERICK - ID: b9d4c616-d84d-4b22-9a69-27639360d27c" at bounding box center [401, 103] width 421 height 56
copy h5 "BILLY FRANCIS BRODERICK"
click at [1112, 32] on div "Loading... Loading... Account Edit Profile Logout" at bounding box center [726, 19] width 908 height 26
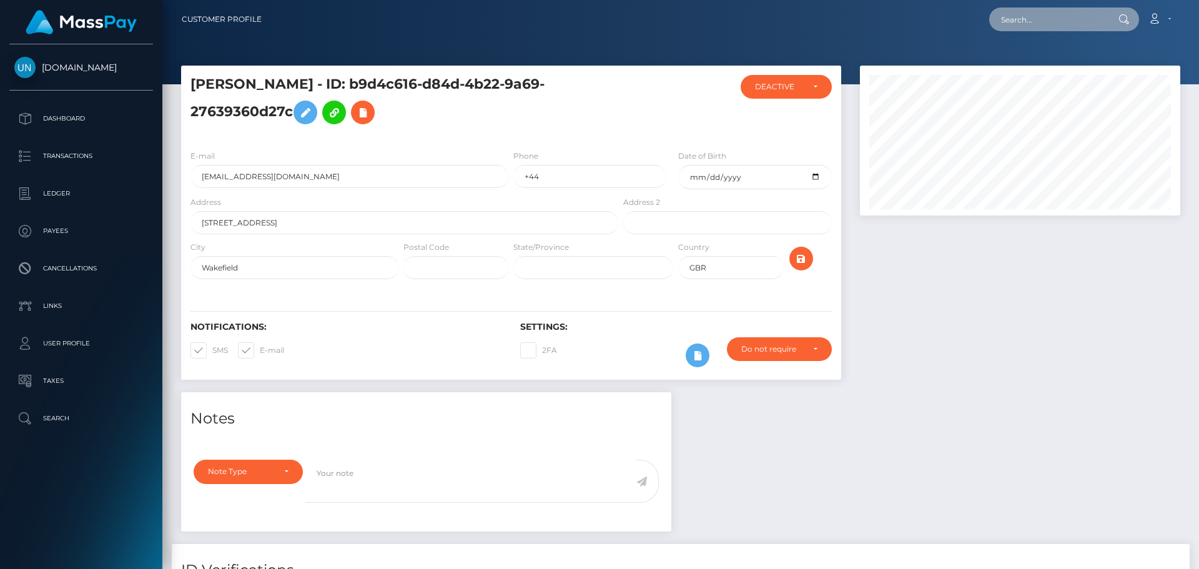
click at [1097, 29] on input "text" at bounding box center [1048, 19] width 117 height 24
paste input "[EMAIL_ADDRESS][DOMAIN_NAME]"
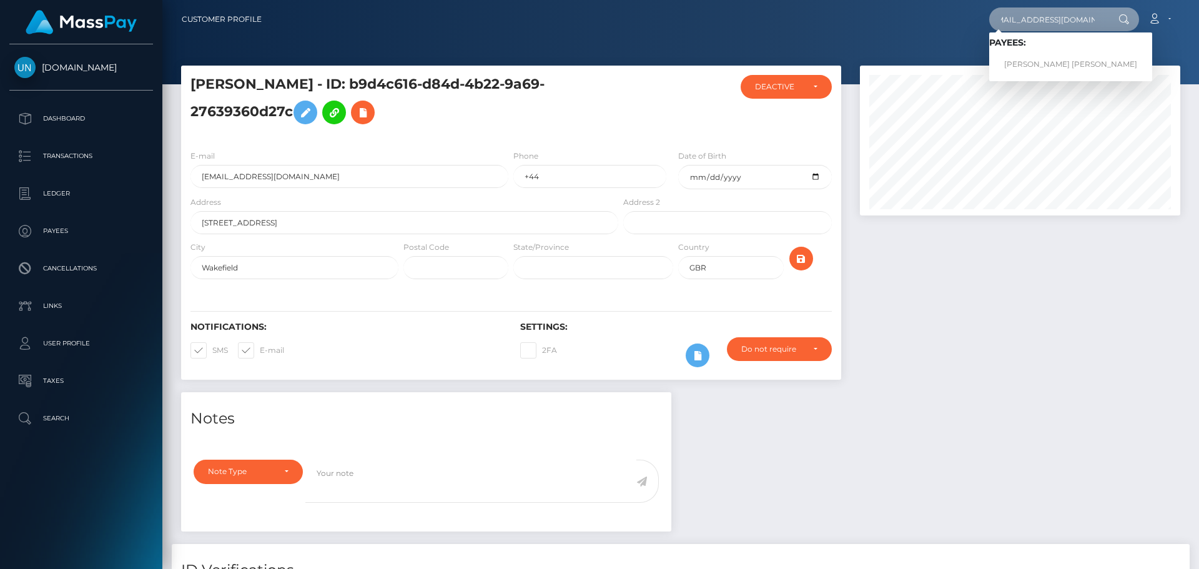
type input "[EMAIL_ADDRESS][DOMAIN_NAME]"
click at [1076, 62] on link "DANIA MARIZOL QUINTANO MARTINEZ" at bounding box center [1071, 64] width 163 height 23
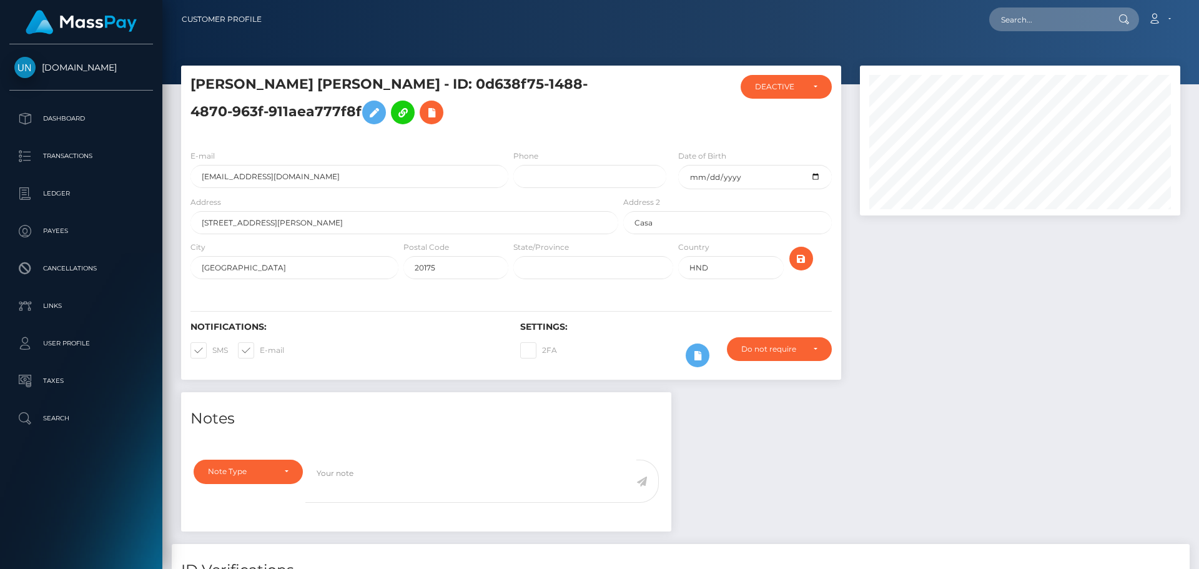
scroll to position [150, 321]
click at [1036, 14] on input "text" at bounding box center [1048, 19] width 117 height 24
paste input "adejesus1987@icloud.com"
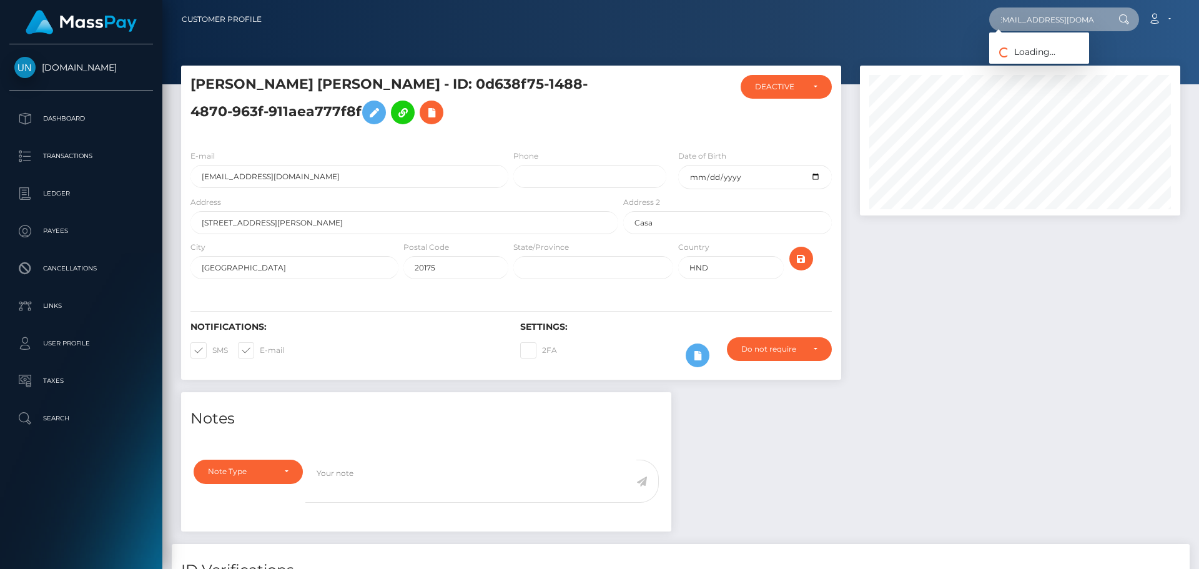
type input "adejesus1987@icloud.com"
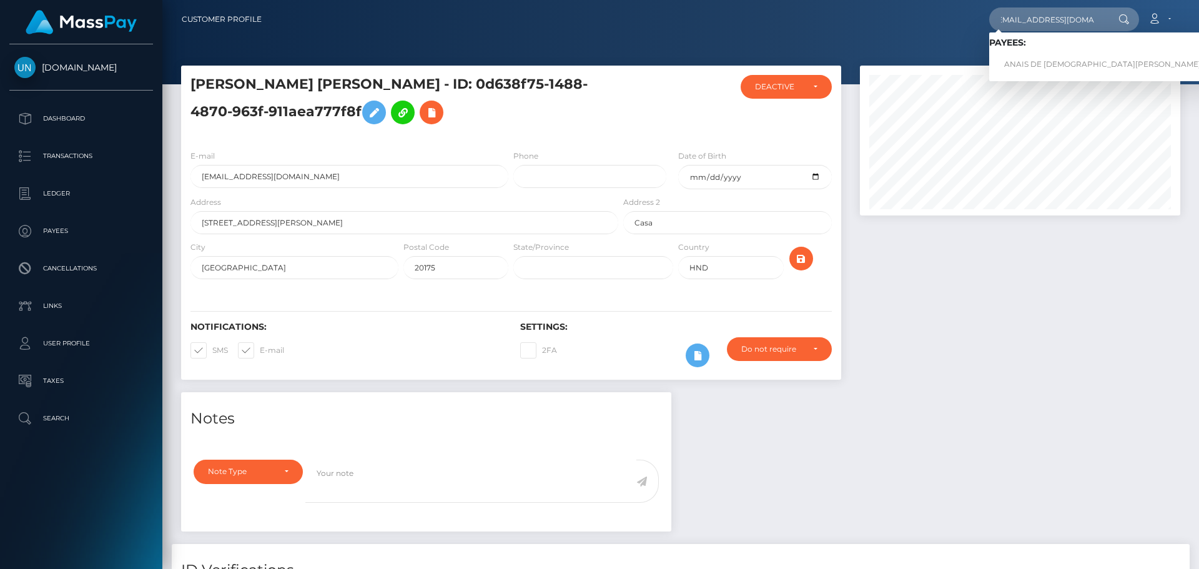
click at [1030, 66] on link "ANAIS DE JESUS SOLIS" at bounding box center [1103, 64] width 227 height 23
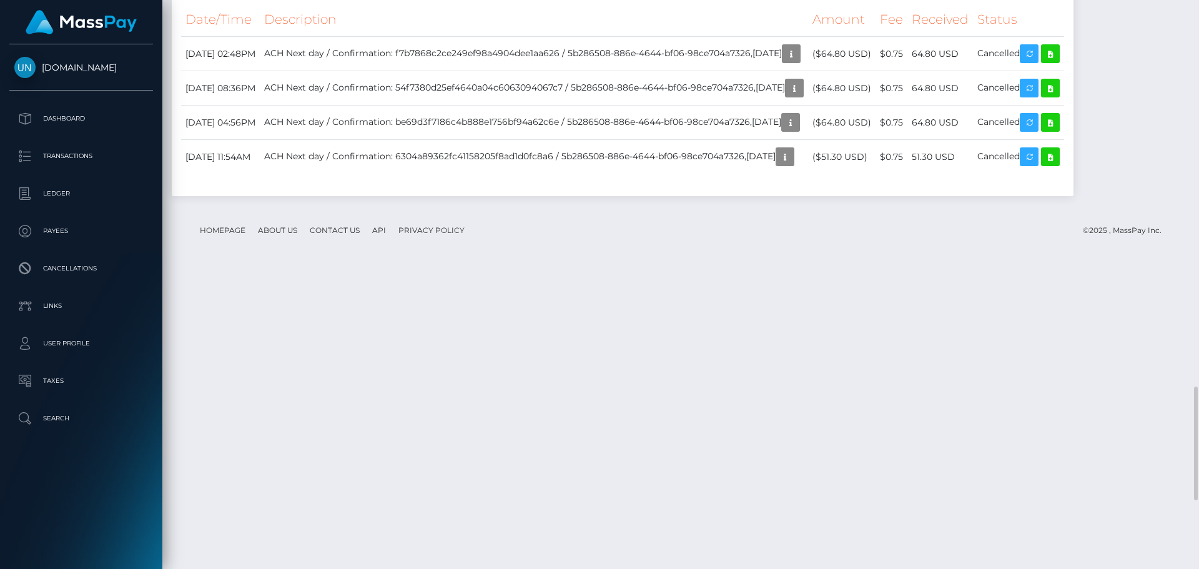
scroll to position [2278, 0]
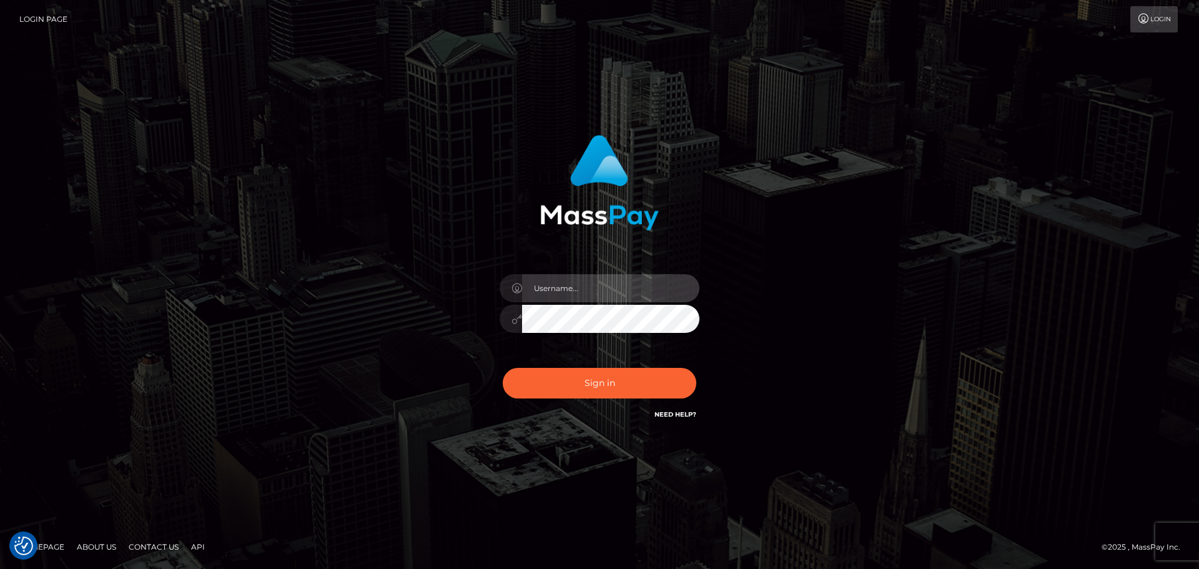
type input "[PERSON_NAME]"
click at [629, 400] on div "Sign in Need Help?" at bounding box center [599, 388] width 219 height 56
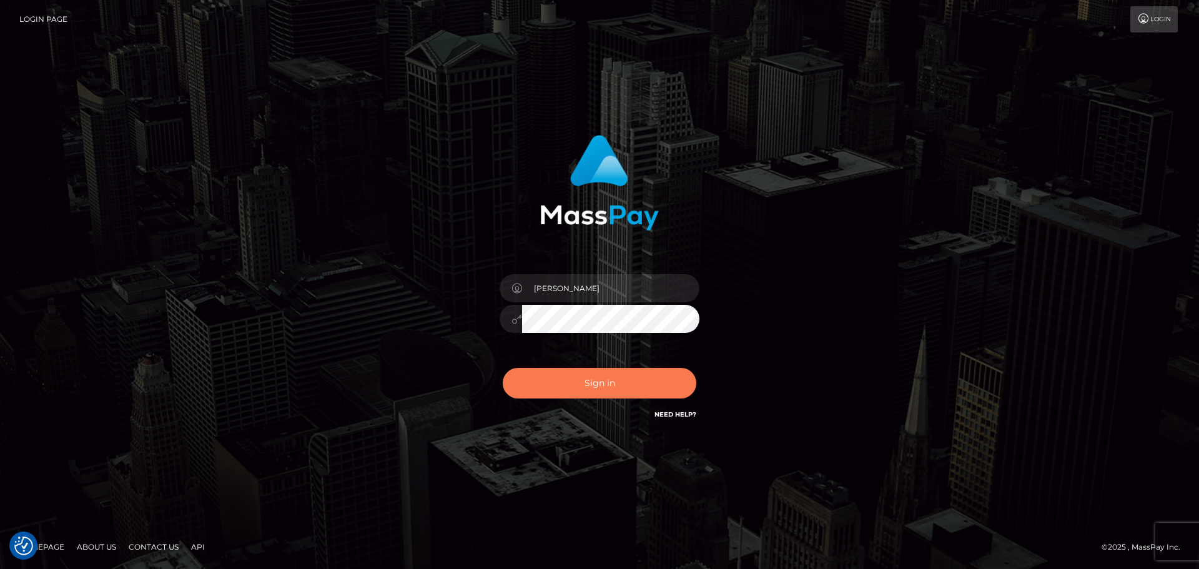
click at [632, 381] on button "Sign in" at bounding box center [600, 383] width 194 height 31
type input "Yassine Slimene"
click at [635, 379] on button "Sign in" at bounding box center [600, 383] width 194 height 31
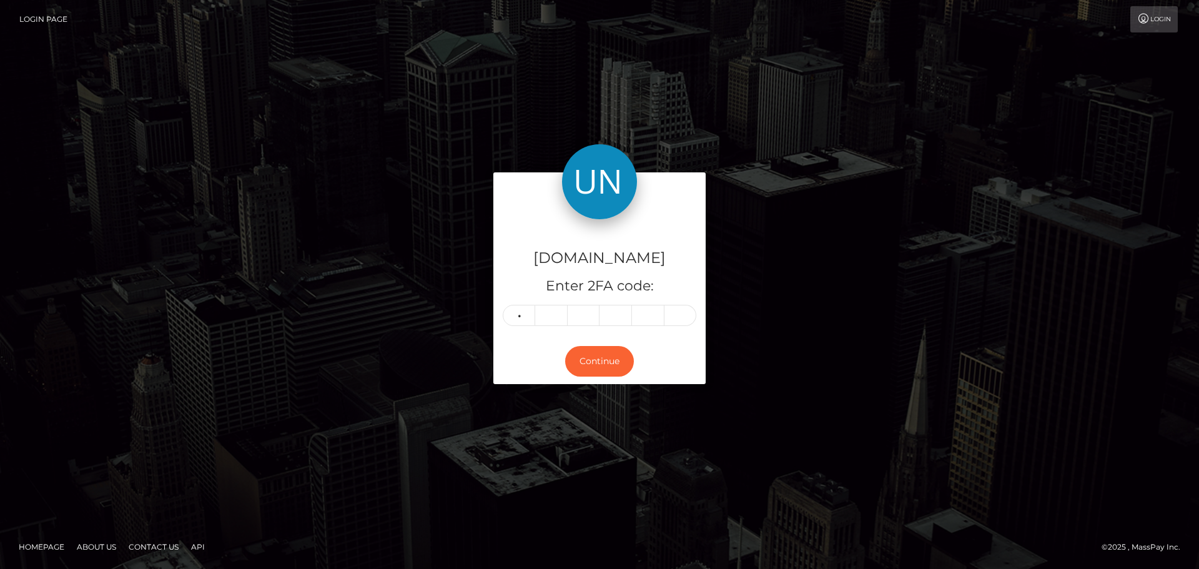
type input "4"
type input "1"
type input "8"
type input "4"
type input "5"
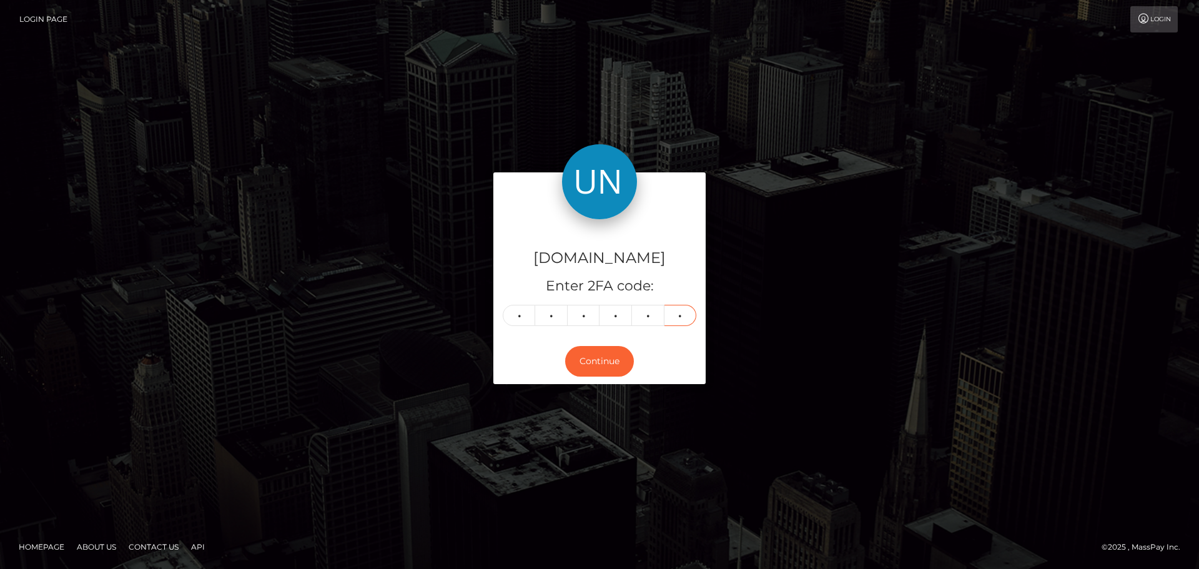
type input "7"
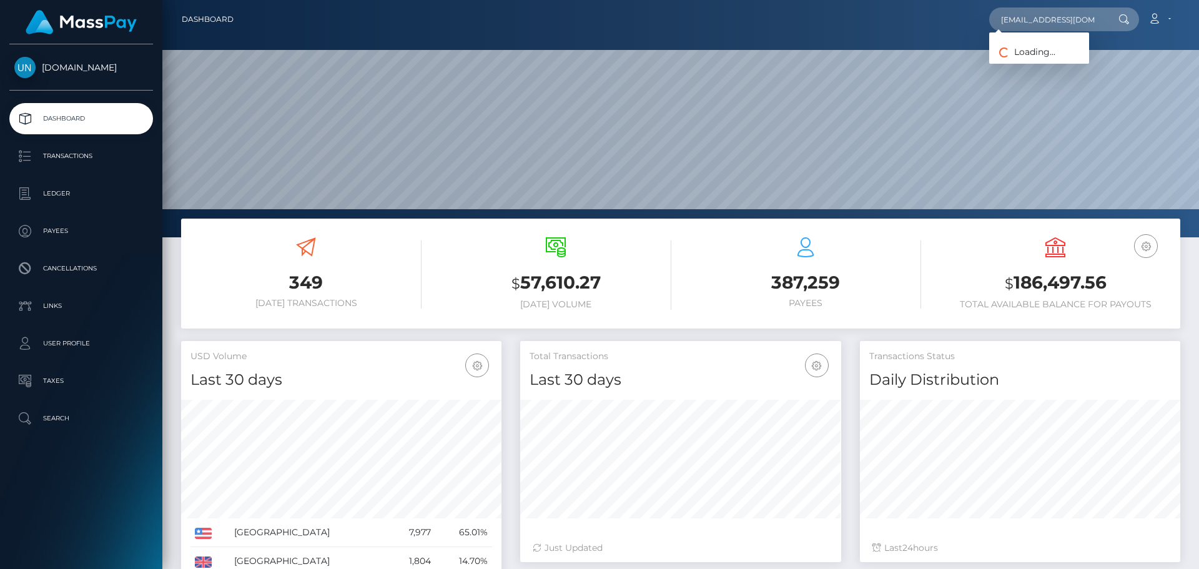
scroll to position [222, 321]
type input "vegasangel61@icloud.com"
click at [1049, 62] on link "JORGE ANGEL VEGA" at bounding box center [1071, 64] width 163 height 23
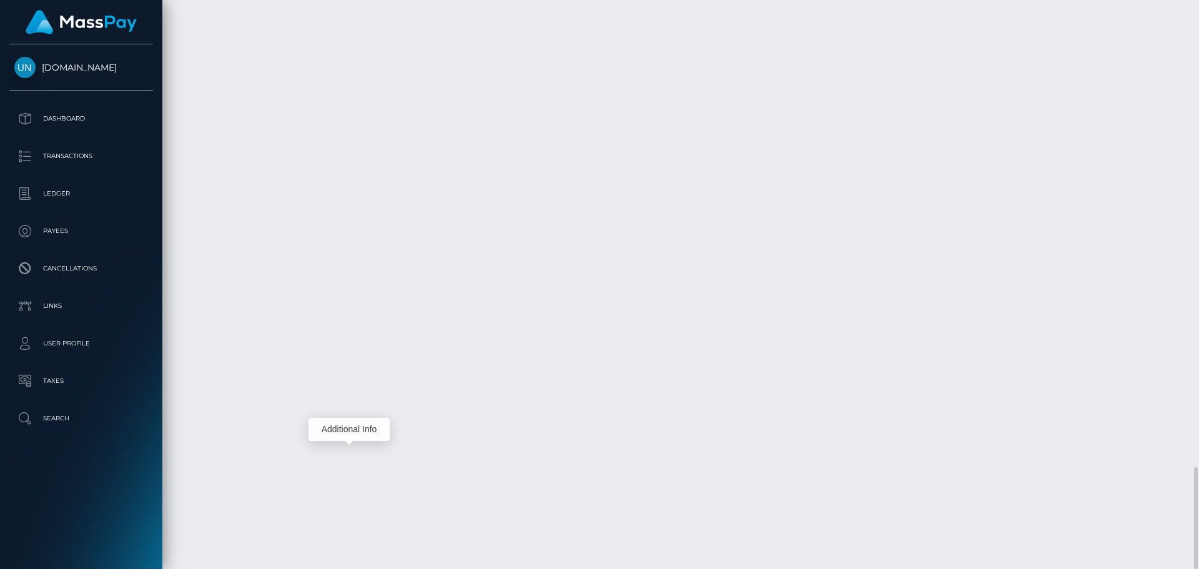
scroll to position [150, 321]
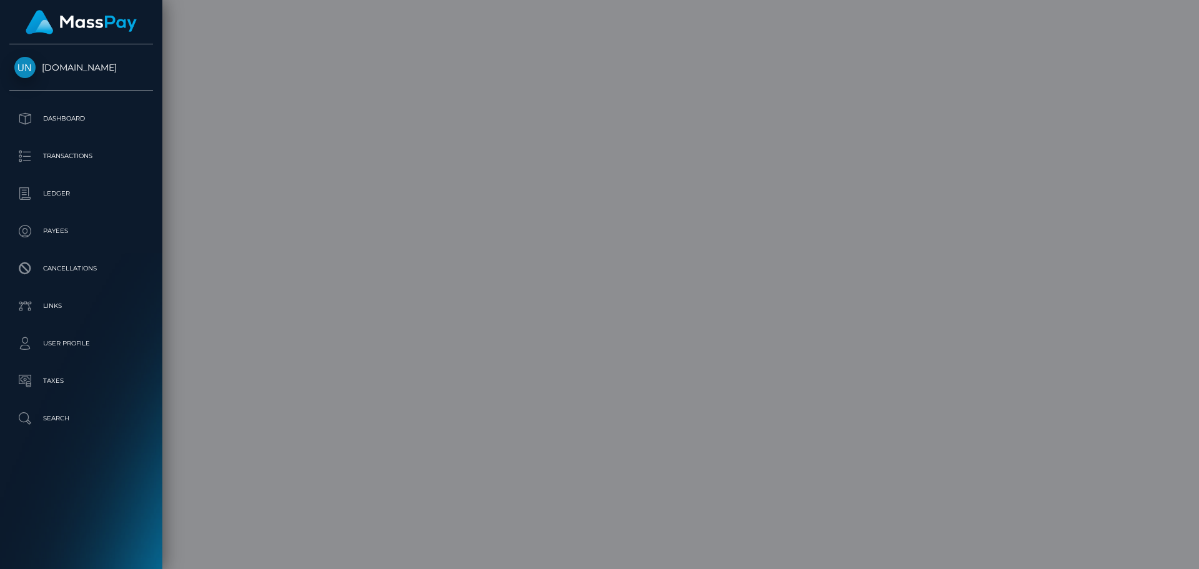
scroll to position [0, 0]
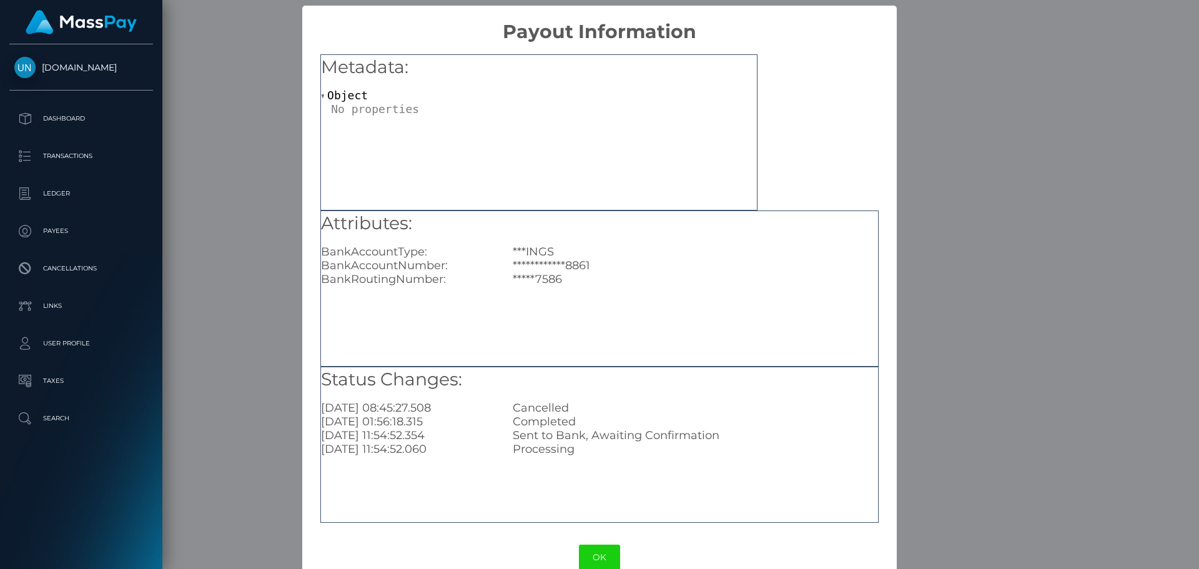
click at [225, 342] on div "**********" at bounding box center [599, 284] width 1199 height 569
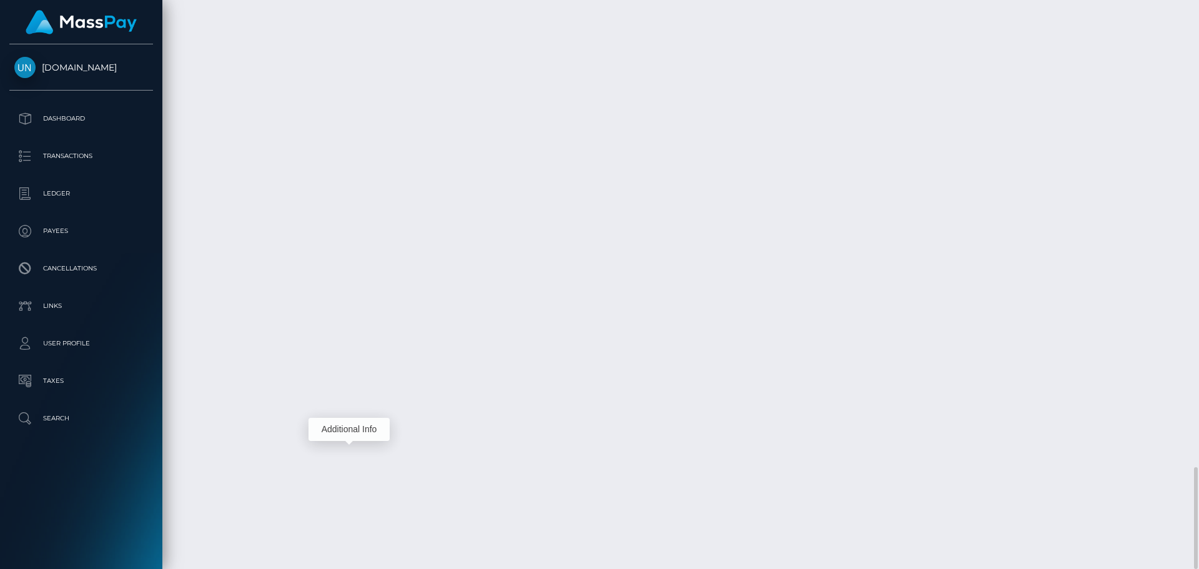
scroll to position [150, 321]
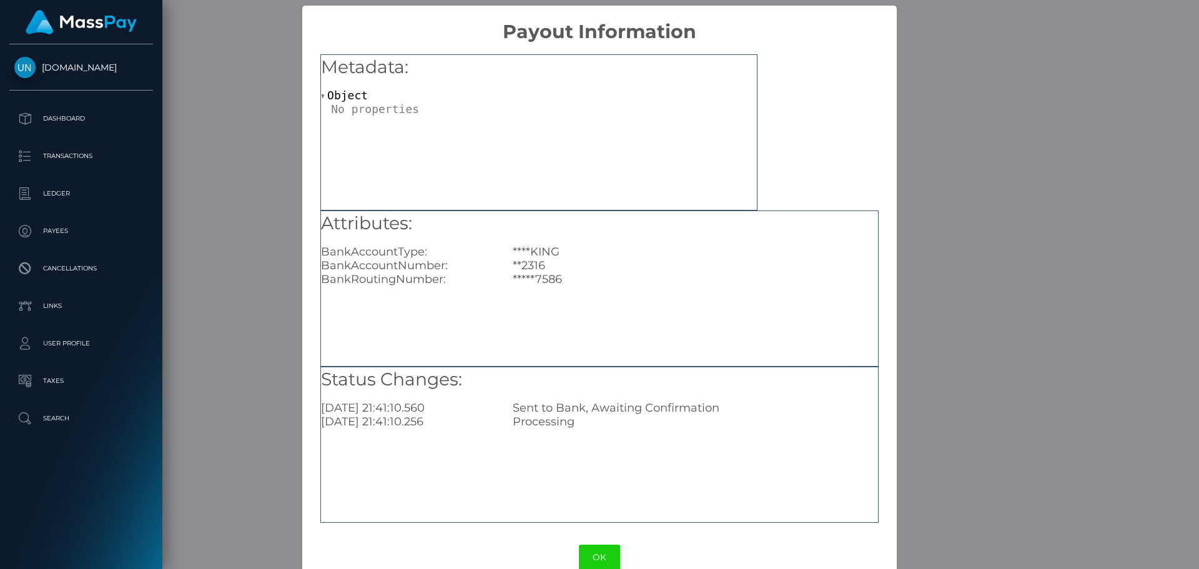
click at [264, 314] on div "× Payout Information Metadata: Object Attributes: BankAccountType: ****KING Ban…" at bounding box center [599, 284] width 1199 height 569
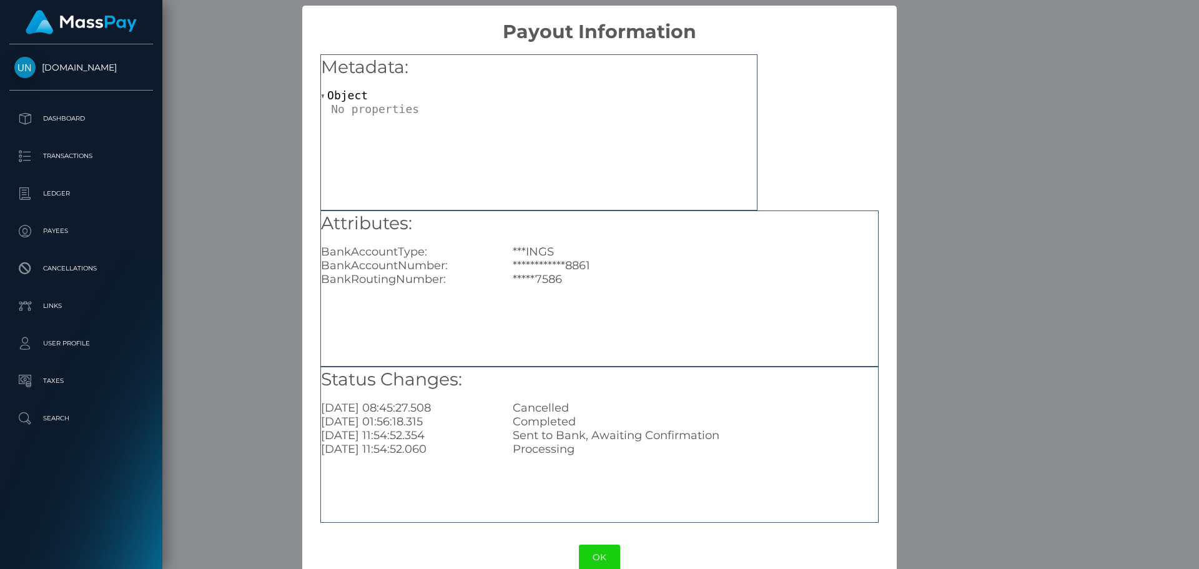
click at [243, 272] on div "**********" at bounding box center [599, 284] width 1199 height 569
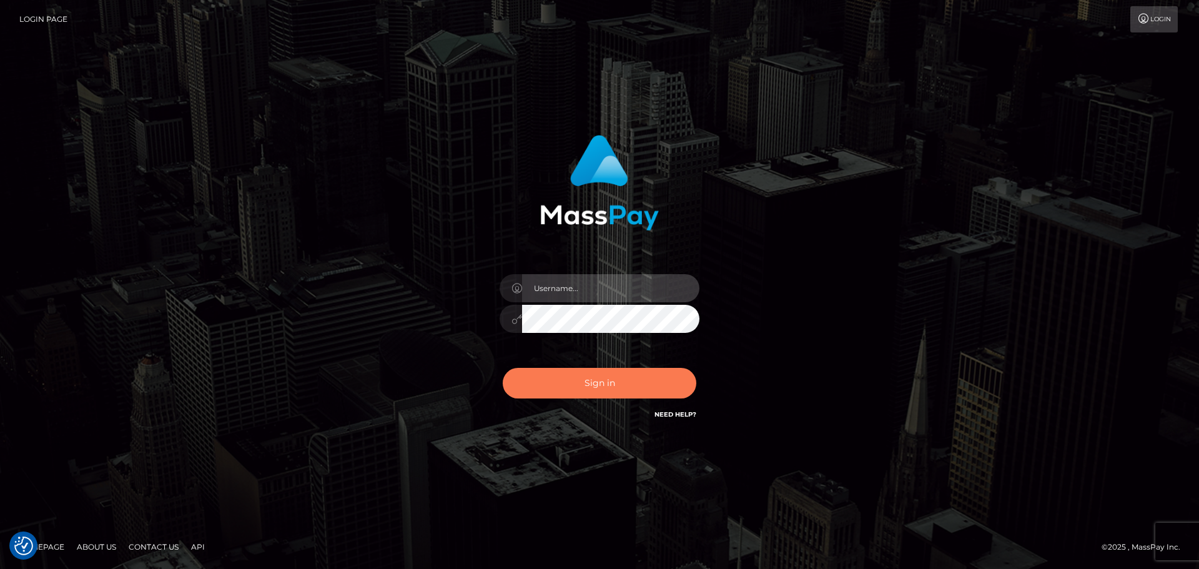
type input "[PERSON_NAME]"
click at [577, 377] on button "Sign in" at bounding box center [600, 383] width 194 height 31
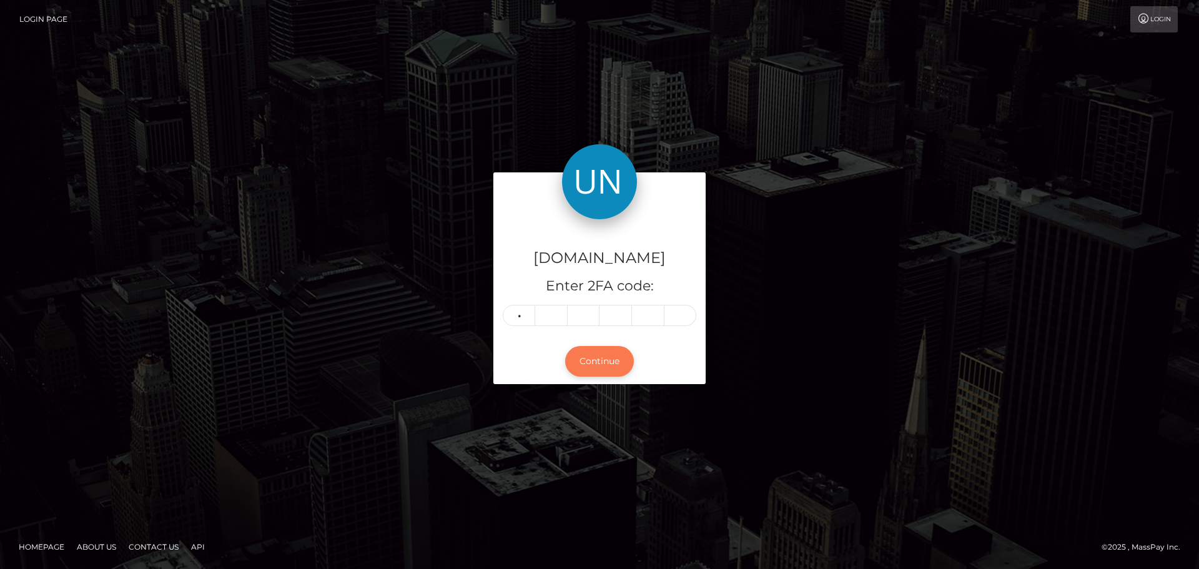
type input "9"
type input "5"
type input "2"
type input "9"
type input "6"
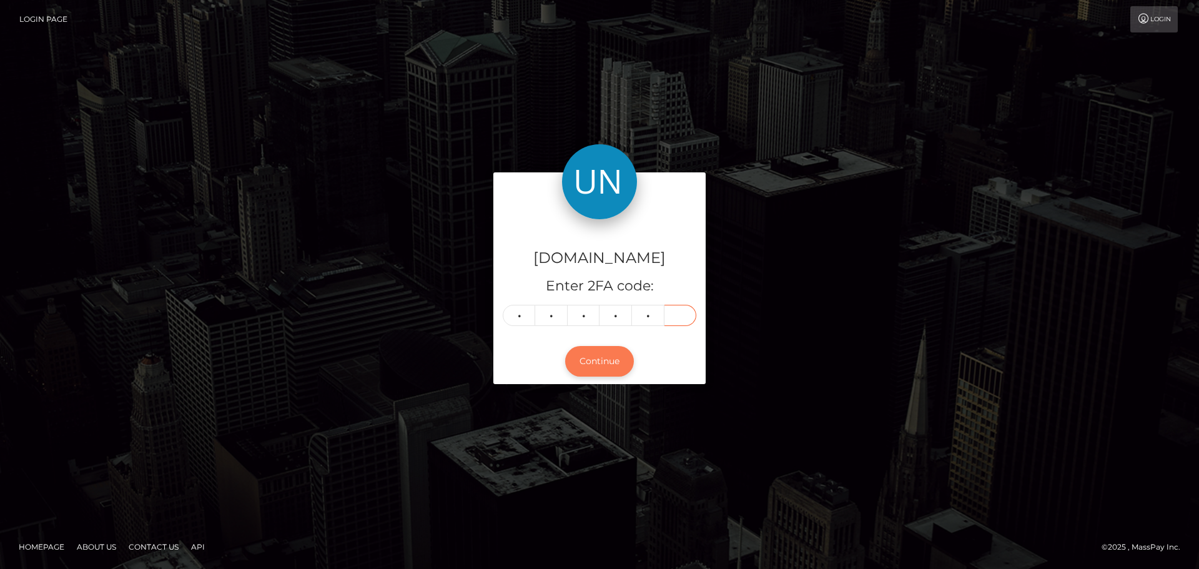
type input "6"
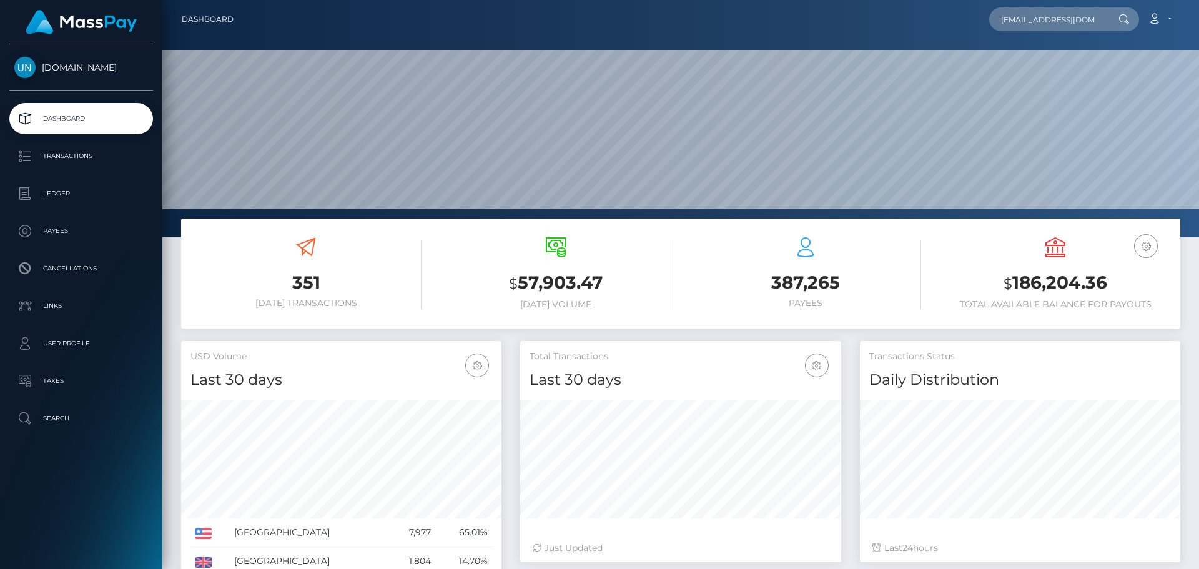
scroll to position [0, 42]
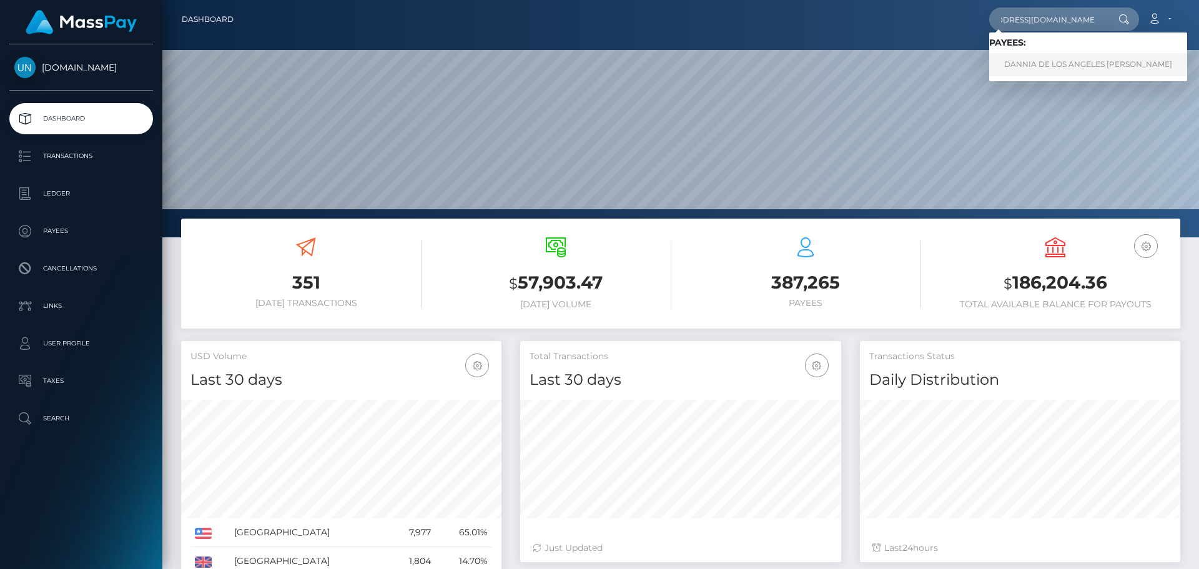
type input "[EMAIL_ADDRESS][DOMAIN_NAME]"
click at [1018, 59] on link "DANNIA DE LOS ANGELES [PERSON_NAME]" at bounding box center [1089, 64] width 198 height 23
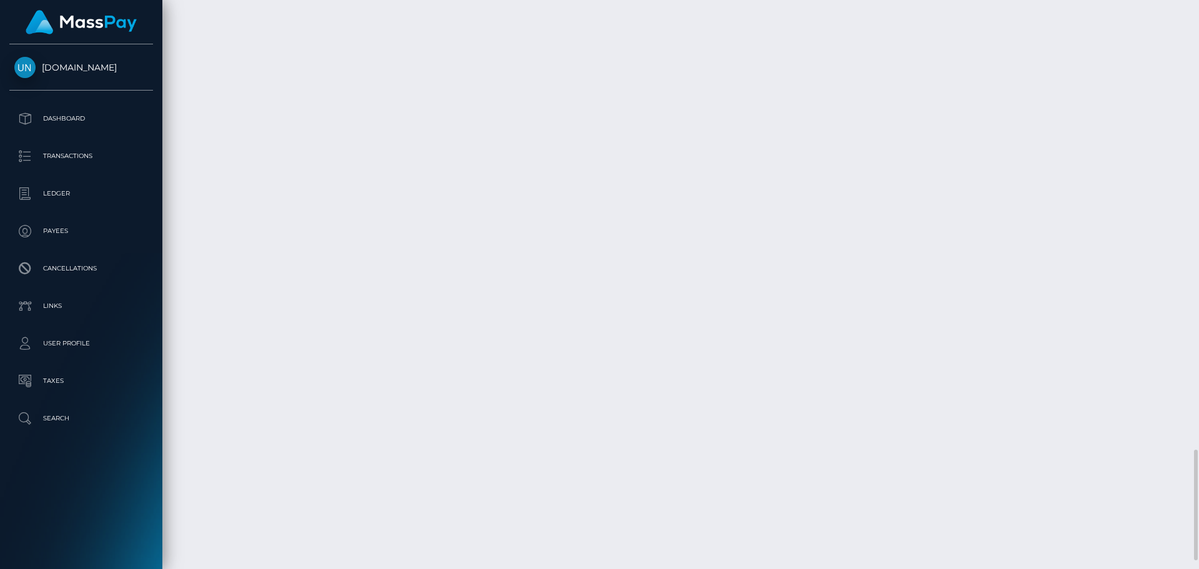
scroll to position [150, 321]
drag, startPoint x: 649, startPoint y: 21, endPoint x: 624, endPoint y: 24, distance: 25.3
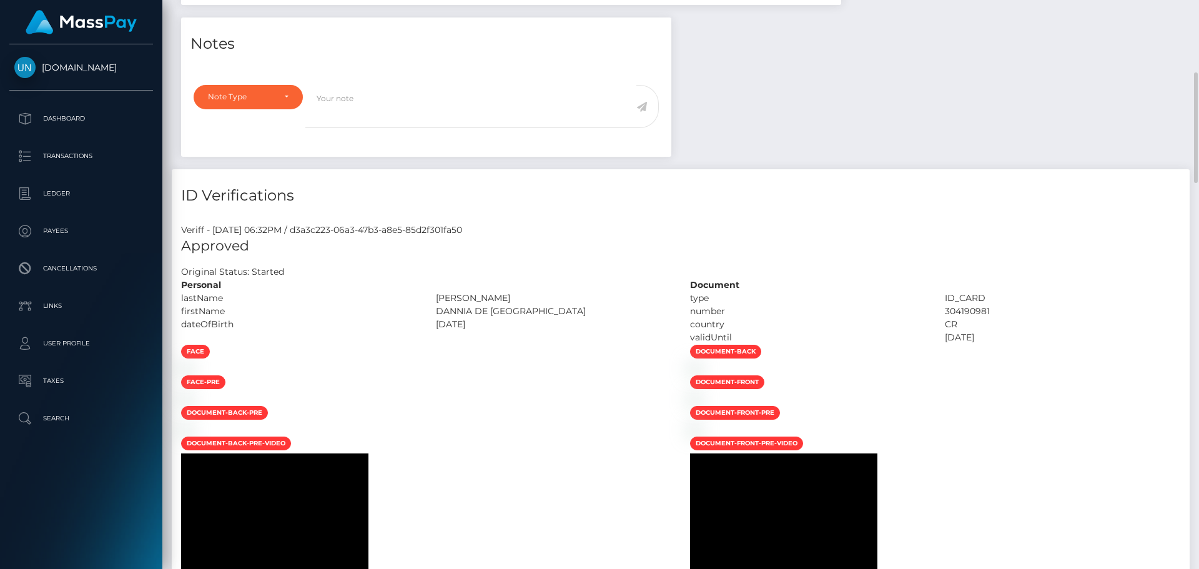
scroll to position [0, 0]
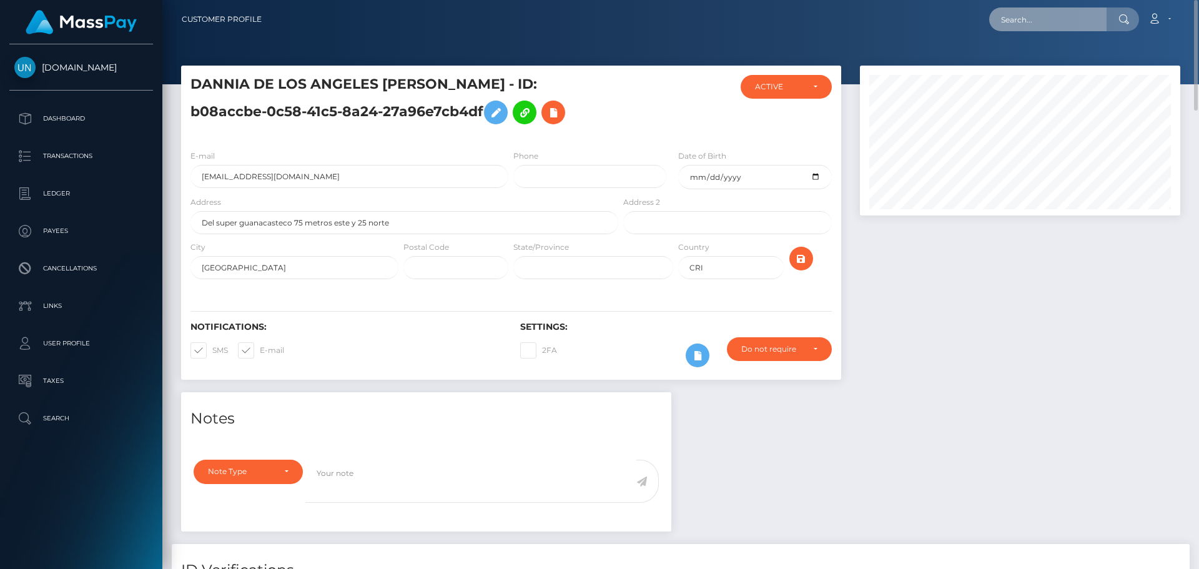
click at [1046, 16] on input "text" at bounding box center [1048, 19] width 117 height 24
paste input "lyz31@icloud.com"
type input "lyz31@icloud.com"
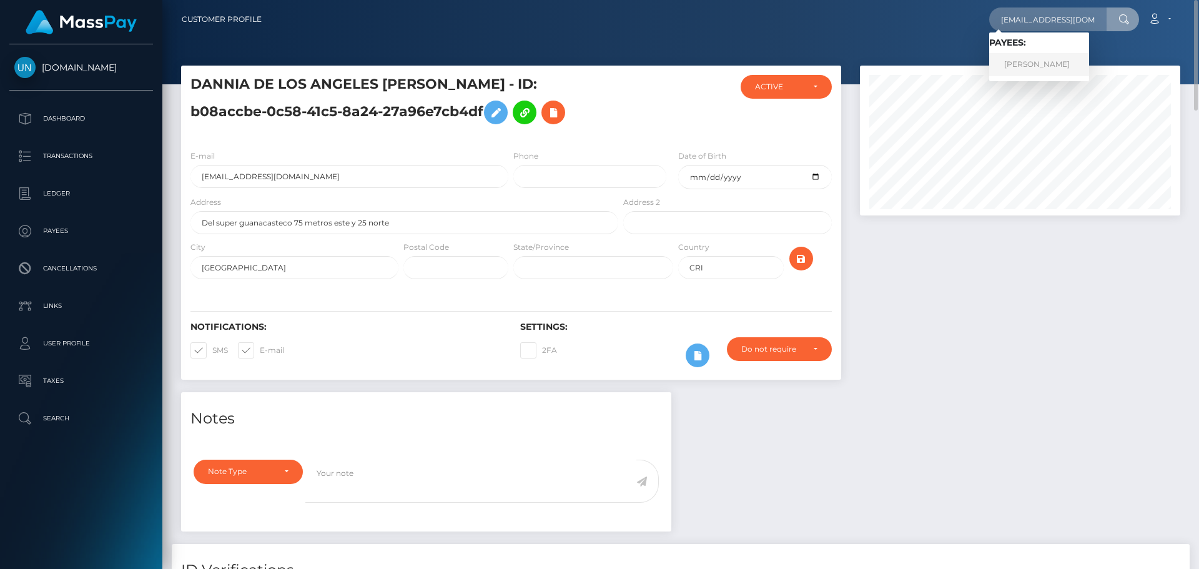
click at [1030, 59] on link "ELIZABETH FRANCO" at bounding box center [1040, 64] width 100 height 23
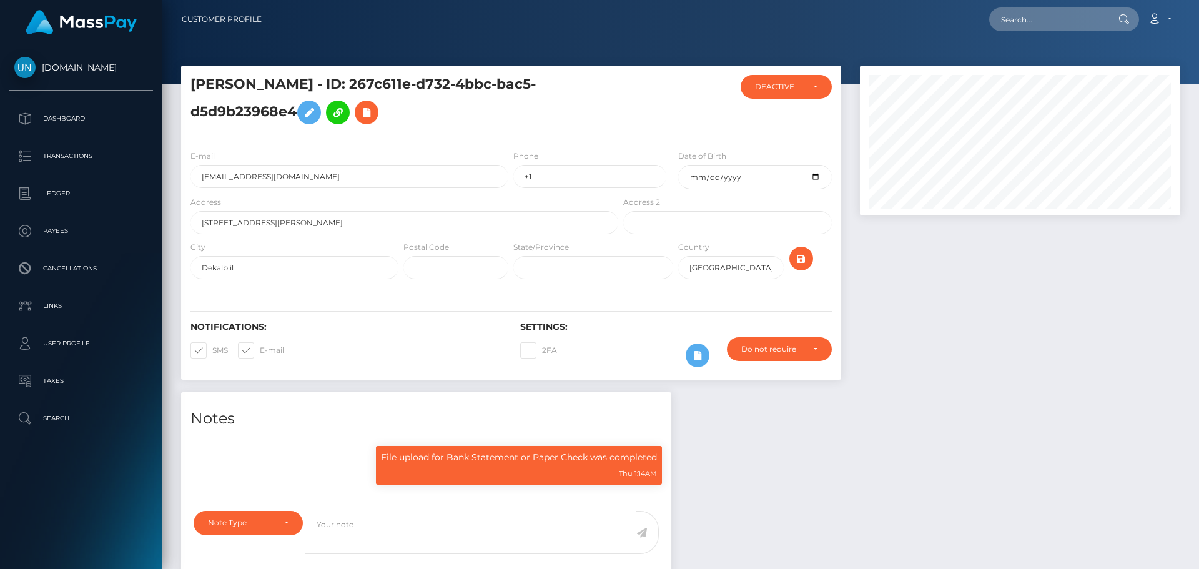
scroll to position [150, 321]
click at [292, 168] on input "[EMAIL_ADDRESS][DOMAIN_NAME]" at bounding box center [350, 176] width 318 height 23
drag, startPoint x: 377, startPoint y: 83, endPoint x: 362, endPoint y: 91, distance: 17.6
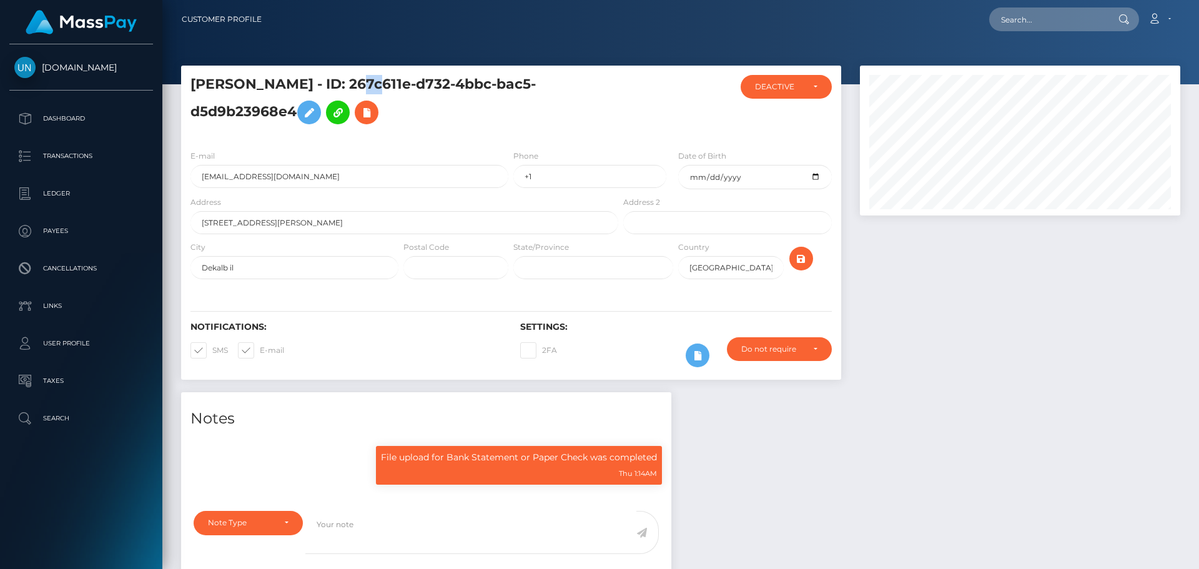
click at [362, 91] on h5 "ELIZABETH FRANCO - ID: 267c611e-d732-4bbc-bac5-d5d9b23968e4" at bounding box center [401, 103] width 421 height 56
click at [383, 80] on h5 "ELIZABETH FRANCO - ID: 267c611e-d732-4bbc-bac5-d5d9b23968e4" at bounding box center [401, 103] width 421 height 56
drag, startPoint x: 375, startPoint y: 86, endPoint x: 297, endPoint y: 106, distance: 80.6
click at [297, 106] on h5 "ELIZABETH FRANCO - ID: 267c611e-d732-4bbc-bac5-d5d9b23968e4" at bounding box center [401, 103] width 421 height 56
copy h5 "267c611e-d732-4bbc-bac5-d5d9b23968e4"
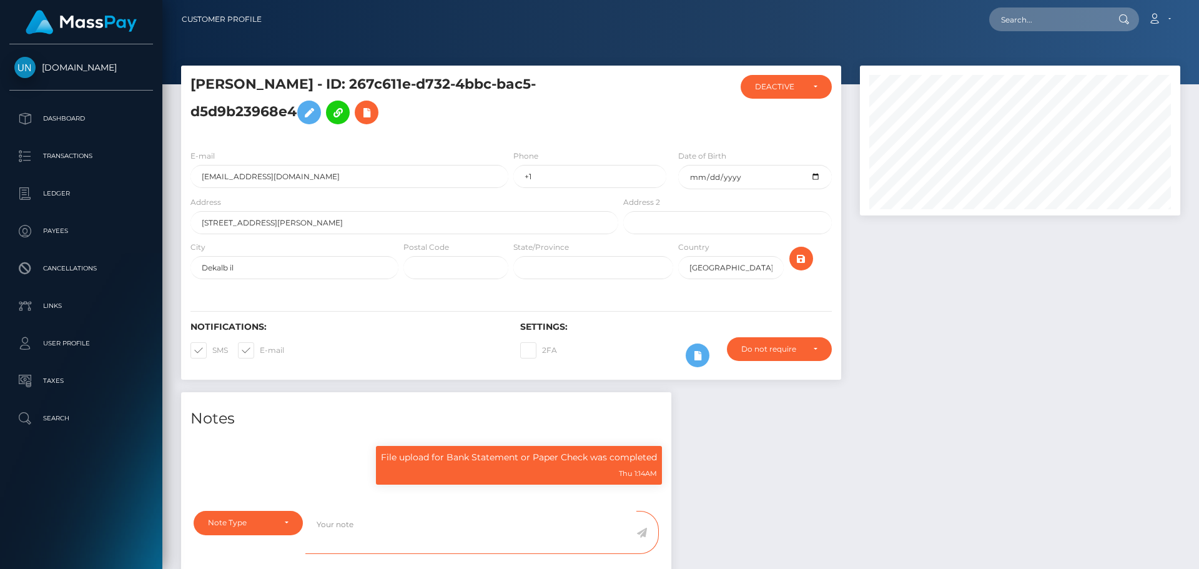
click at [447, 533] on textarea at bounding box center [470, 532] width 331 height 43
paste textarea "267c611e-d732-4bbc-bac5-d5d9b23968e4"
type textarea "267c611e-d732-4bbc-bac5-d5d9b23968e4"
click at [444, 520] on textarea "267c611e-d732-4bbc-bac5-d5d9b23968e4" at bounding box center [470, 532] width 331 height 43
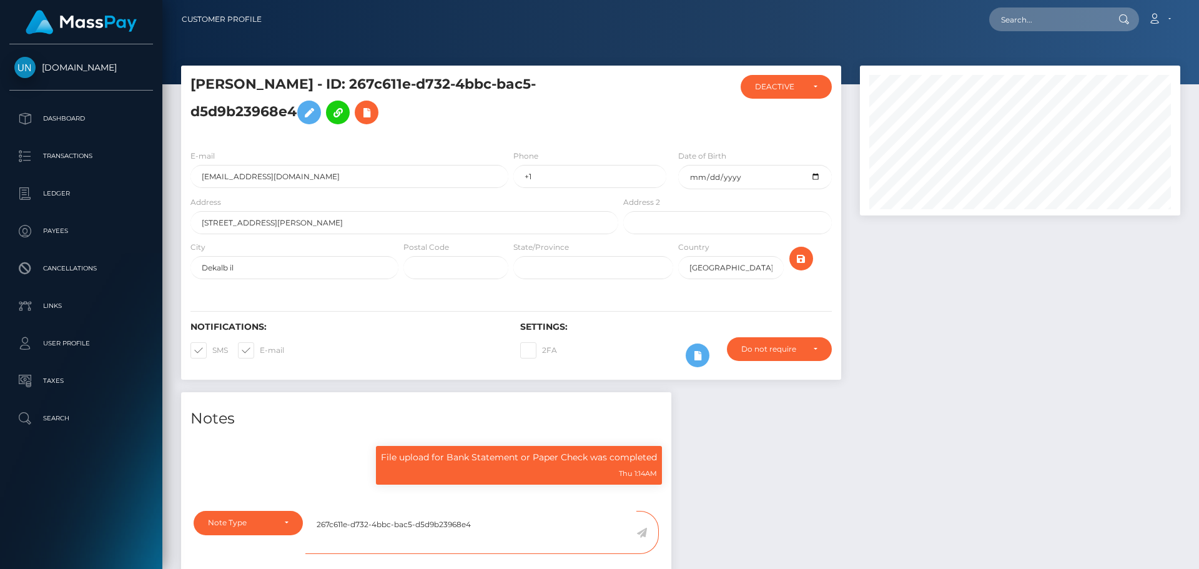
click at [444, 520] on textarea "267c611e-d732-4bbc-bac5-d5d9b23968e4" at bounding box center [470, 532] width 331 height 43
click at [1040, 21] on input "text" at bounding box center [1048, 19] width 117 height 24
paste input "hadjadjdavid512@gmail.com"
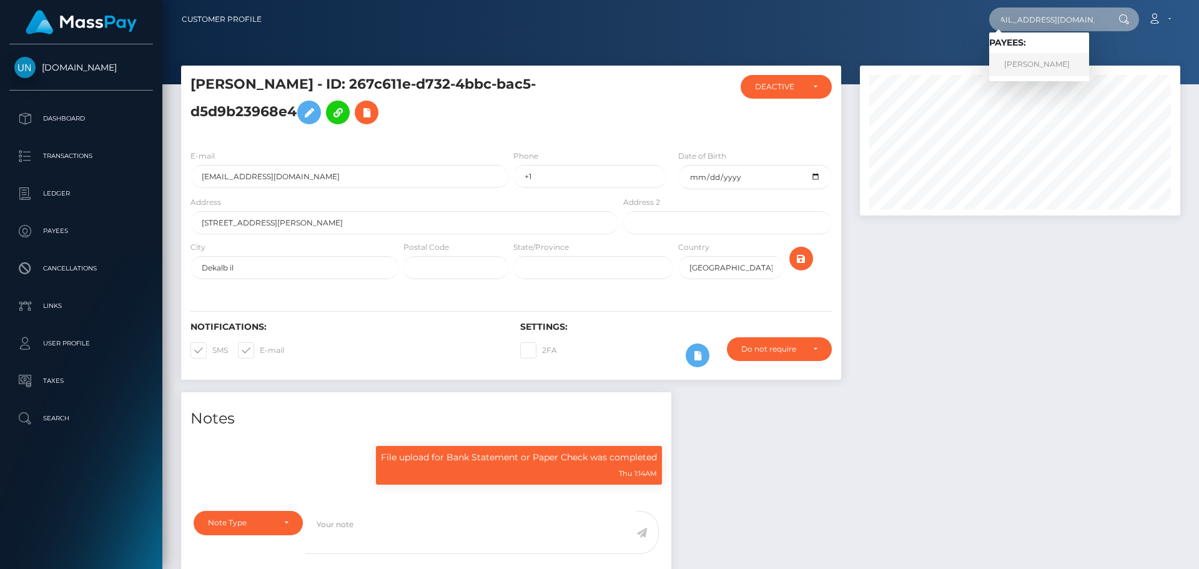
type input "hadjadjdavid512@gmail.com"
click at [1029, 59] on link "DAVID YEOSHOUA HADJADJ" at bounding box center [1040, 64] width 100 height 23
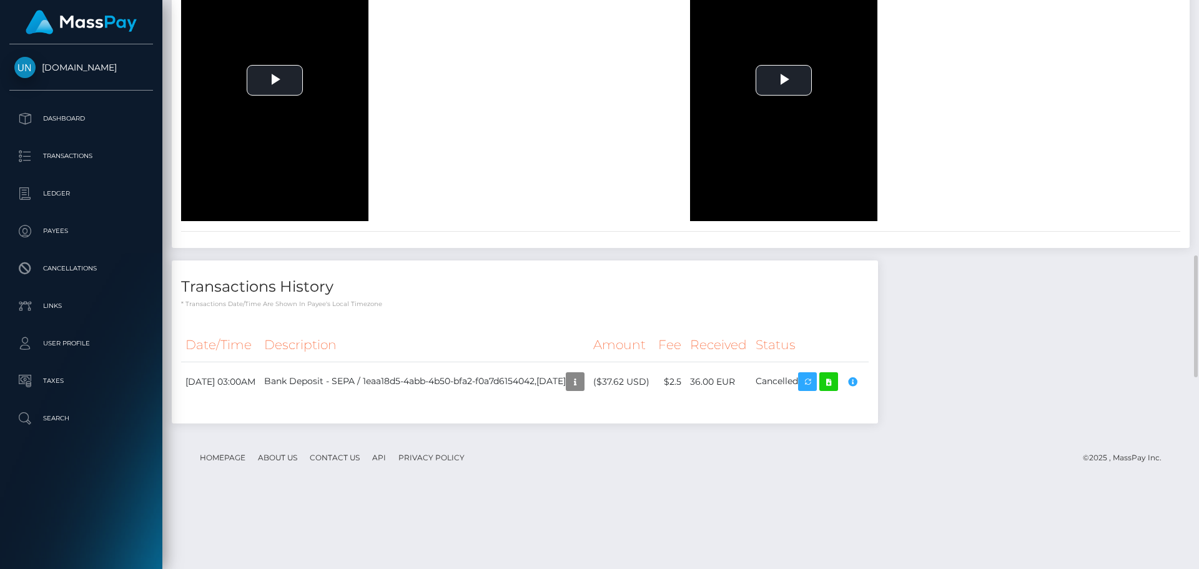
scroll to position [1499, 0]
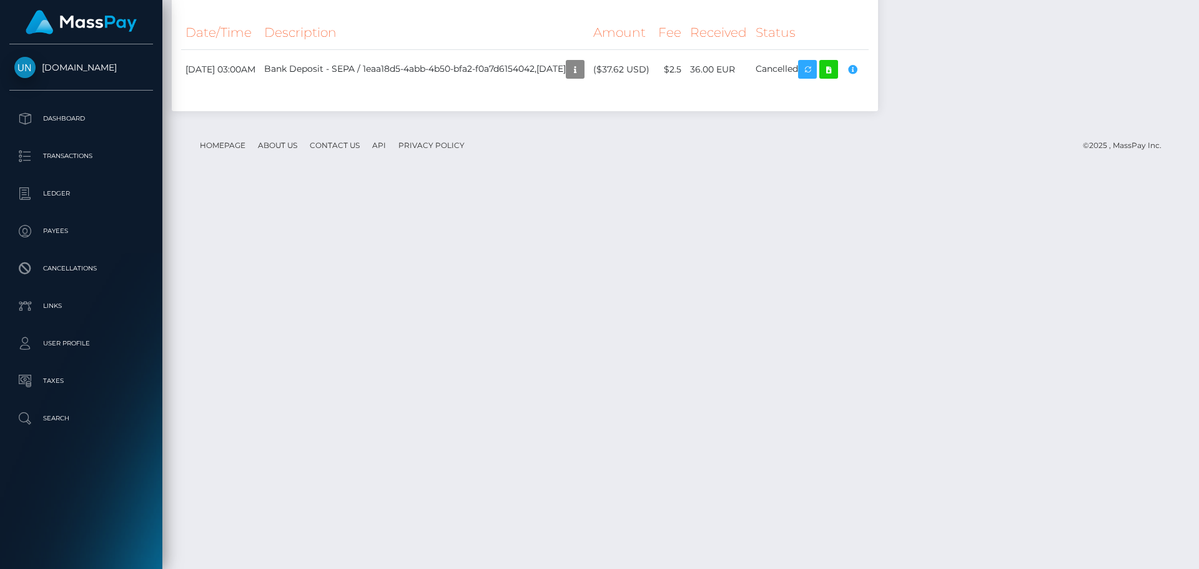
drag, startPoint x: 477, startPoint y: 212, endPoint x: 477, endPoint y: -35, distance: 246.8
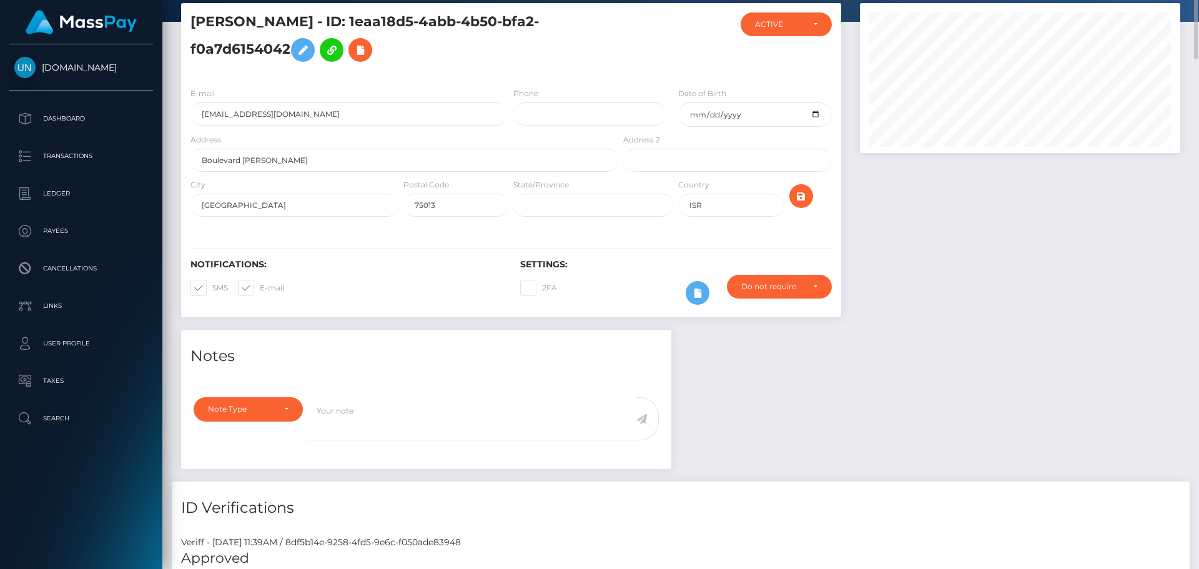
scroll to position [0, 0]
